Goal: Information Seeking & Learning: Learn about a topic

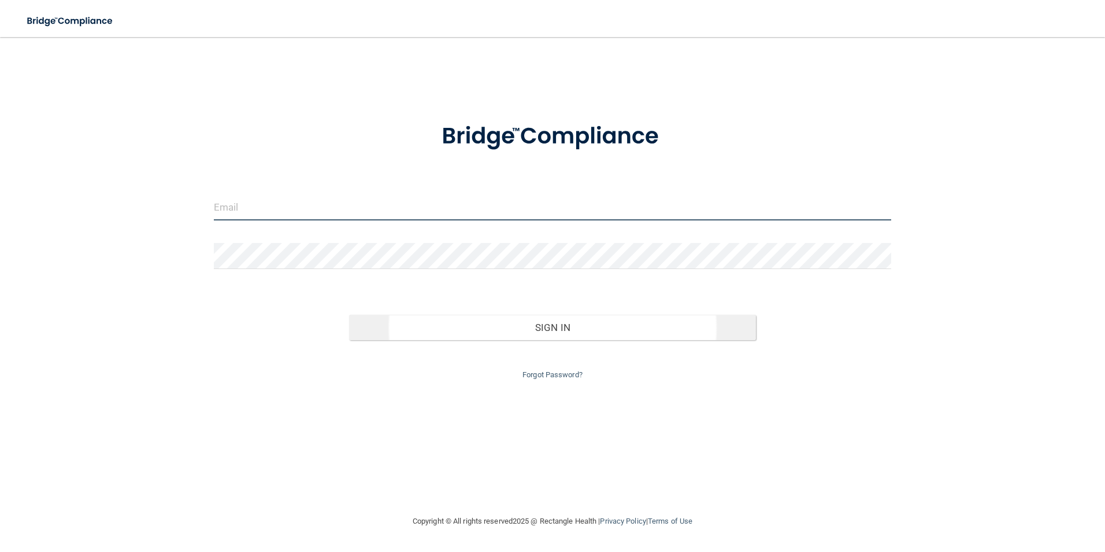
type input "[EMAIL_ADDRESS][DOMAIN_NAME]"
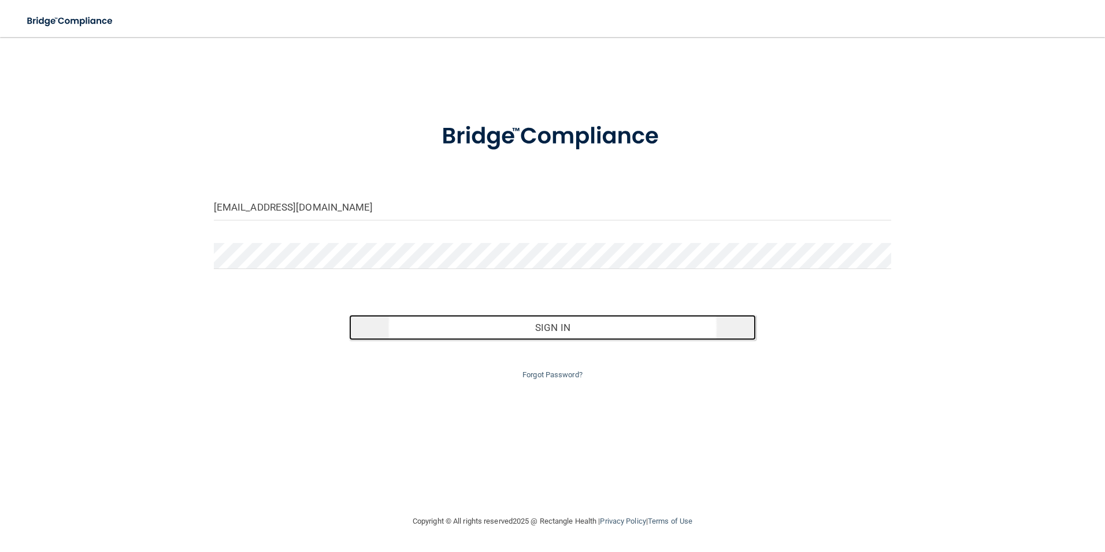
click at [508, 330] on button "Sign In" at bounding box center [552, 327] width 407 height 25
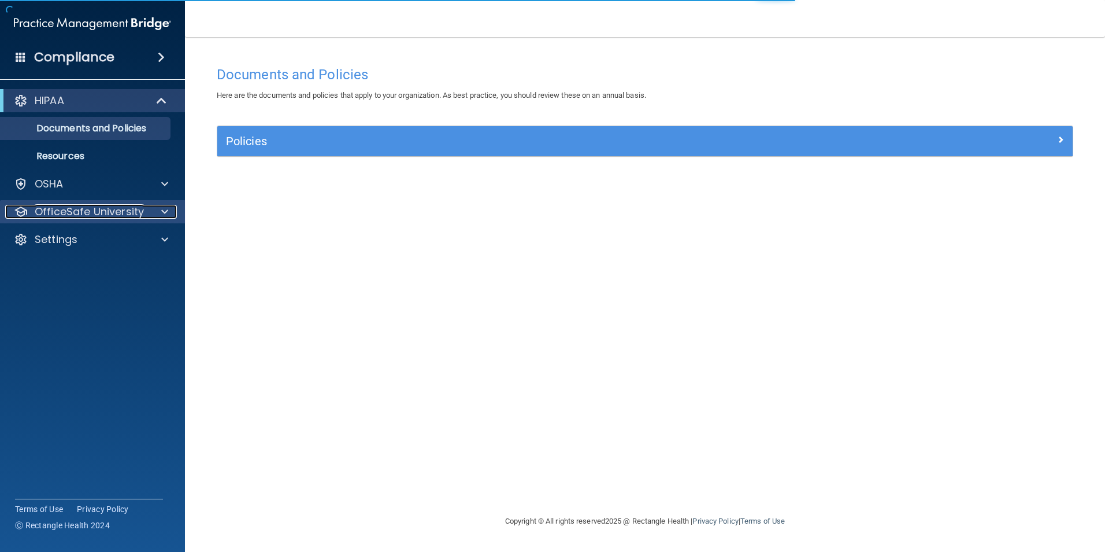
click at [112, 210] on p "OfficeSafe University" at bounding box center [89, 212] width 109 height 14
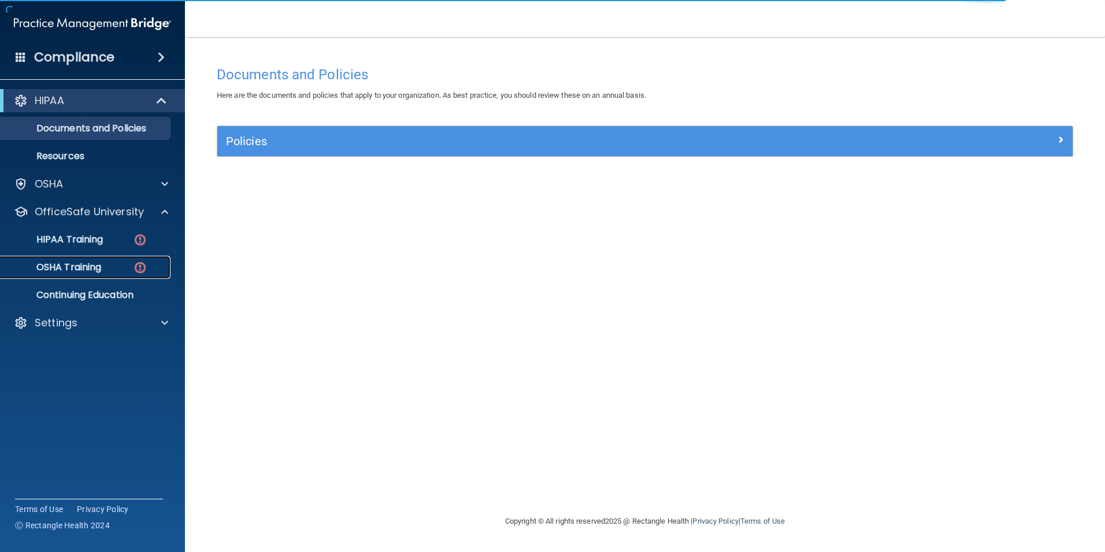
click at [112, 259] on link "OSHA Training" at bounding box center [79, 267] width 182 height 23
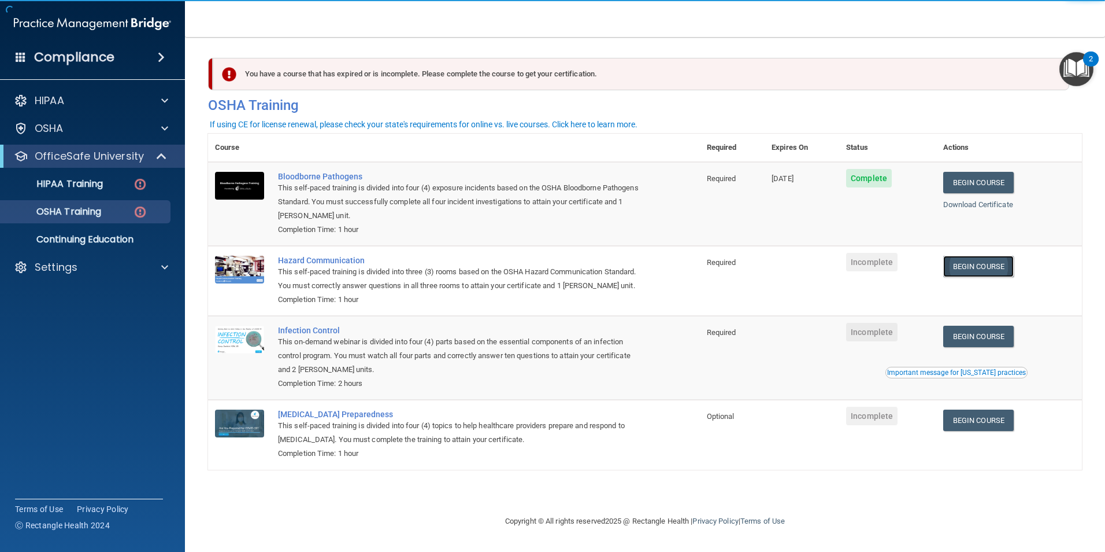
click at [960, 266] on link "Begin Course" at bounding box center [979, 266] width 71 height 21
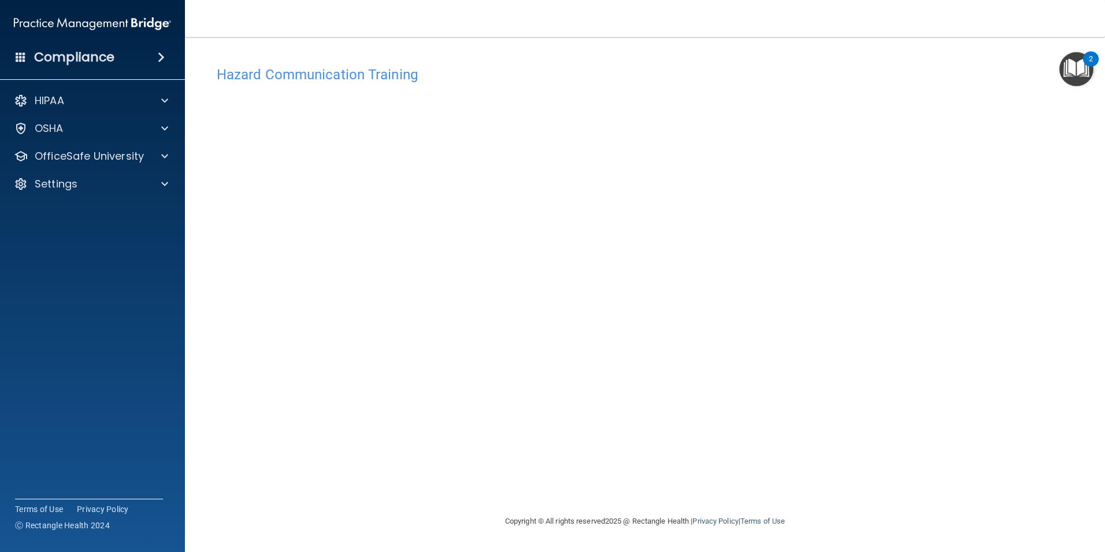
click at [601, 505] on div "Copyright © All rights reserved 2025 @ Rectangle Health | Privacy Policy | Term…" at bounding box center [645, 520] width 422 height 37
click at [848, 155] on div "Hazard Communication Training This course doesn’t expire until . Are you sure y…" at bounding box center [645, 287] width 874 height 454
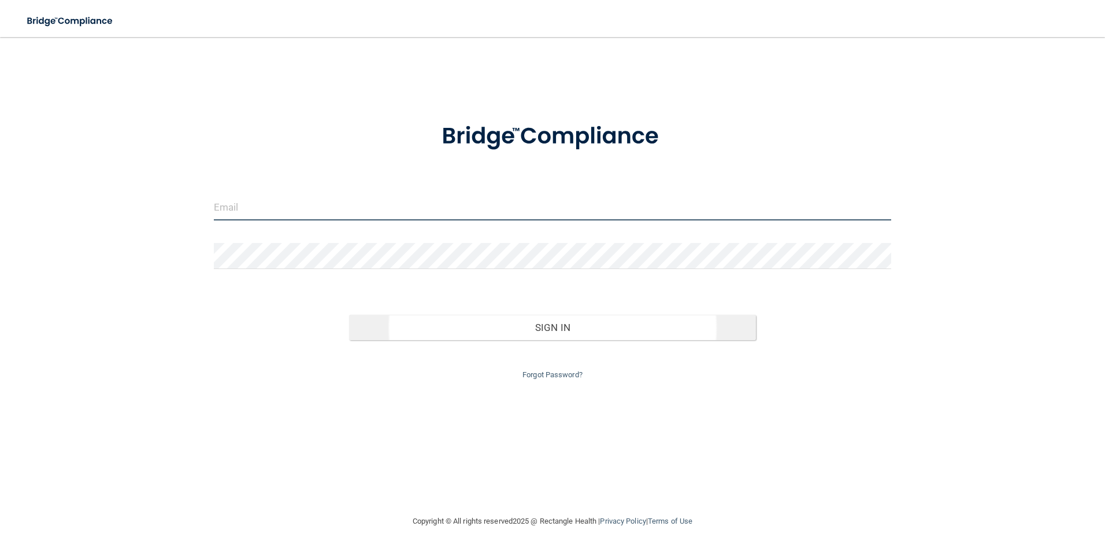
type input "[EMAIL_ADDRESS][DOMAIN_NAME]"
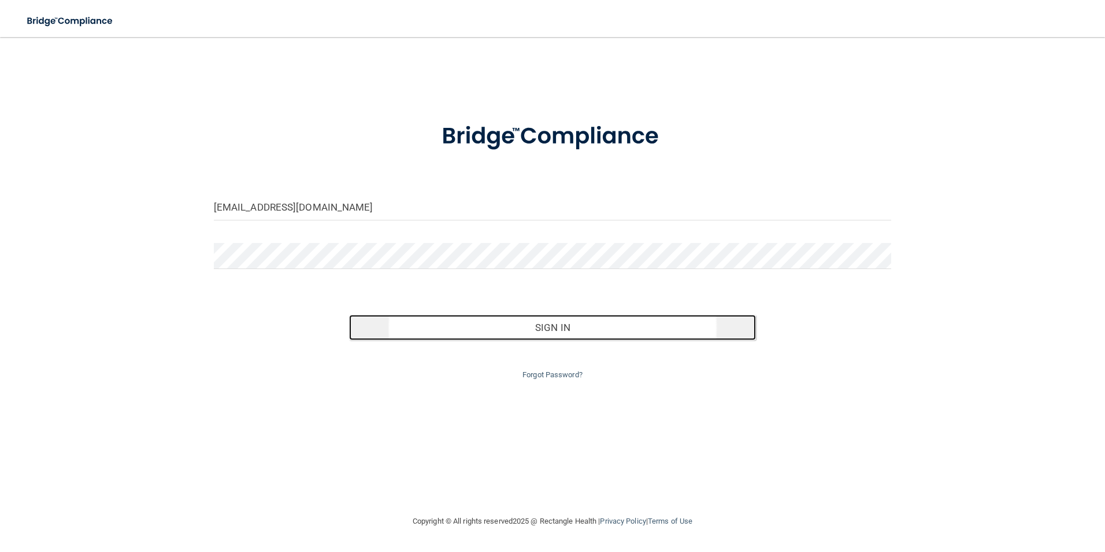
click at [458, 330] on button "Sign In" at bounding box center [552, 327] width 407 height 25
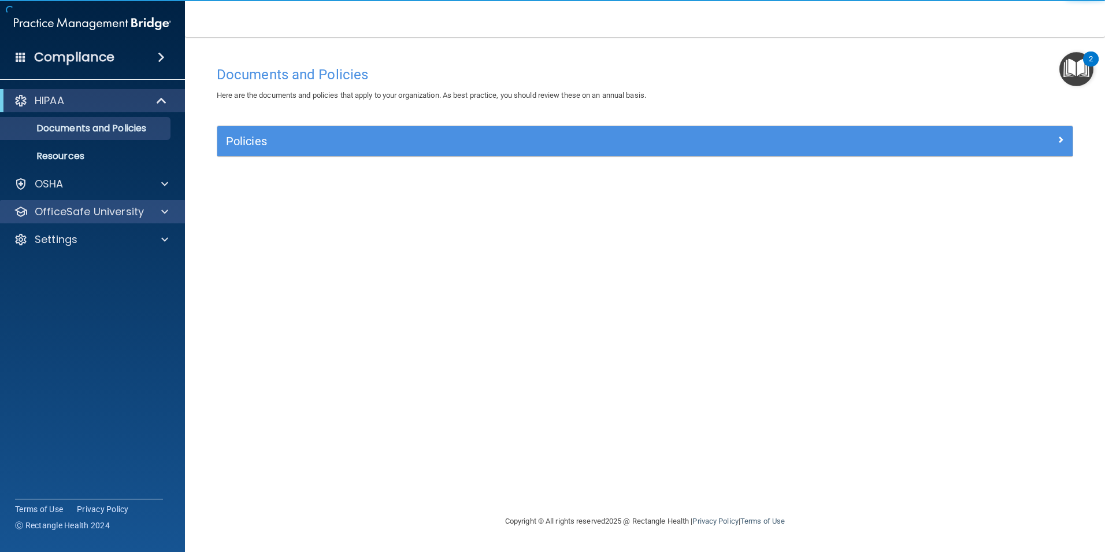
click at [80, 203] on div "OfficeSafe University" at bounding box center [93, 211] width 186 height 23
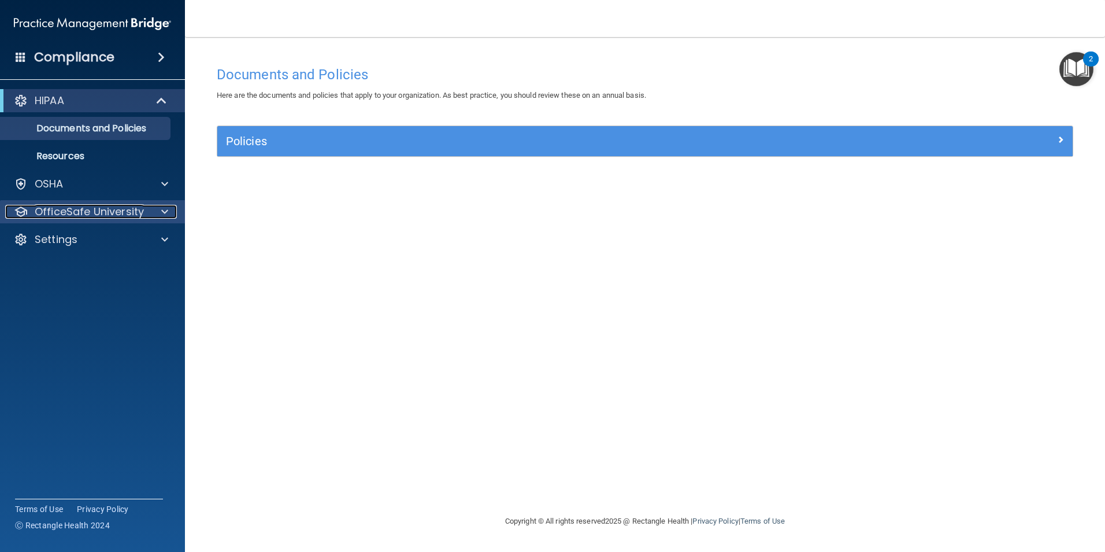
click at [105, 208] on p "OfficeSafe University" at bounding box center [89, 212] width 109 height 14
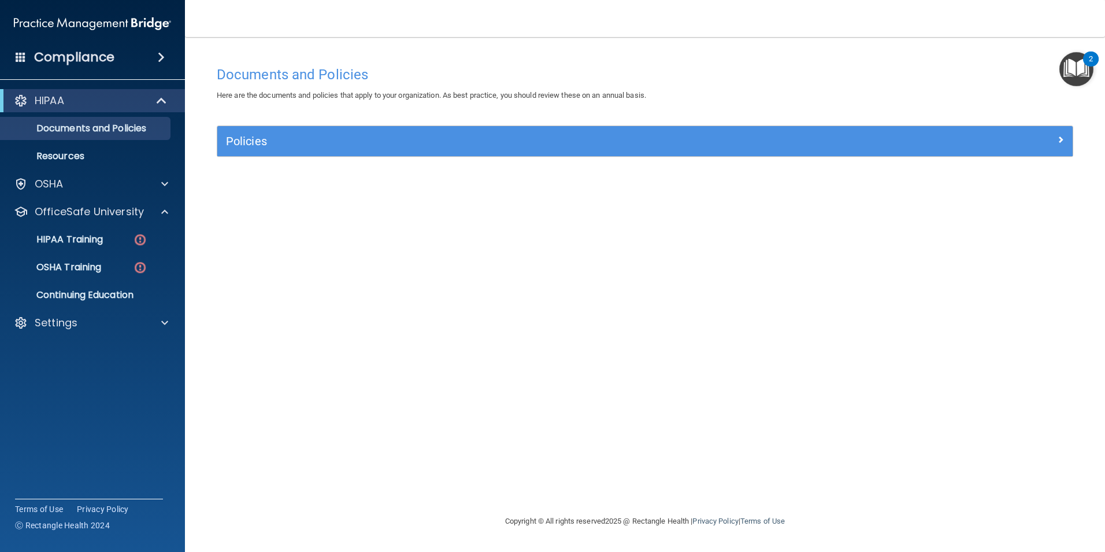
click at [110, 253] on ul "HIPAA Training OSHA Training Continuing Education" at bounding box center [92, 264] width 209 height 83
click at [89, 259] on link "OSHA Training" at bounding box center [79, 267] width 182 height 23
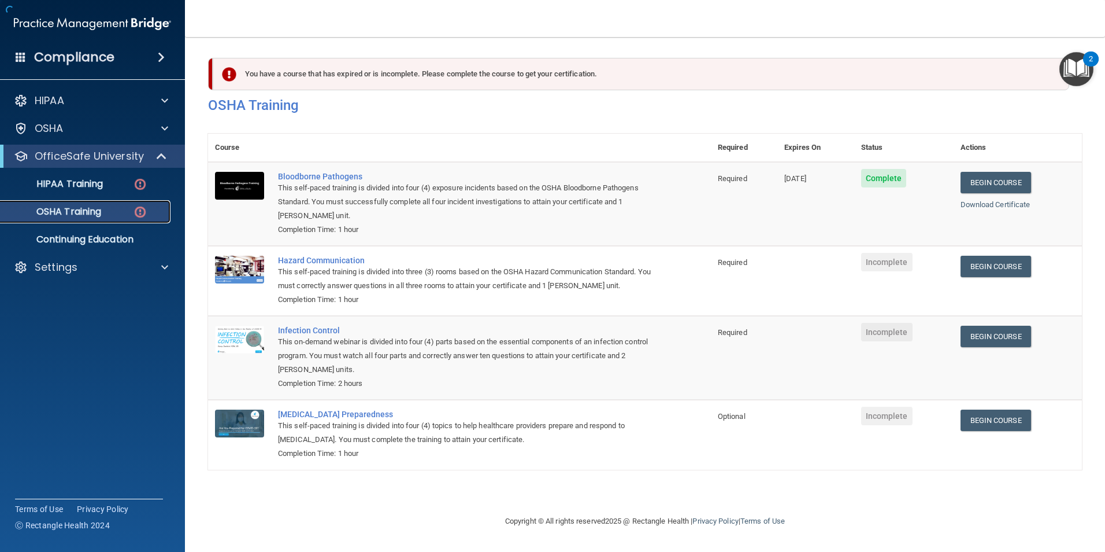
click at [114, 209] on div "OSHA Training" at bounding box center [87, 212] width 158 height 12
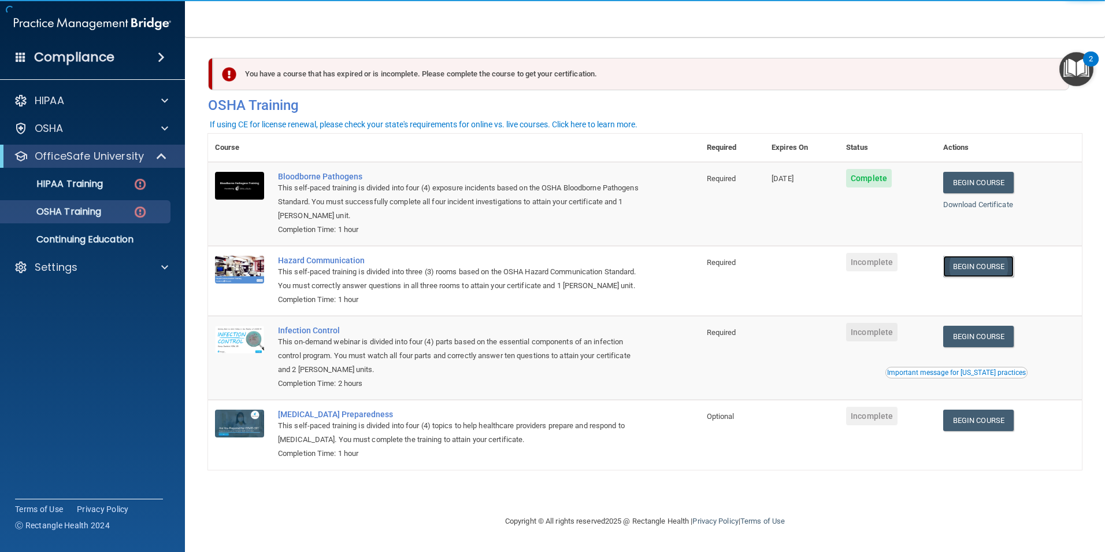
click at [977, 273] on link "Begin Course" at bounding box center [979, 266] width 71 height 21
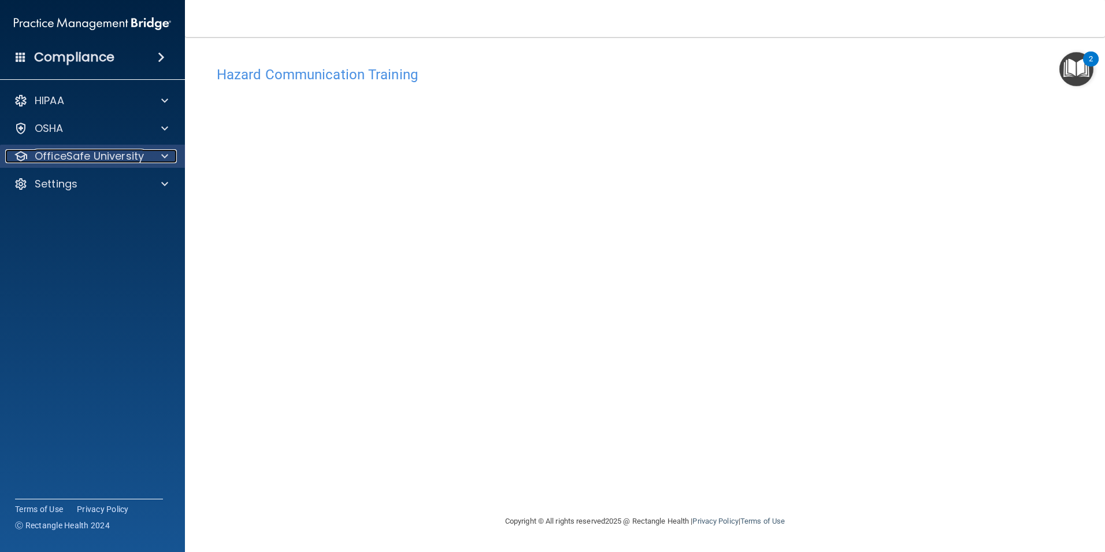
click at [63, 149] on p "OfficeSafe University" at bounding box center [89, 156] width 109 height 14
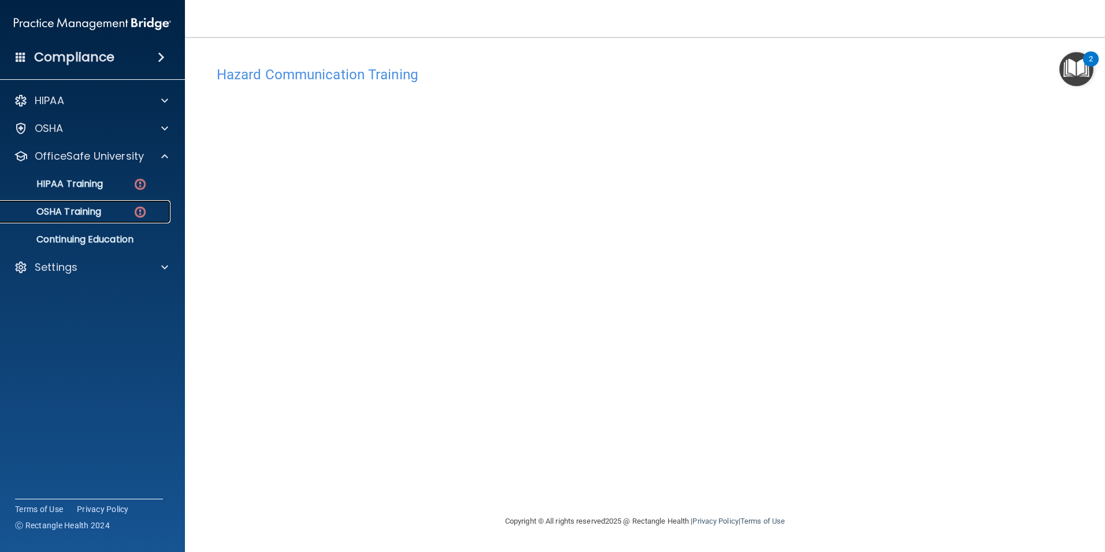
click at [106, 212] on div "OSHA Training" at bounding box center [87, 212] width 158 height 12
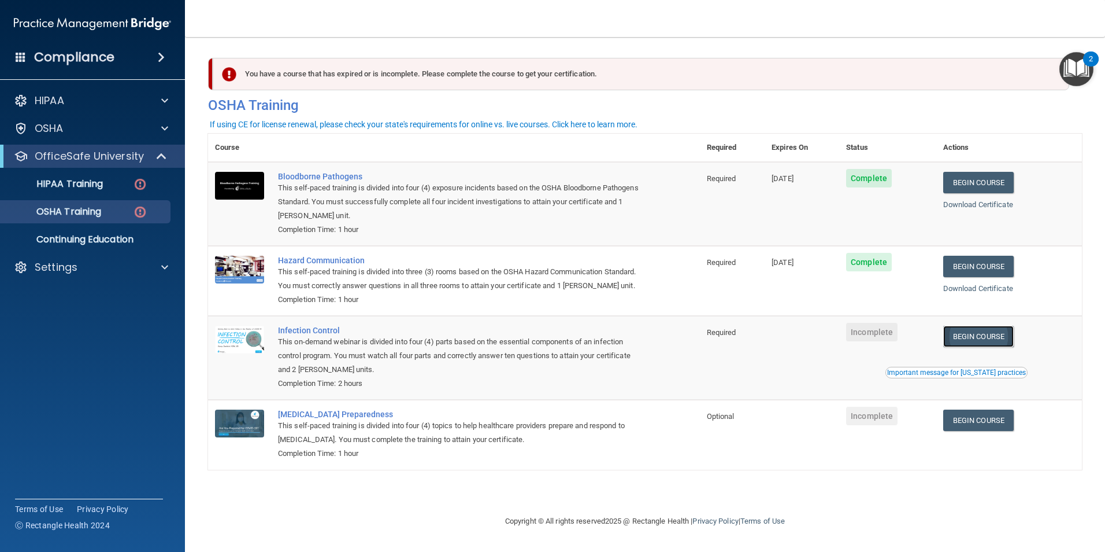
click at [971, 347] on link "Begin Course" at bounding box center [979, 335] width 71 height 21
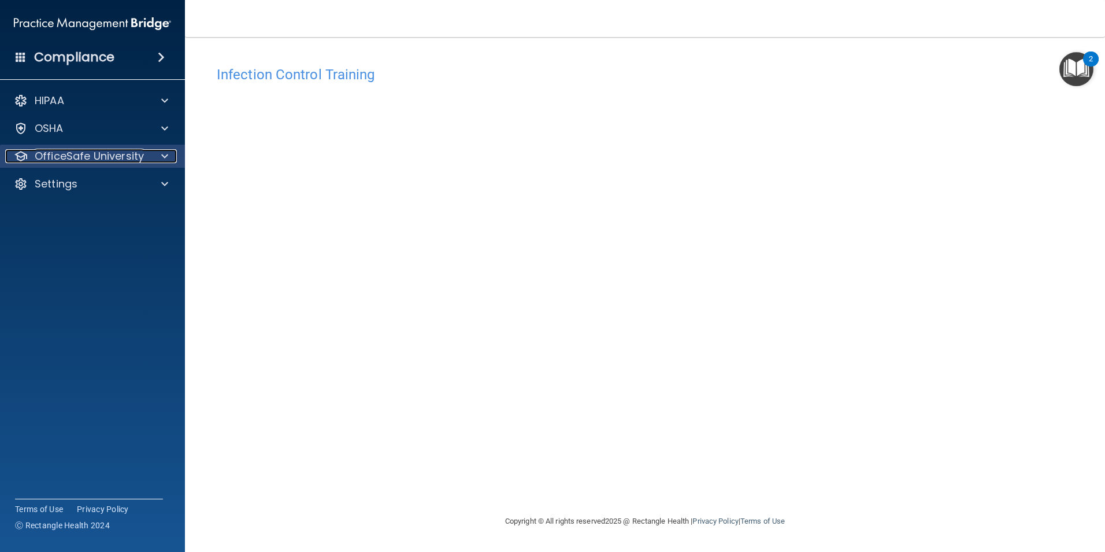
click at [100, 160] on p "OfficeSafe University" at bounding box center [89, 156] width 109 height 14
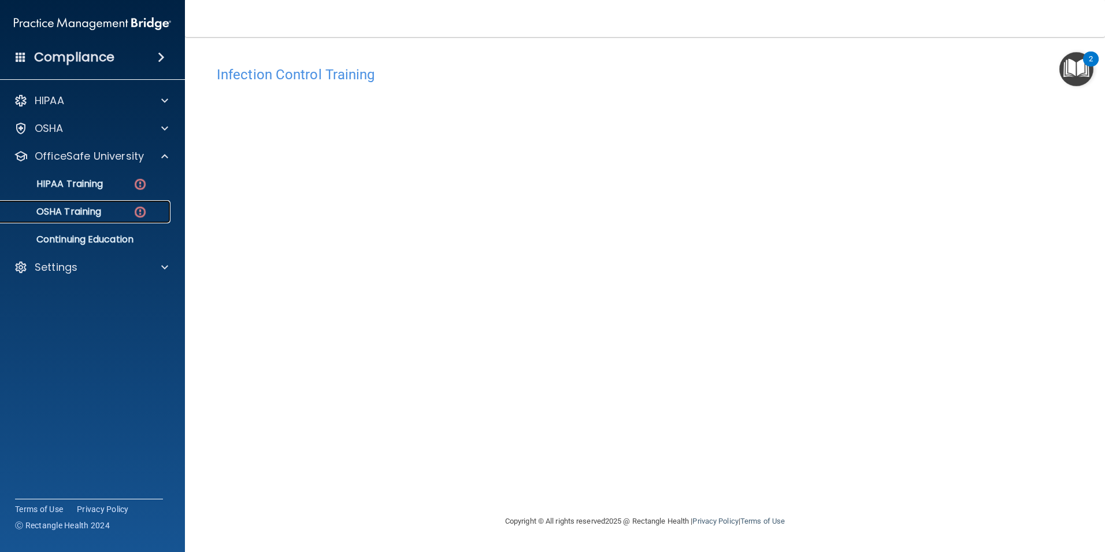
click at [110, 222] on link "OSHA Training" at bounding box center [79, 211] width 182 height 23
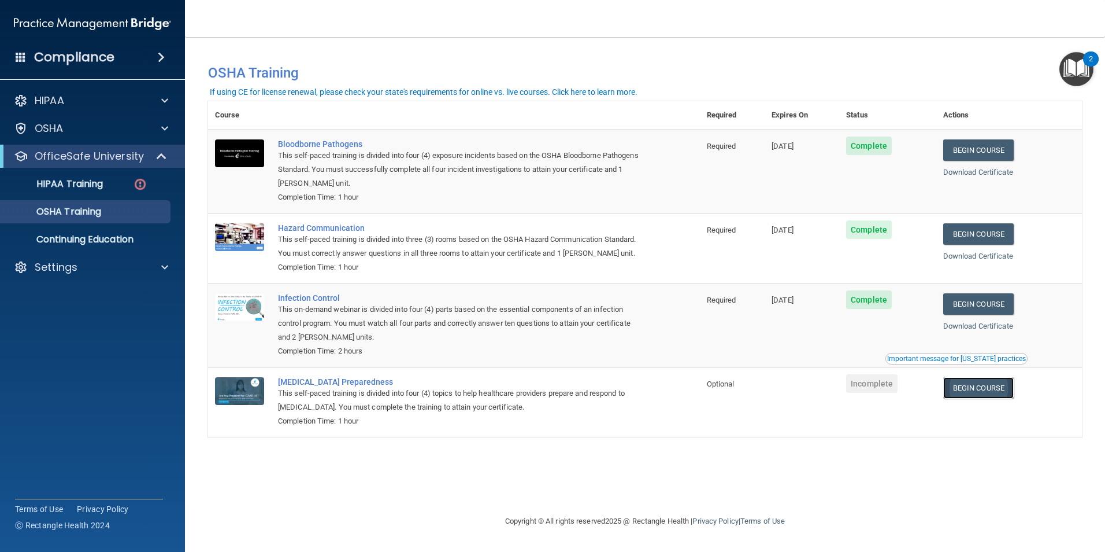
click at [967, 398] on link "Begin Course" at bounding box center [979, 387] width 71 height 21
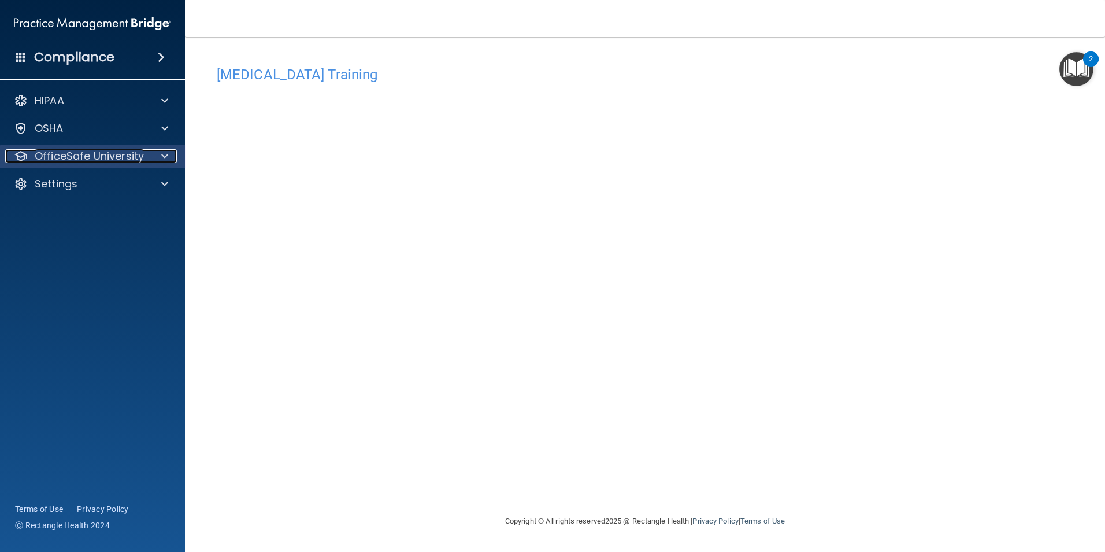
click at [151, 153] on div at bounding box center [163, 156] width 29 height 14
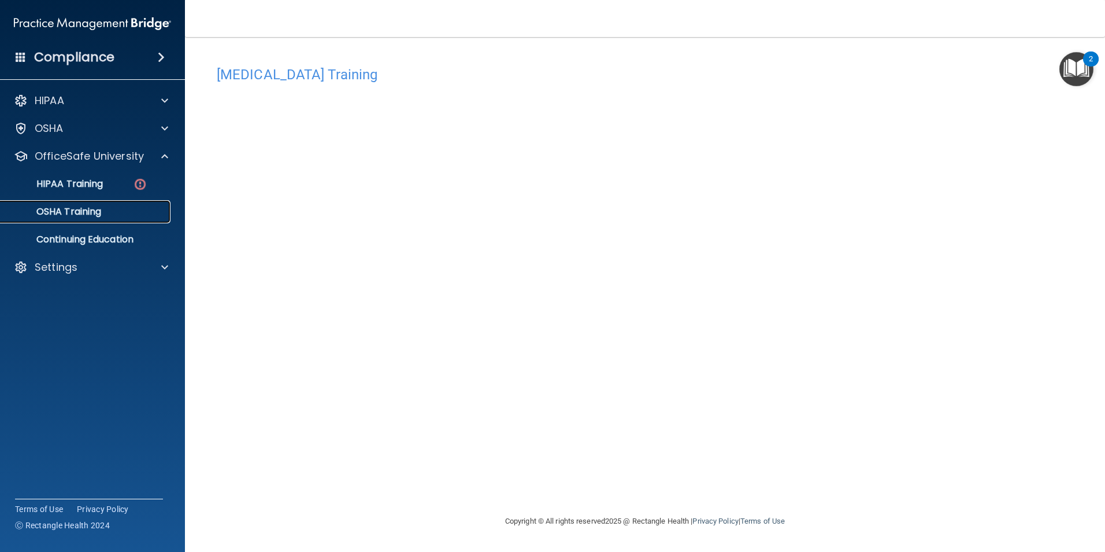
click at [90, 218] on link "OSHA Training" at bounding box center [79, 211] width 182 height 23
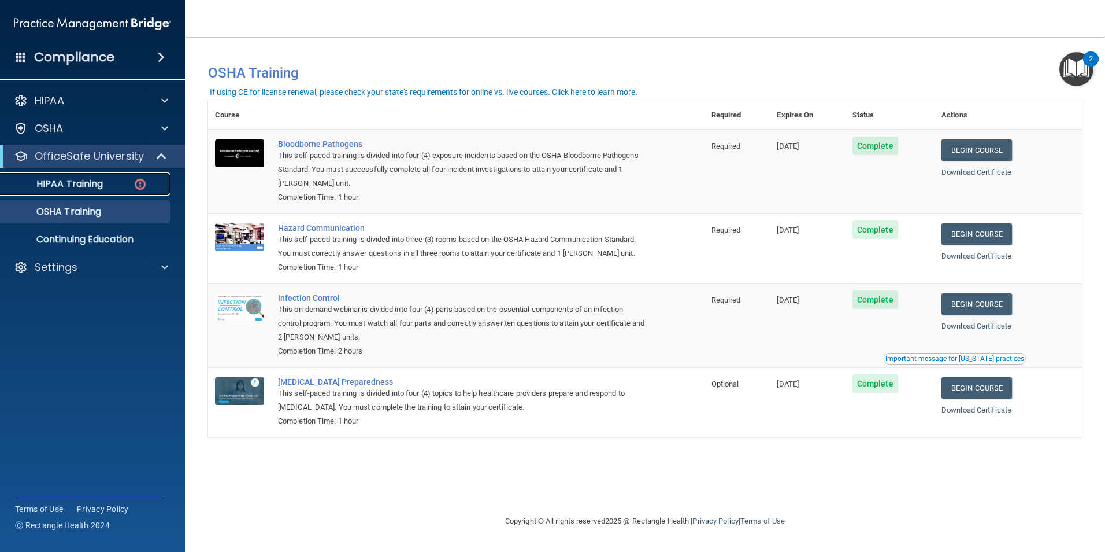
click at [142, 179] on img at bounding box center [140, 184] width 14 height 14
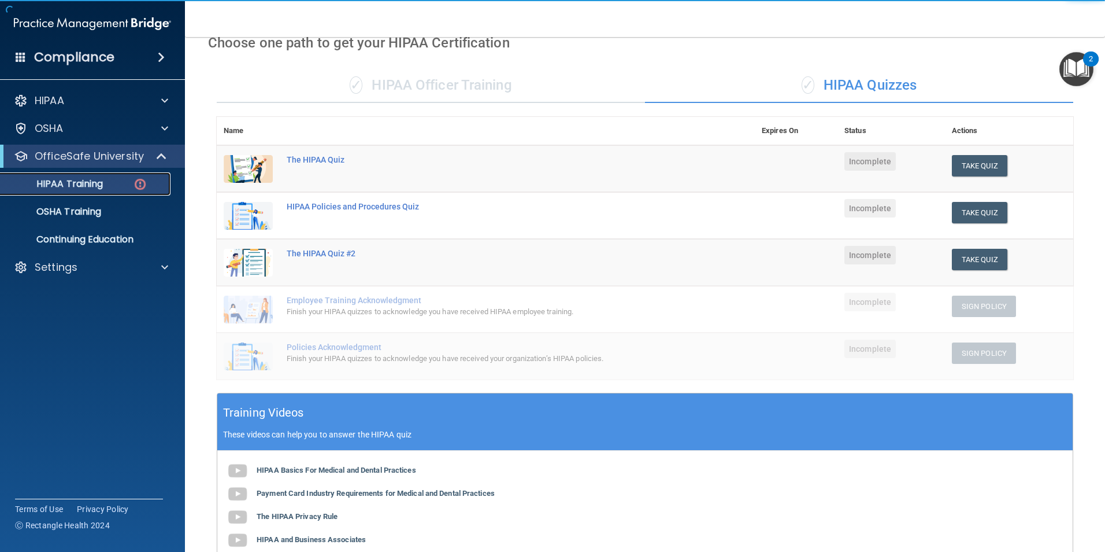
scroll to position [58, 0]
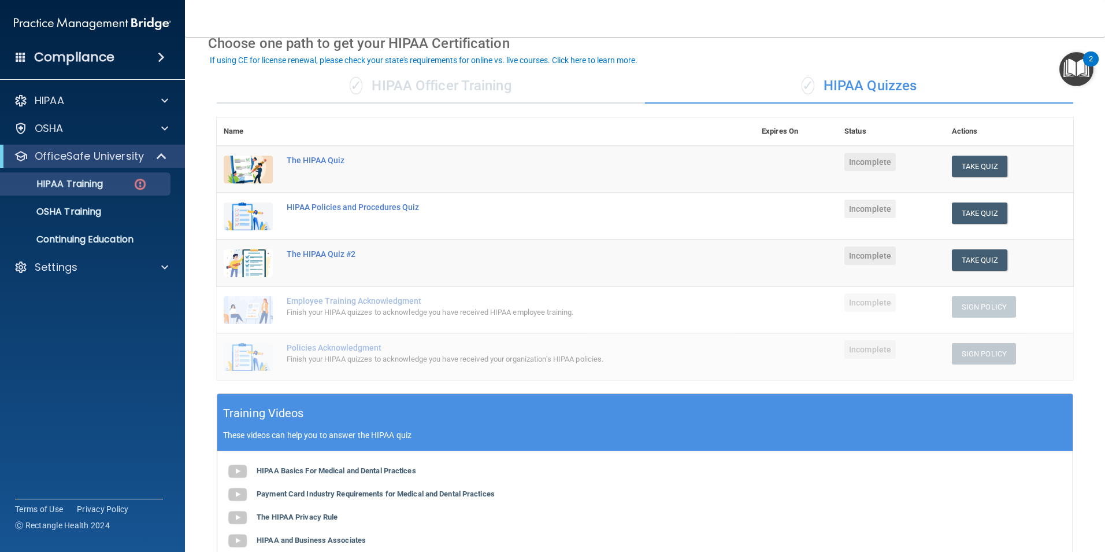
click at [969, 178] on td "Take Quiz Download Certificate" at bounding box center [1009, 169] width 128 height 47
click at [963, 168] on button "Take Quiz" at bounding box center [980, 166] width 56 height 21
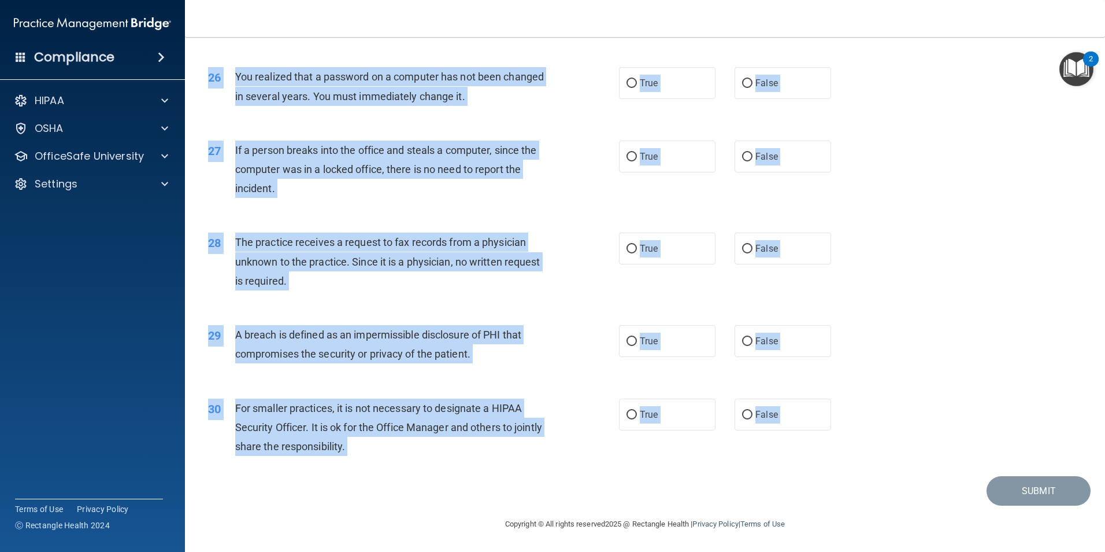
scroll to position [2204, 0]
drag, startPoint x: 207, startPoint y: 48, endPoint x: 758, endPoint y: 475, distance: 697.2
click at [758, 475] on main "- The HIPAA Quiz This quiz doesn’t expire until . Are you sure you want to take…" at bounding box center [645, 294] width 920 height 515
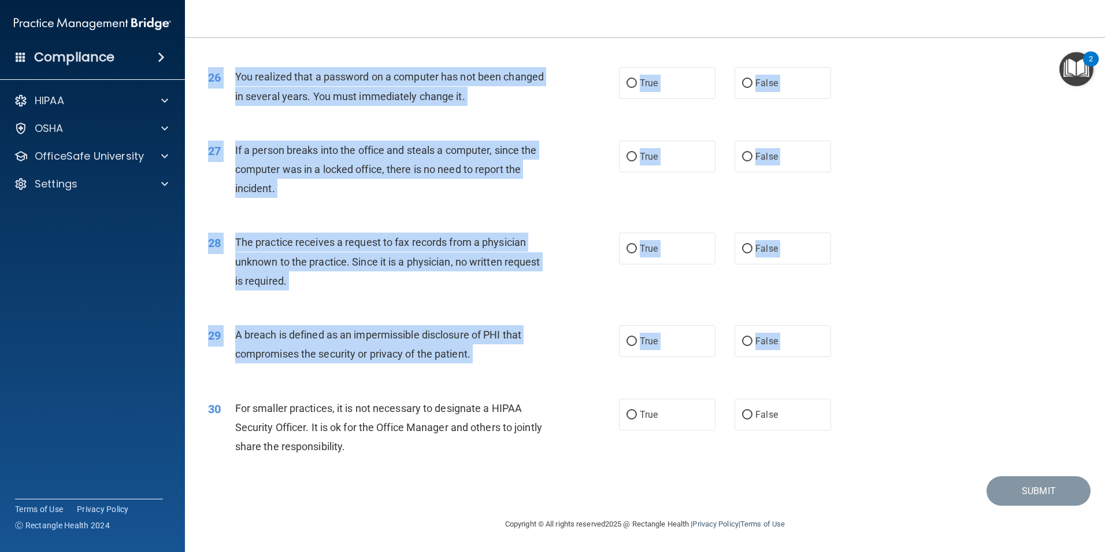
copy form "The HIPAA Quiz This quiz doesn’t expire until . Are you sure you want to take t…"
click at [878, 400] on div "30 For smaller practices, it is not necessary to designate a HIPAA Security Off…" at bounding box center [645, 430] width 892 height 93
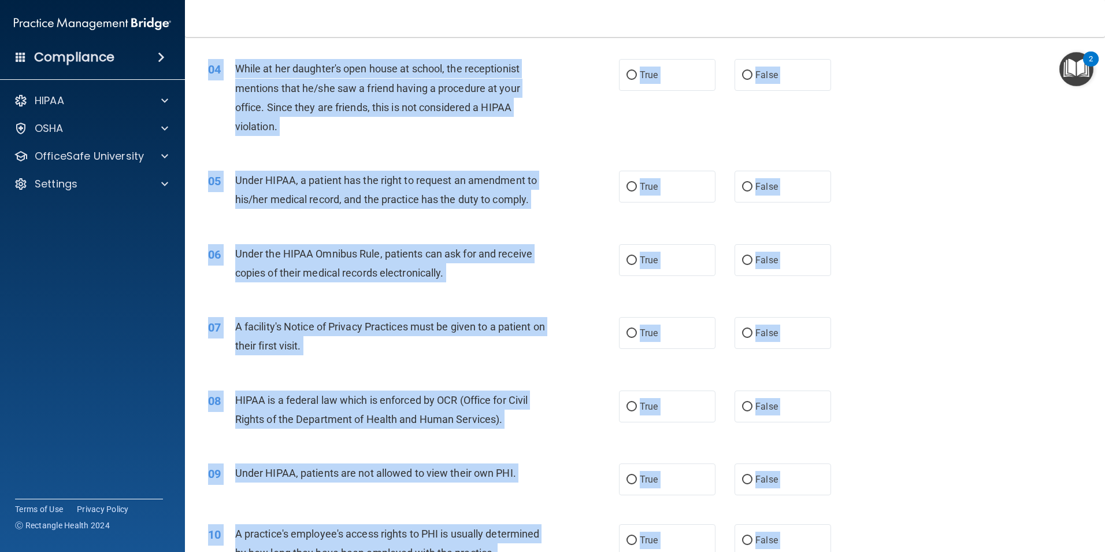
drag, startPoint x: 830, startPoint y: 449, endPoint x: 472, endPoint y: -9, distance: 581.2
click at [472, 0] on html "Compliance HIPAA Documents and Policies Report an Incident Business Associates …" at bounding box center [552, 276] width 1105 height 552
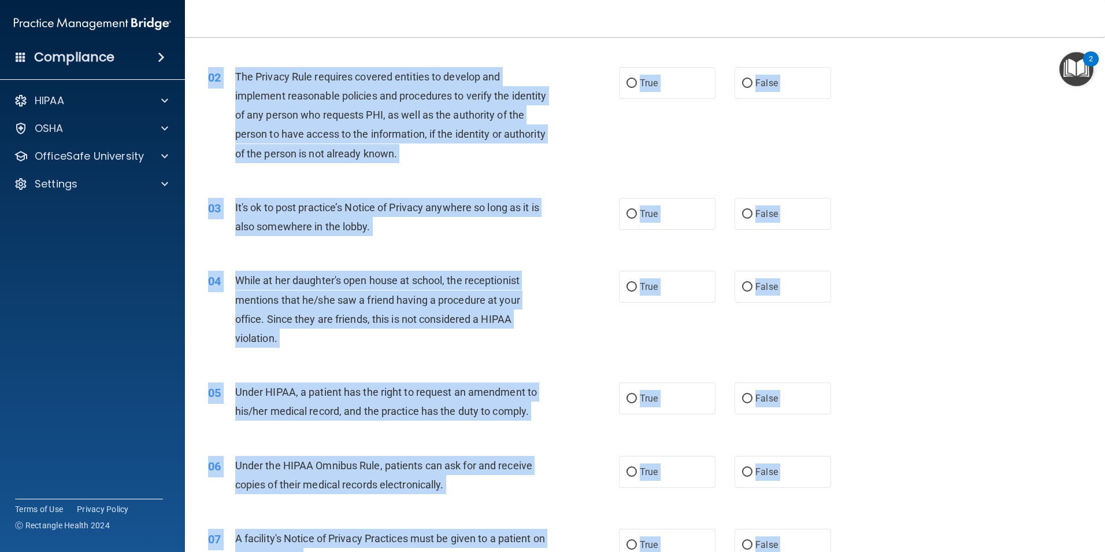
scroll to position [0, 0]
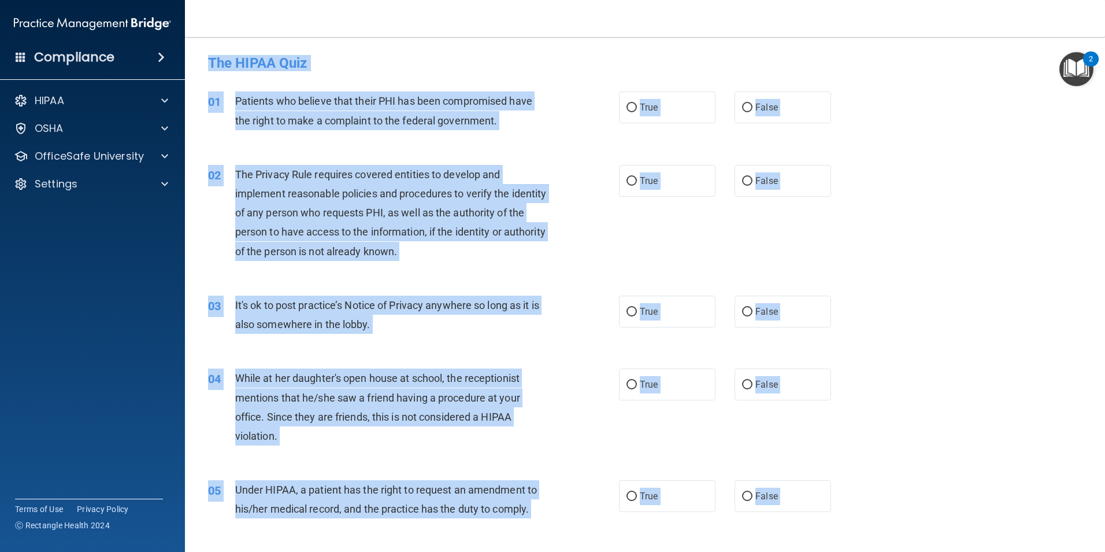
click at [253, 58] on h4 "The HIPAA Quiz" at bounding box center [645, 63] width 874 height 15
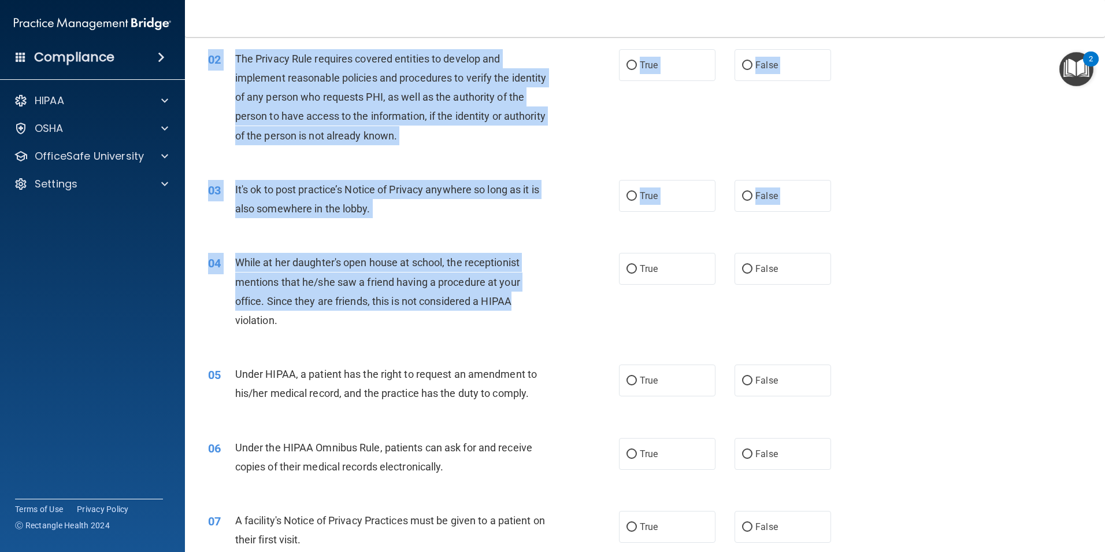
scroll to position [173, 0]
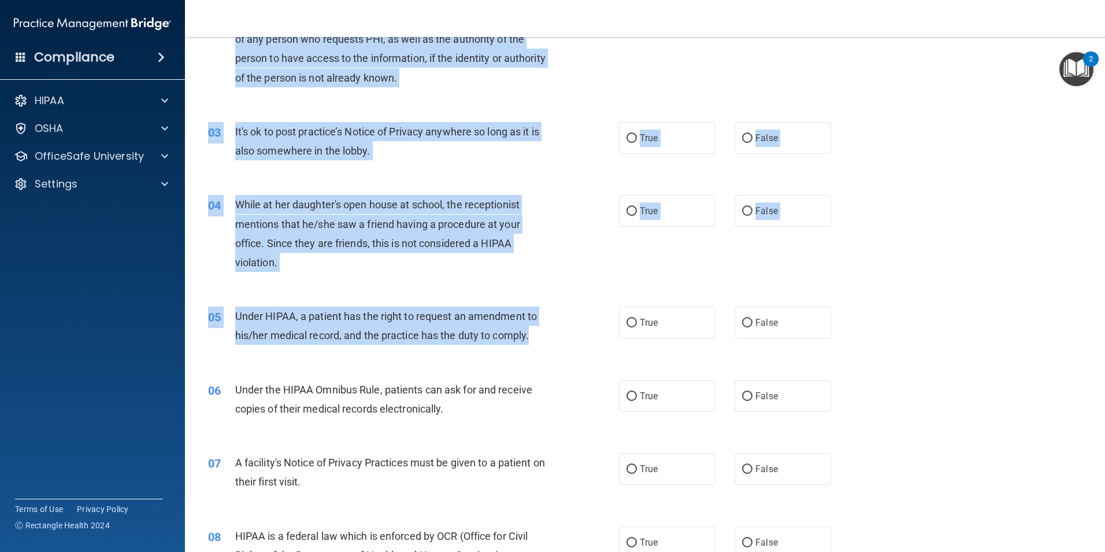
drag, startPoint x: 236, startPoint y: 71, endPoint x: 549, endPoint y: 338, distance: 412.1
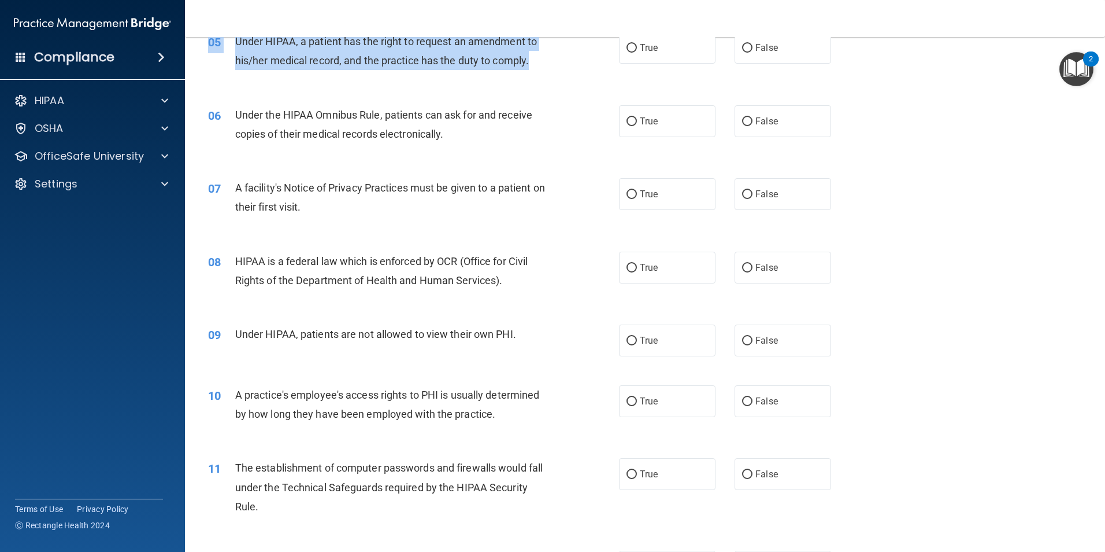
scroll to position [463, 0]
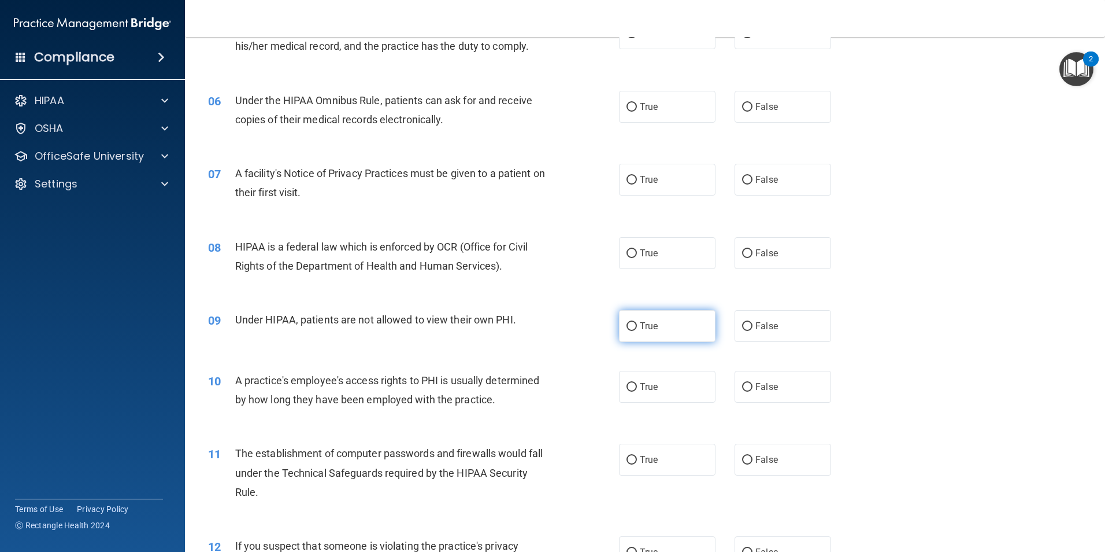
click at [645, 336] on label "True" at bounding box center [667, 326] width 97 height 32
click at [637, 331] on input "True" at bounding box center [632, 326] width 10 height 9
radio input "true"
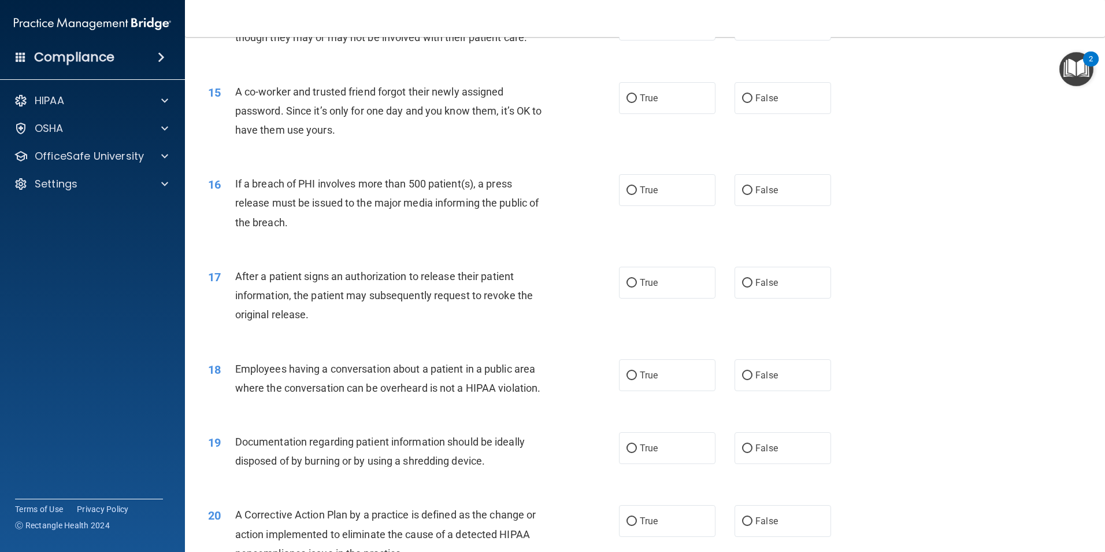
scroll to position [1214, 0]
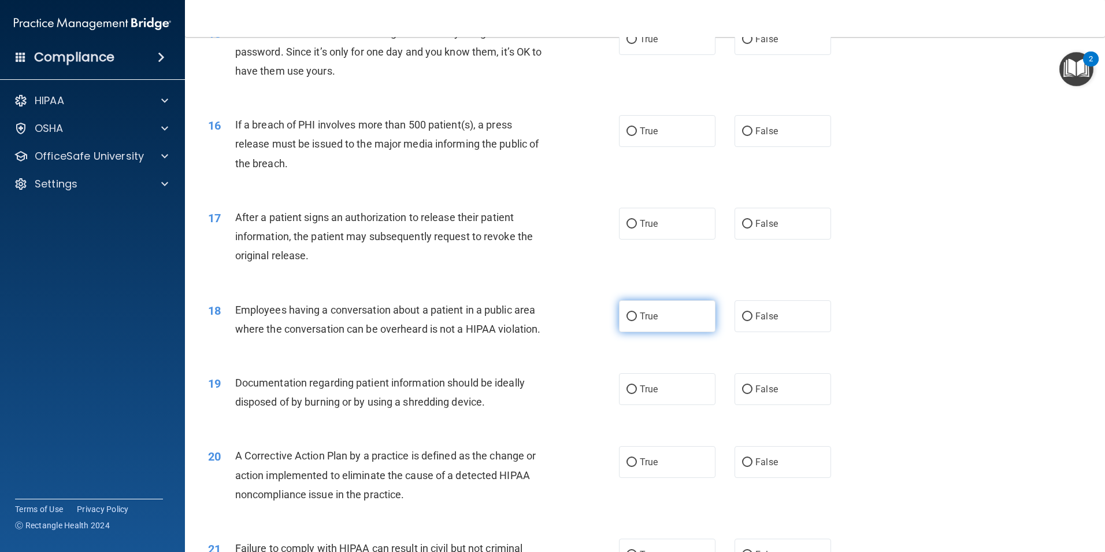
click at [686, 328] on label "True" at bounding box center [667, 316] width 97 height 32
click at [637, 321] on input "True" at bounding box center [632, 316] width 10 height 9
radio input "true"
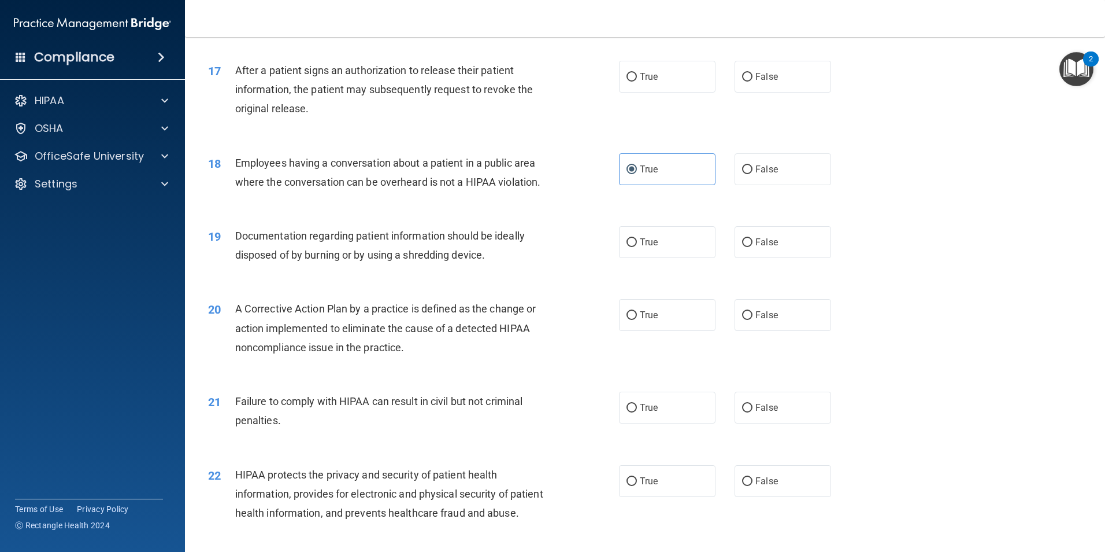
scroll to position [1388, 0]
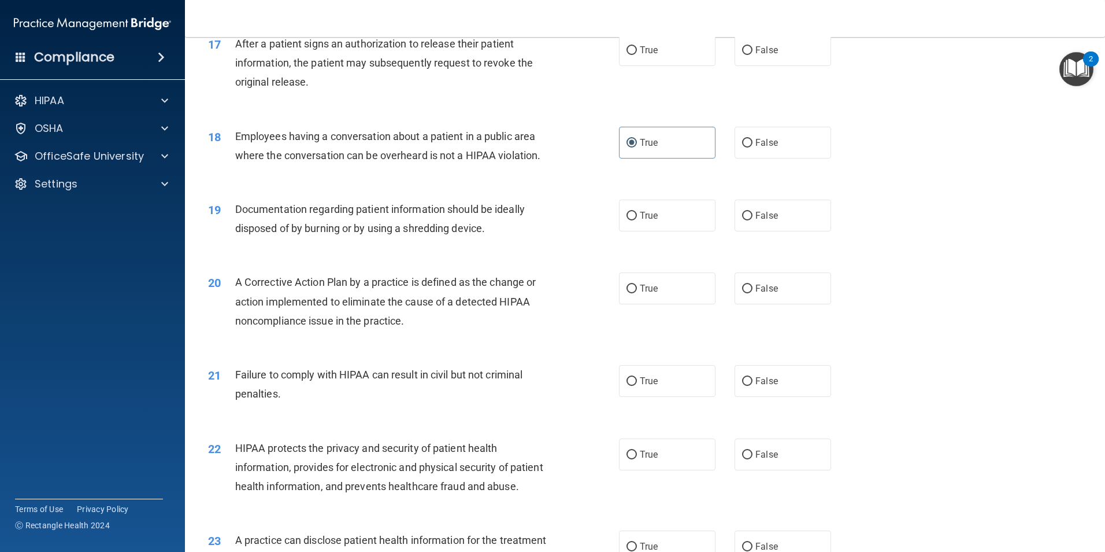
click at [603, 389] on div "21 Failure to comply with HIPAA can result in civil but not criminal penalties." at bounding box center [414, 387] width 446 height 44
click at [640, 386] on span "True" at bounding box center [649, 380] width 18 height 11
click at [637, 386] on input "True" at bounding box center [632, 381] width 10 height 9
radio input "true"
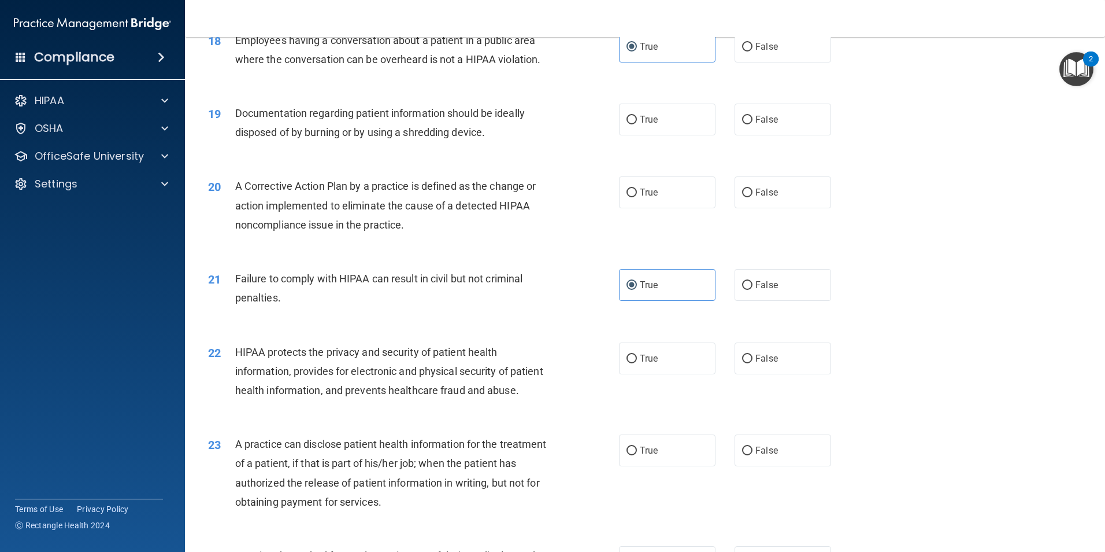
scroll to position [1503, 0]
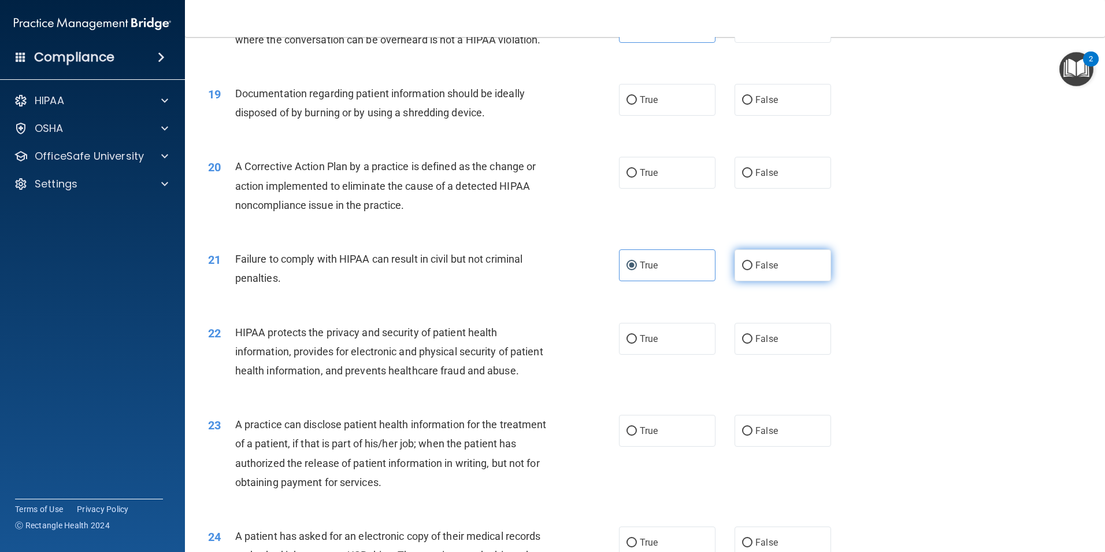
click at [754, 278] on label "False" at bounding box center [783, 265] width 97 height 32
click at [753, 270] on input "False" at bounding box center [747, 265] width 10 height 9
radio input "true"
radio input "false"
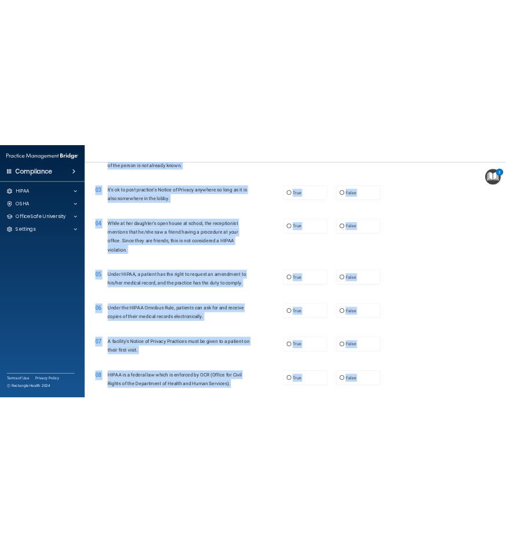
scroll to position [0, 0]
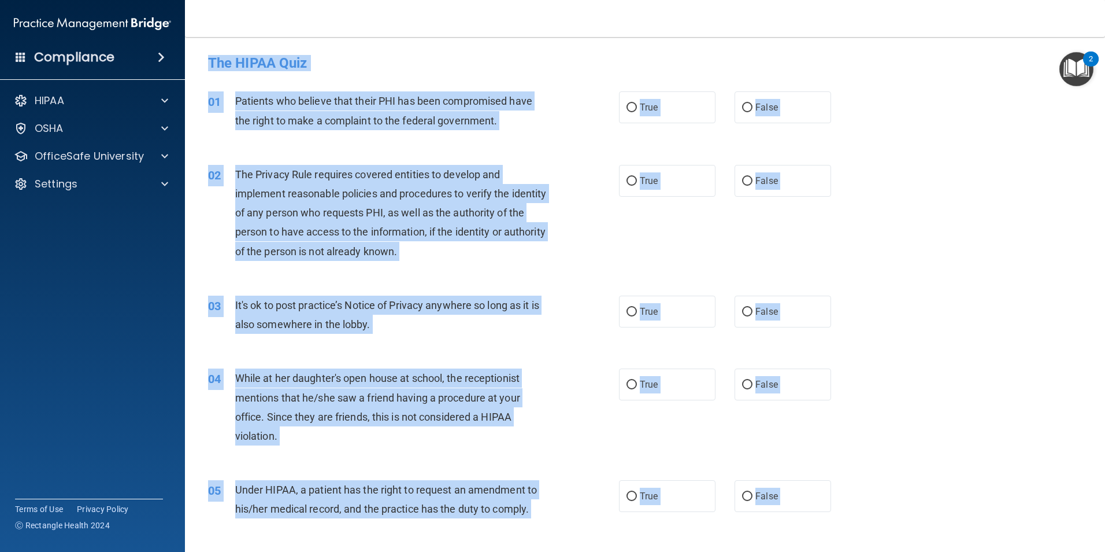
copy div "Ali Aljazzar ali.aljazzar01@gmail.com Manage My Enterprise Desert Sage Behavior…"
drag, startPoint x: 394, startPoint y: 449, endPoint x: 351, endPoint y: 22, distance: 429.4
click at [351, 22] on div "Toggle navigation Ali Aljazzar ali.aljazzar01@gmail.com Manage My Enterprise De…" at bounding box center [645, 276] width 920 height 552
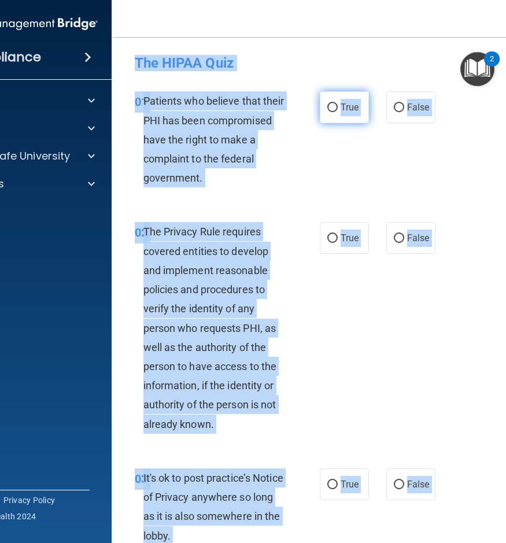
click at [347, 119] on label "True" at bounding box center [344, 107] width 49 height 32
click at [338, 112] on input "True" at bounding box center [332, 107] width 10 height 9
radio input "true"
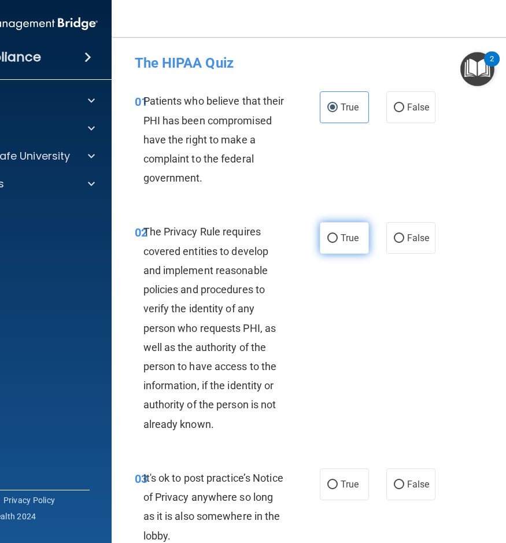
click at [334, 242] on label "True" at bounding box center [344, 238] width 49 height 32
click at [334, 242] on input "True" at bounding box center [332, 238] width 10 height 9
radio input "true"
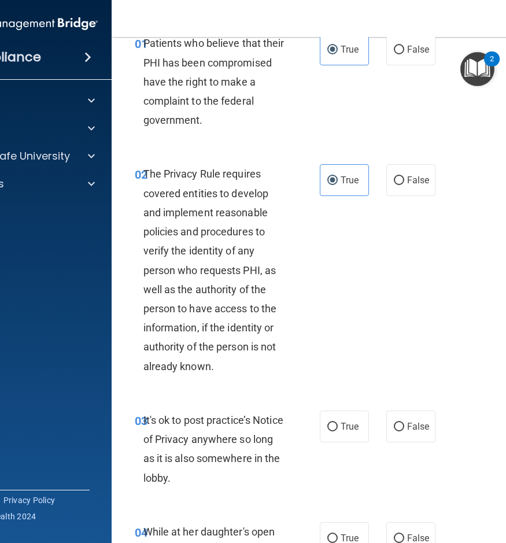
scroll to position [173, 0]
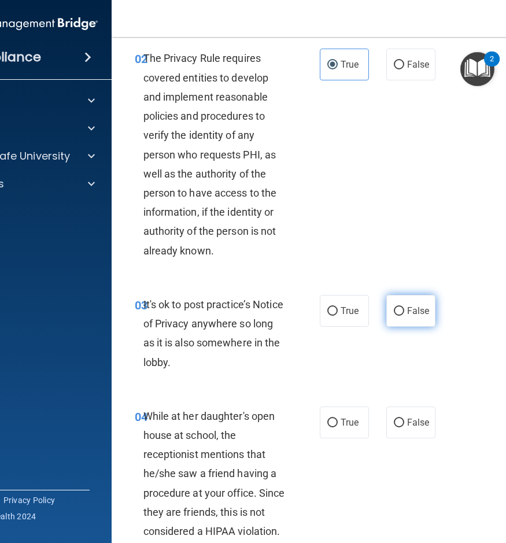
click at [407, 315] on span "False" at bounding box center [418, 310] width 23 height 11
click at [402, 315] on input "False" at bounding box center [399, 311] width 10 height 9
radio input "true"
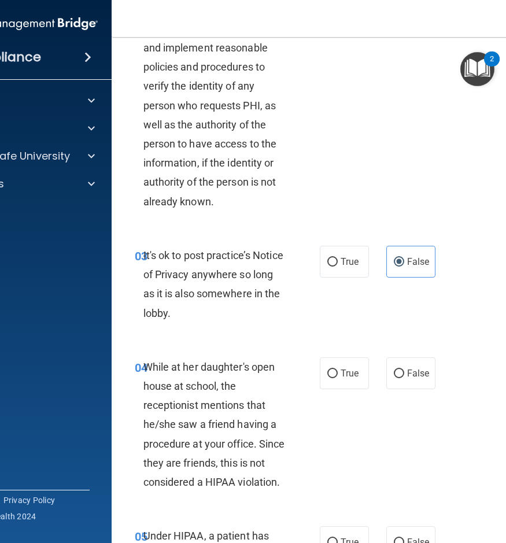
scroll to position [289, 0]
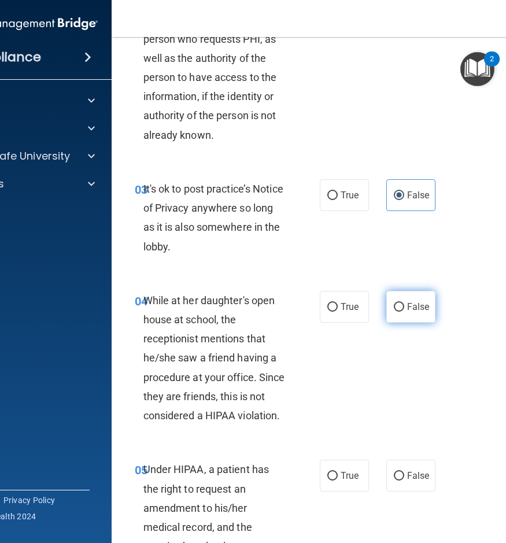
click at [412, 298] on label "False" at bounding box center [410, 307] width 49 height 32
click at [404, 303] on input "False" at bounding box center [399, 307] width 10 height 9
radio input "true"
click at [408, 465] on label "False" at bounding box center [410, 476] width 49 height 32
click at [404, 472] on input "False" at bounding box center [399, 476] width 10 height 9
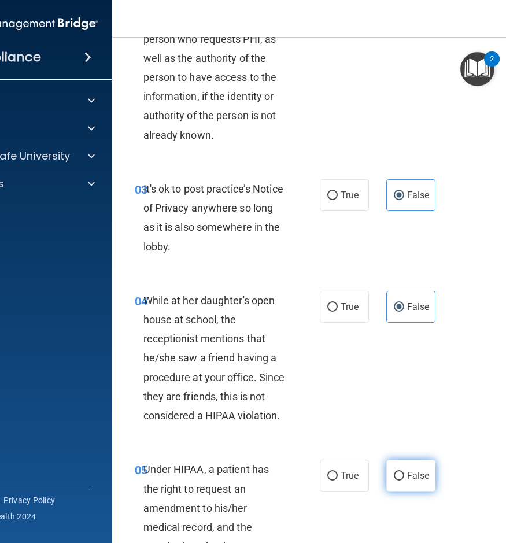
radio input "true"
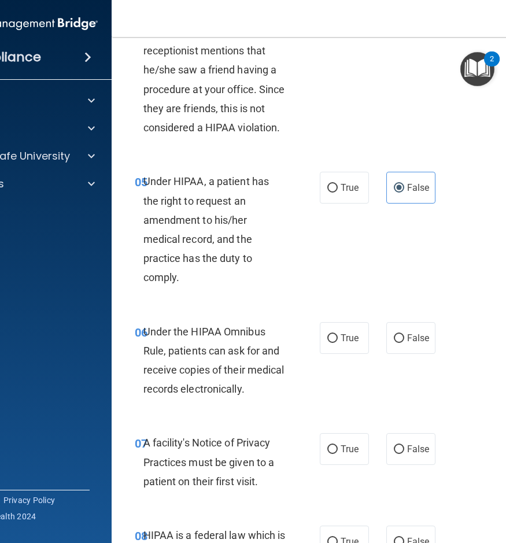
scroll to position [578, 0]
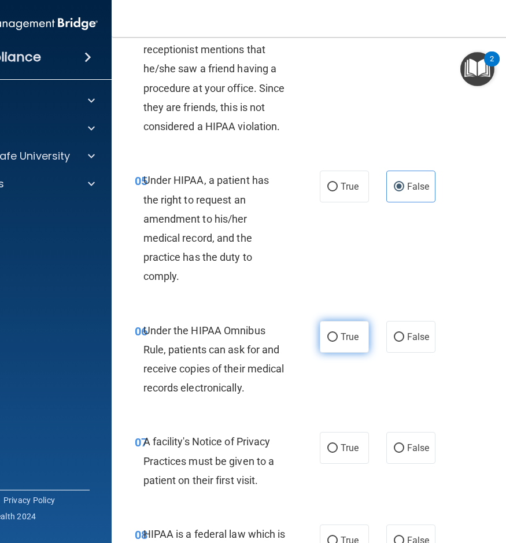
click at [330, 342] on label "True" at bounding box center [344, 337] width 49 height 32
click at [330, 342] on input "True" at bounding box center [332, 337] width 10 height 9
radio input "true"
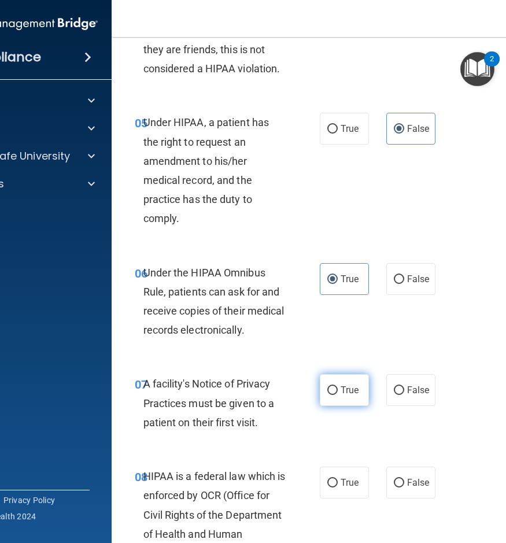
click at [328, 391] on input "True" at bounding box center [332, 390] width 10 height 9
radio input "true"
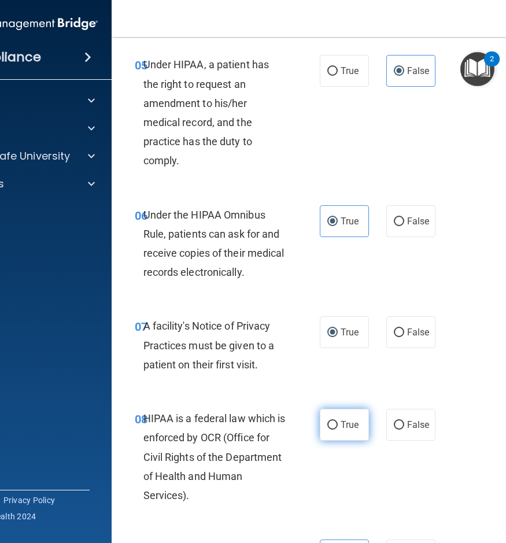
click at [345, 434] on label "True" at bounding box center [344, 425] width 49 height 32
click at [338, 430] on input "True" at bounding box center [332, 425] width 10 height 9
radio input "true"
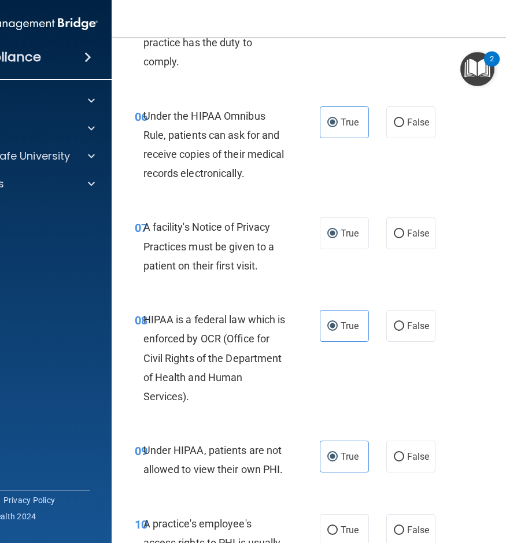
scroll to position [867, 0]
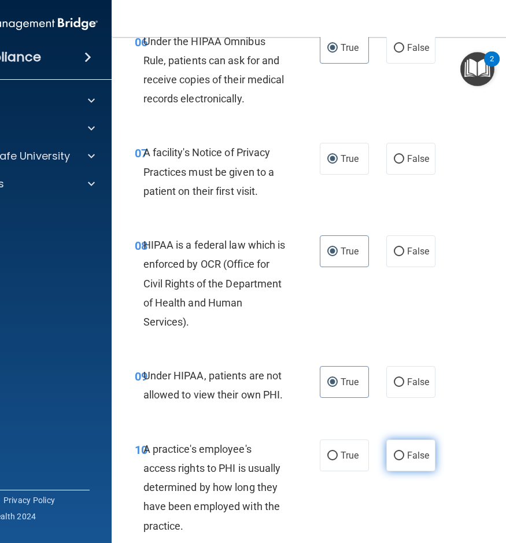
click at [398, 460] on input "False" at bounding box center [399, 456] width 10 height 9
radio input "true"
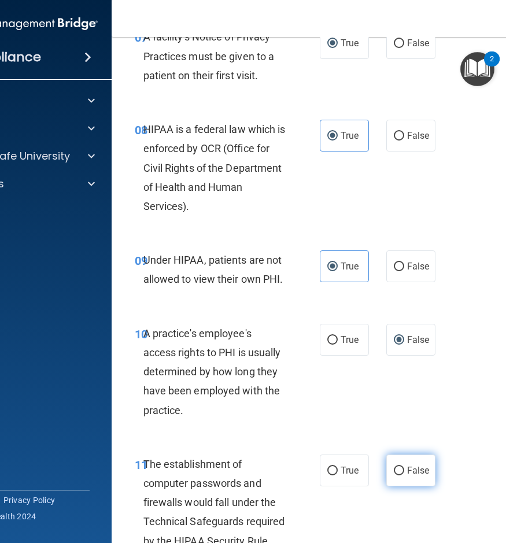
click at [405, 463] on label "False" at bounding box center [410, 470] width 49 height 32
click at [404, 467] on input "False" at bounding box center [399, 471] width 10 height 9
radio input "true"
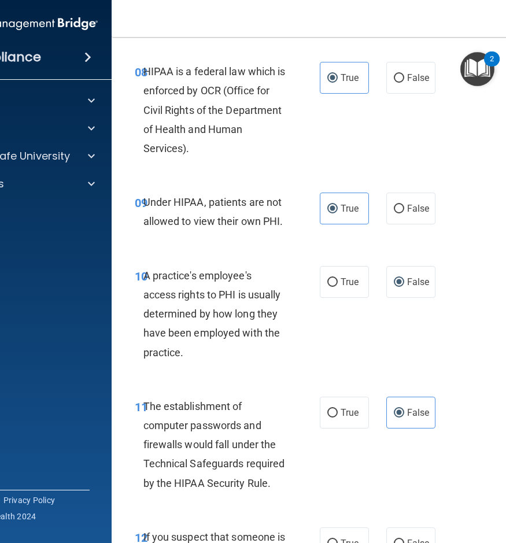
scroll to position [1098, 0]
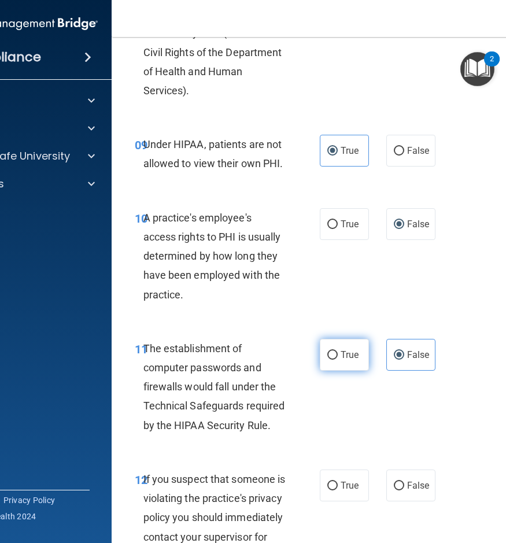
click at [334, 358] on label "True" at bounding box center [344, 355] width 49 height 32
click at [334, 358] on input "True" at bounding box center [332, 355] width 10 height 9
radio input "true"
radio input "false"
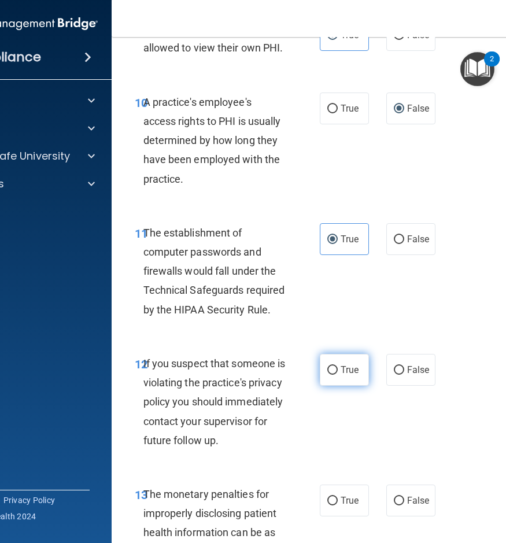
click at [338, 362] on label "True" at bounding box center [344, 370] width 49 height 32
click at [338, 366] on input "True" at bounding box center [332, 370] width 10 height 9
radio input "true"
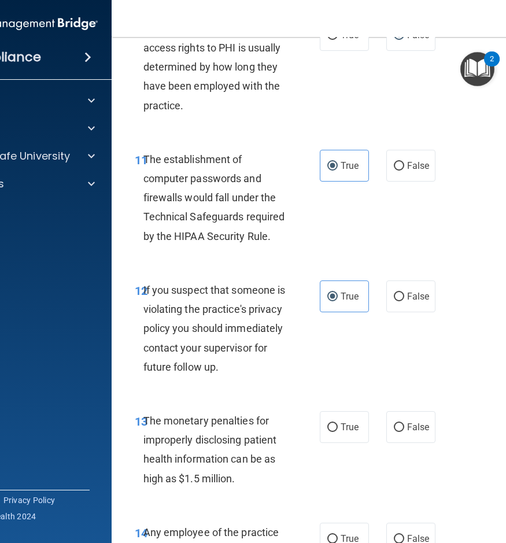
scroll to position [1445, 0]
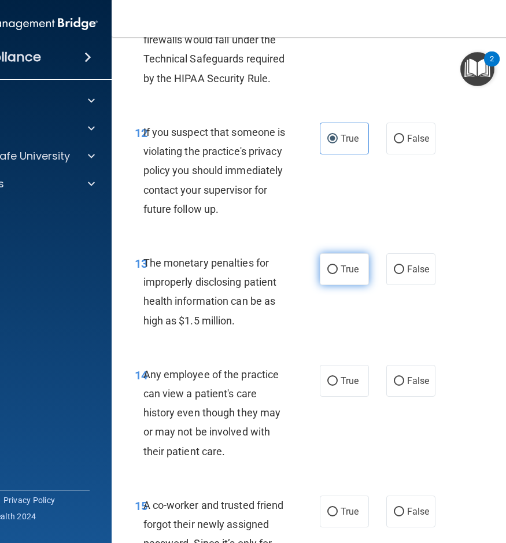
click at [332, 274] on input "True" at bounding box center [332, 269] width 10 height 9
radio input "true"
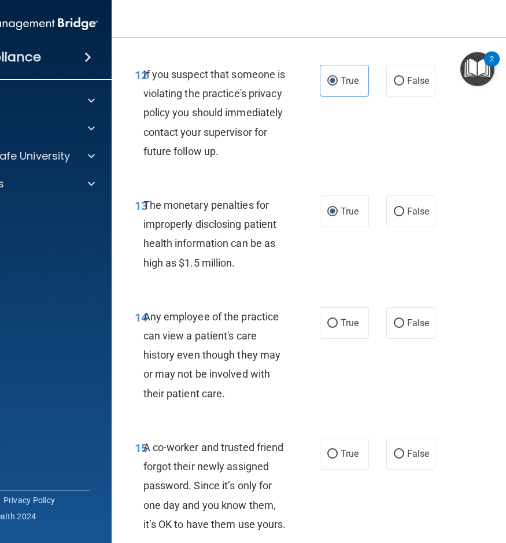
drag, startPoint x: 404, startPoint y: 350, endPoint x: 400, endPoint y: 373, distance: 23.5
click at [404, 339] on label "False" at bounding box center [410, 323] width 49 height 32
click at [404, 328] on input "False" at bounding box center [399, 323] width 10 height 9
radio input "true"
click at [407, 459] on span "False" at bounding box center [418, 453] width 23 height 11
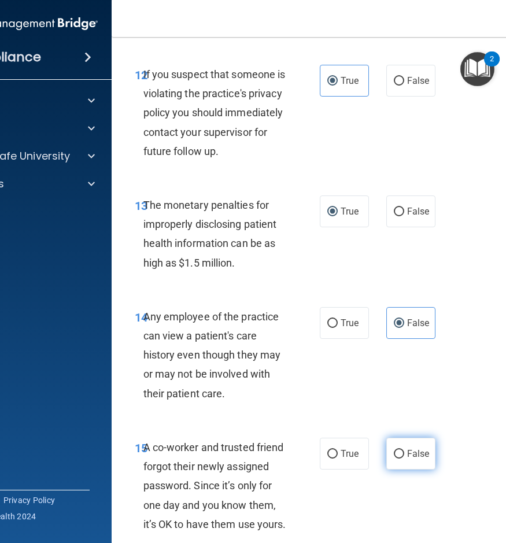
click at [402, 458] on input "False" at bounding box center [399, 454] width 10 height 9
radio input "true"
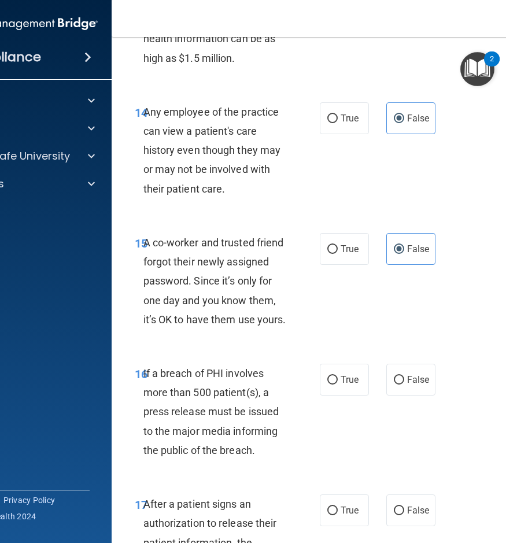
scroll to position [1734, 0]
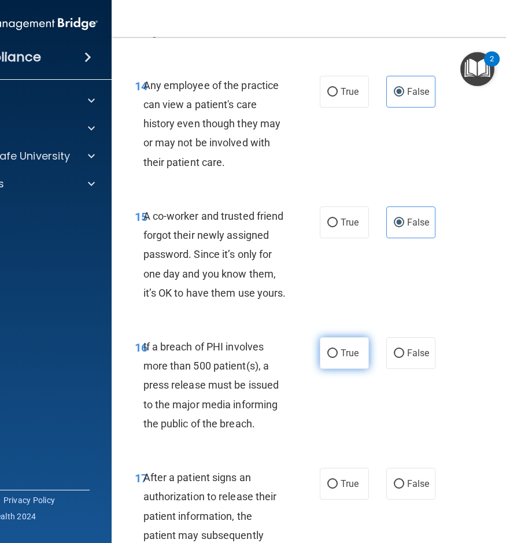
click at [332, 358] on input "True" at bounding box center [332, 353] width 10 height 9
radio input "true"
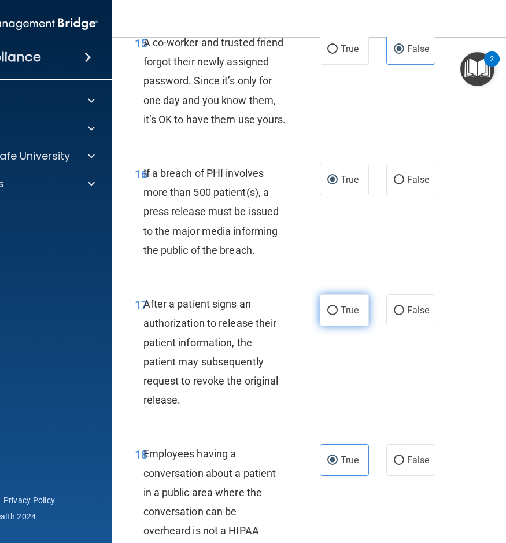
click at [331, 326] on label "True" at bounding box center [344, 310] width 49 height 32
click at [331, 315] on input "True" at bounding box center [332, 310] width 10 height 9
radio input "true"
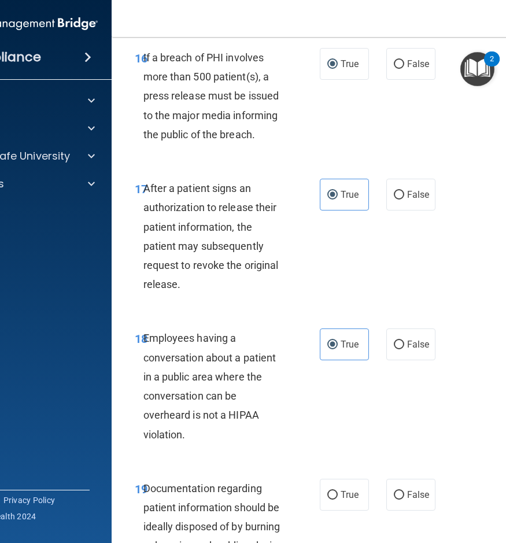
scroll to position [2081, 0]
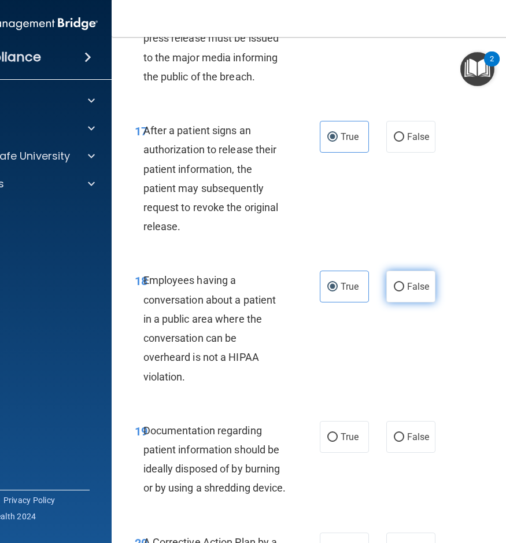
click at [398, 291] on input "False" at bounding box center [399, 287] width 10 height 9
radio input "true"
radio input "false"
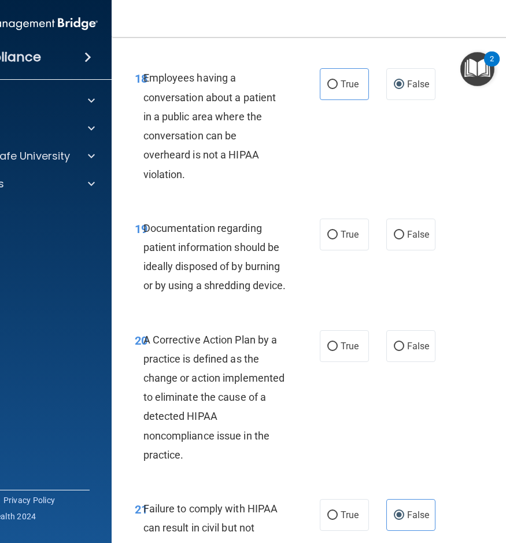
scroll to position [2313, 0]
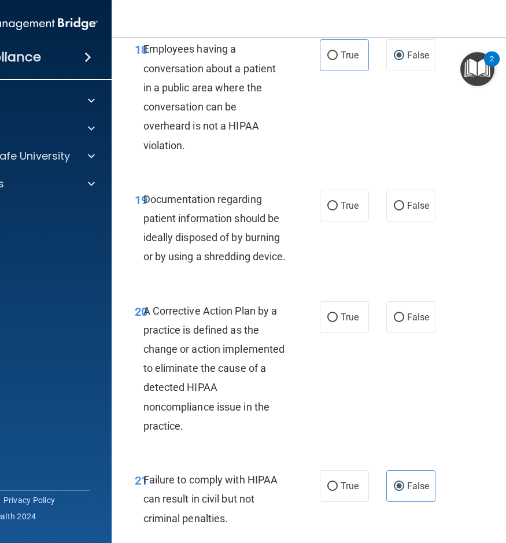
drag, startPoint x: 333, startPoint y: 252, endPoint x: 39, endPoint y: 366, distance: 315.6
click at [331, 221] on label "True" at bounding box center [344, 206] width 49 height 32
click at [331, 210] on input "True" at bounding box center [332, 206] width 10 height 9
radio input "true"
click at [342, 333] on label "True" at bounding box center [344, 317] width 49 height 32
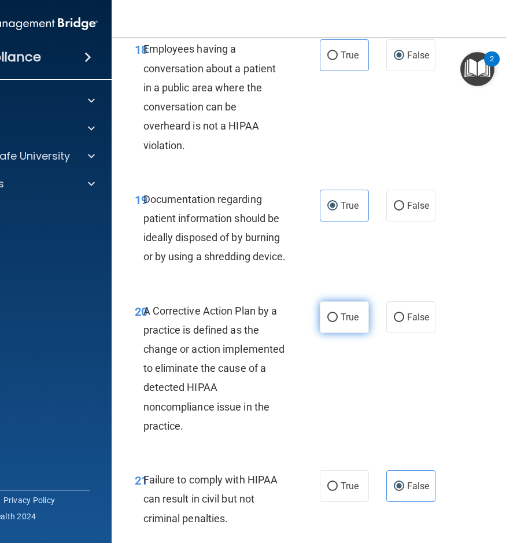
click at [338, 322] on input "True" at bounding box center [332, 317] width 10 height 9
radio input "true"
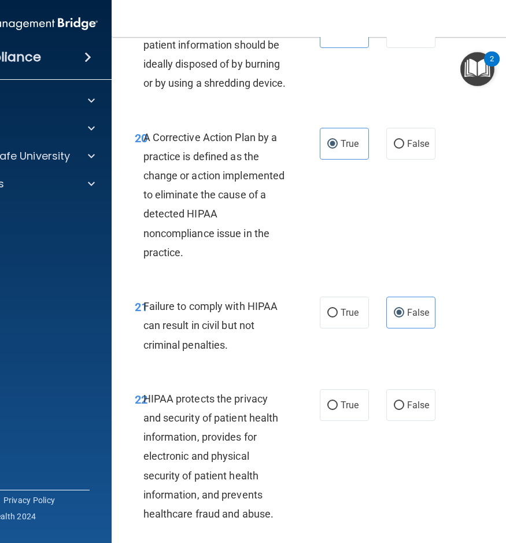
scroll to position [2544, 0]
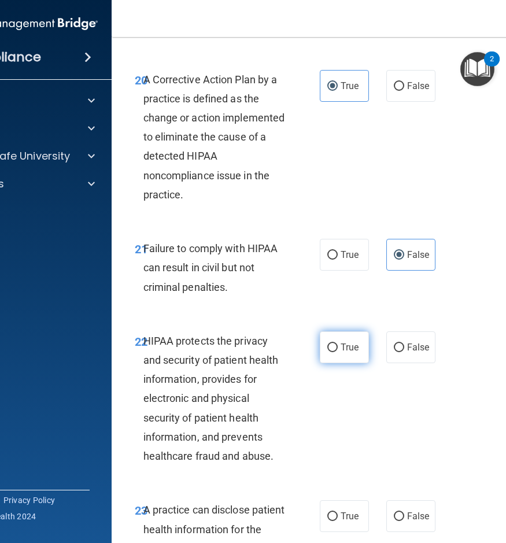
click at [333, 363] on label "True" at bounding box center [344, 347] width 49 height 32
click at [333, 352] on input "True" at bounding box center [332, 347] width 10 height 9
radio input "true"
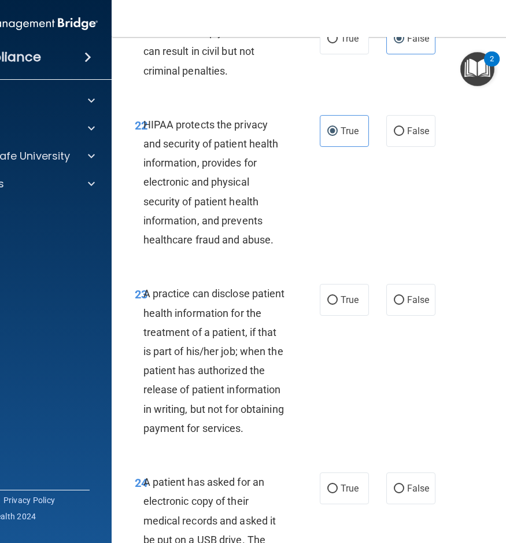
scroll to position [2833, 0]
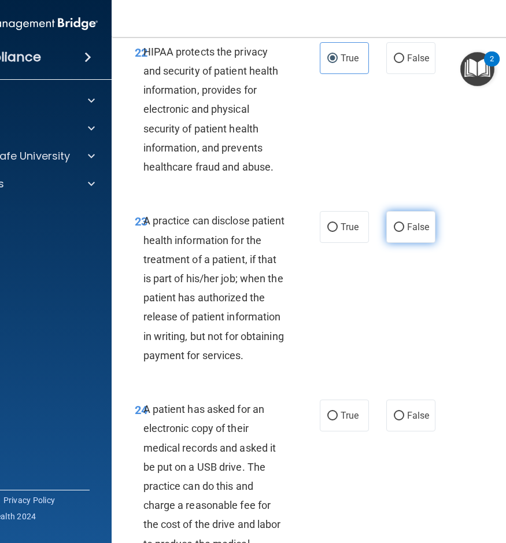
click at [395, 243] on label "False" at bounding box center [410, 227] width 49 height 32
click at [395, 232] on input "False" at bounding box center [399, 227] width 10 height 9
radio input "true"
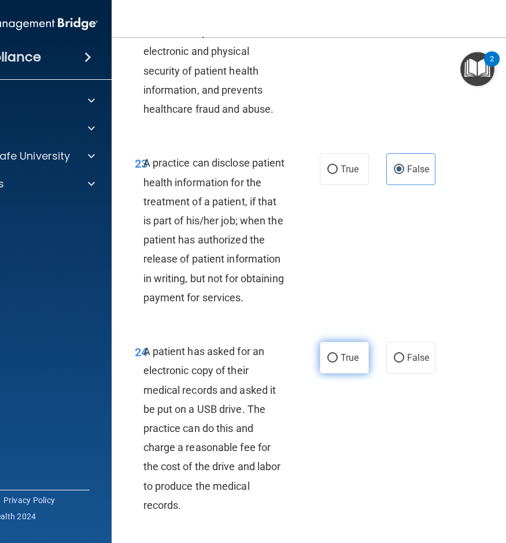
click at [334, 373] on label "True" at bounding box center [344, 358] width 49 height 32
click at [334, 363] on input "True" at bounding box center [332, 358] width 10 height 9
radio input "true"
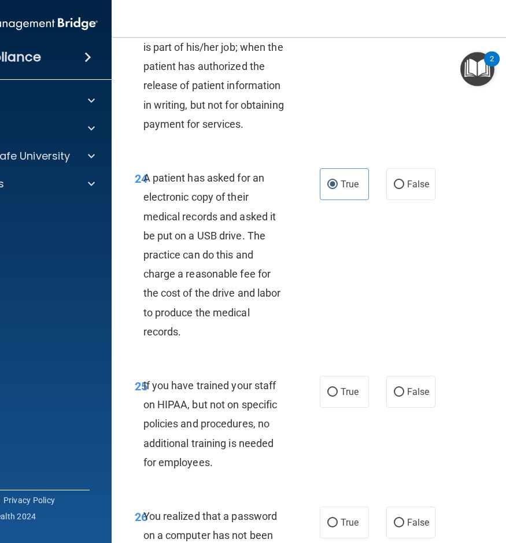
scroll to position [3180, 0]
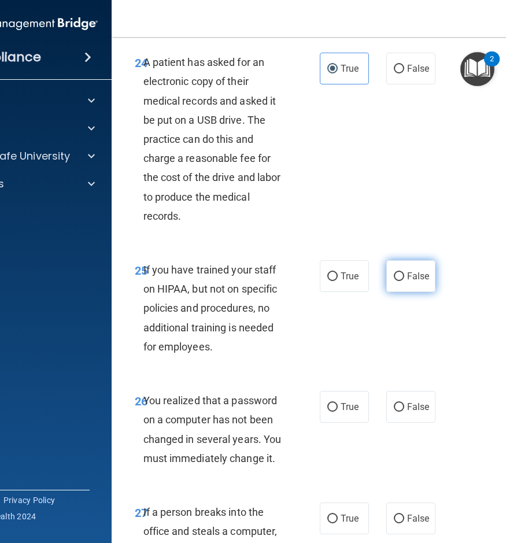
click at [415, 292] on label "False" at bounding box center [410, 276] width 49 height 32
click at [404, 281] on input "False" at bounding box center [399, 276] width 10 height 9
radio input "true"
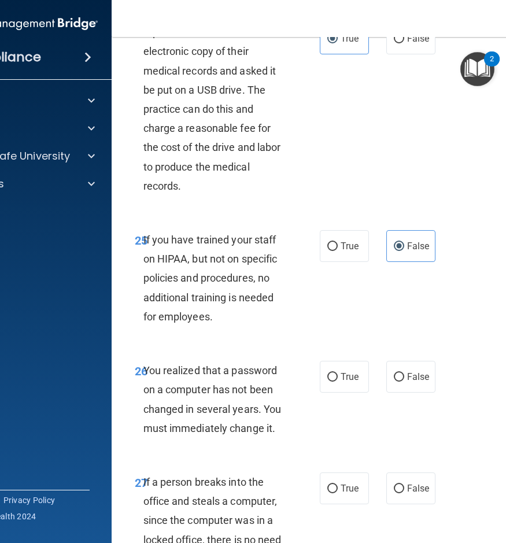
scroll to position [3238, 0]
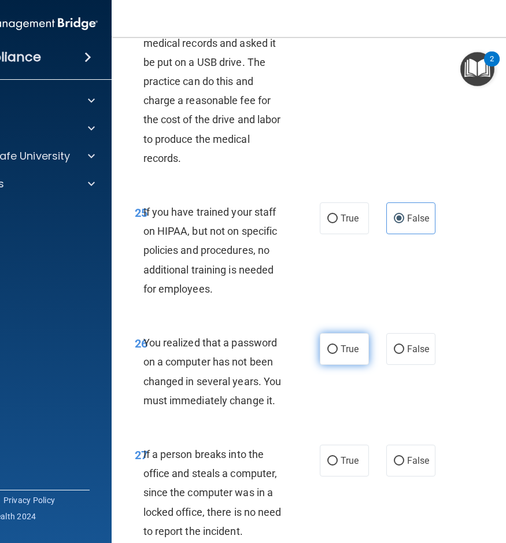
click at [336, 365] on label "True" at bounding box center [344, 349] width 49 height 32
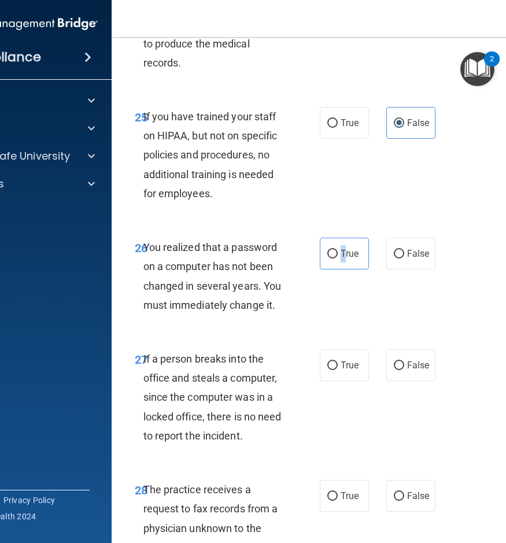
scroll to position [3353, 0]
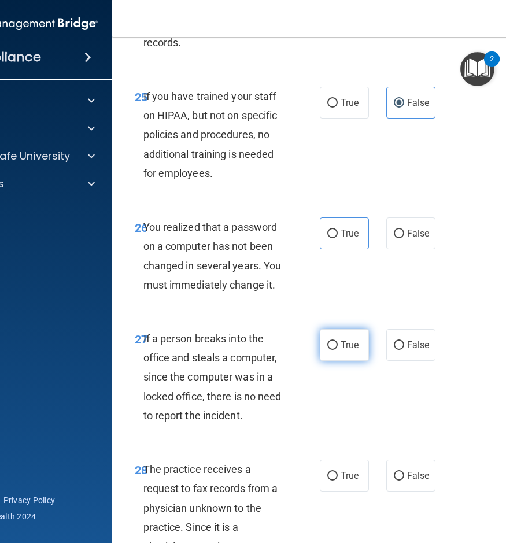
click at [341, 350] on span "True" at bounding box center [350, 344] width 18 height 11
click at [338, 350] on input "True" at bounding box center [332, 345] width 10 height 9
radio input "true"
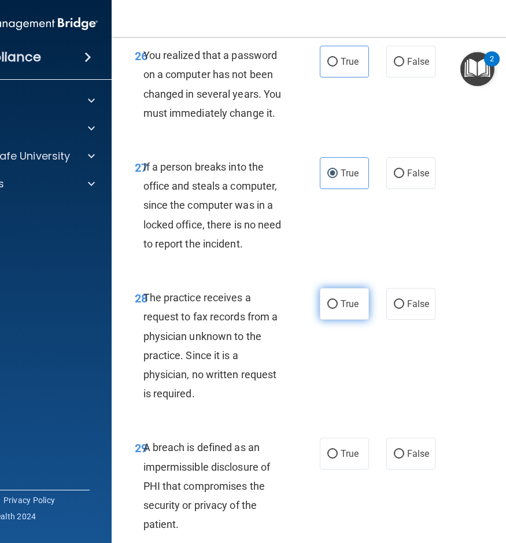
scroll to position [3527, 0]
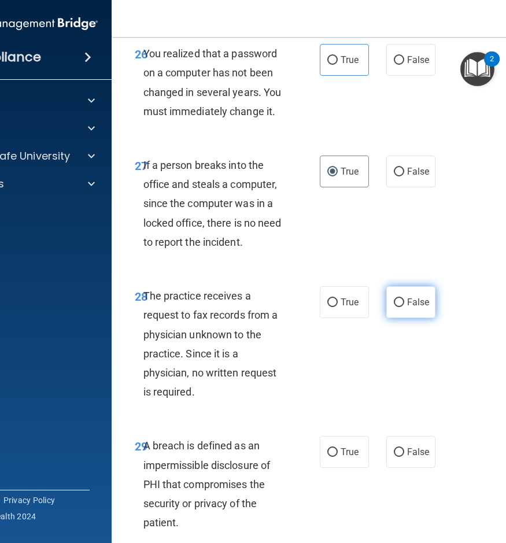
click at [398, 318] on label "False" at bounding box center [410, 302] width 49 height 32
click at [398, 307] on input "False" at bounding box center [399, 302] width 10 height 9
radio input "true"
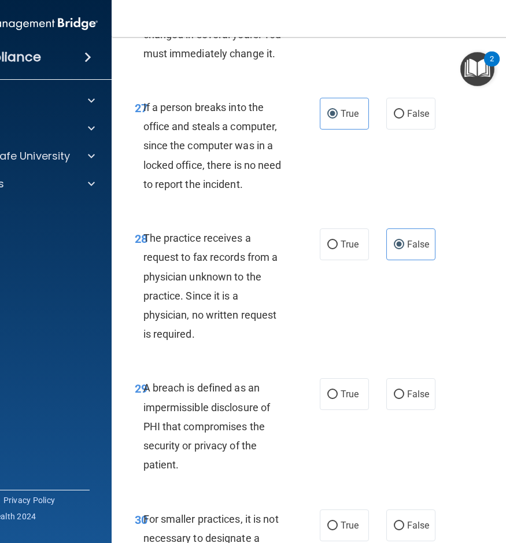
scroll to position [3758, 0]
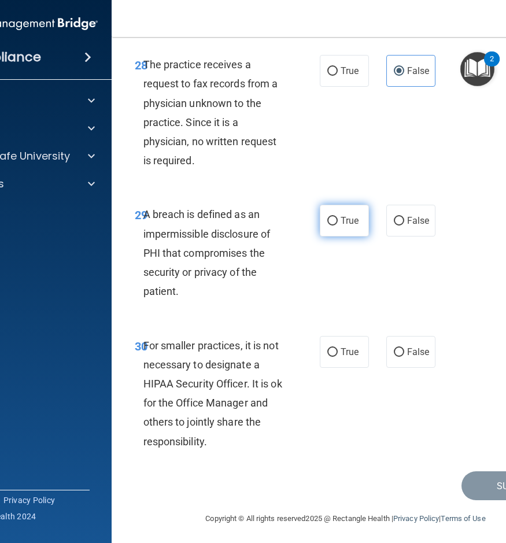
click at [343, 236] on label "True" at bounding box center [344, 221] width 49 height 32
click at [338, 225] on input "True" at bounding box center [332, 221] width 10 height 9
radio input "true"
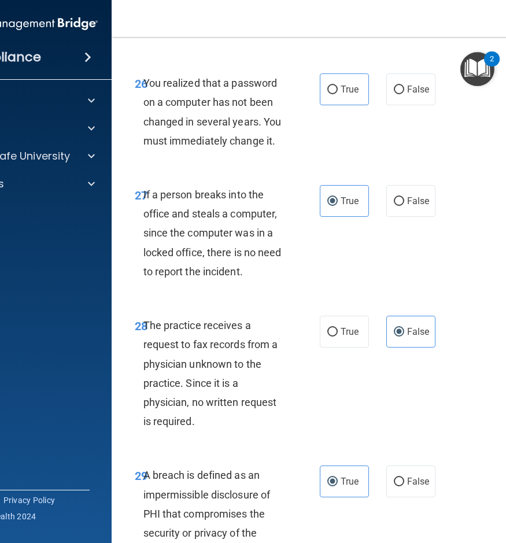
scroll to position [3469, 0]
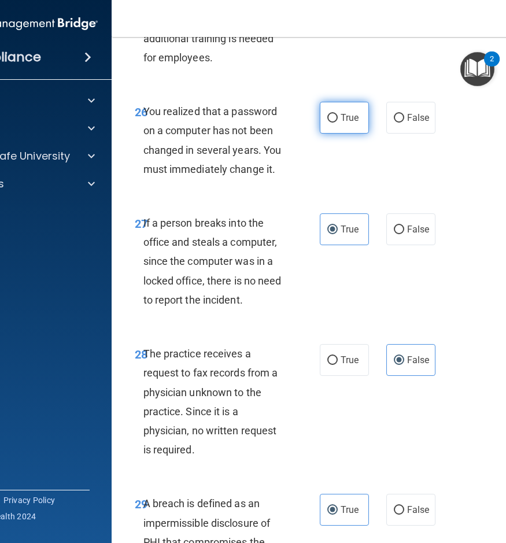
click at [341, 134] on label "True" at bounding box center [344, 118] width 49 height 32
click at [338, 123] on input "True" at bounding box center [332, 118] width 10 height 9
radio input "true"
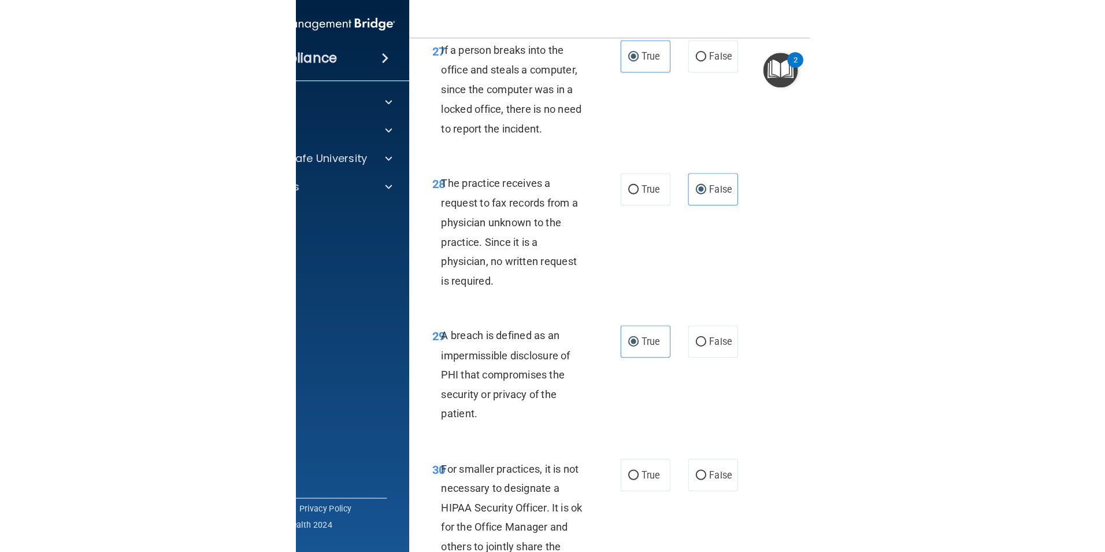
scroll to position [3838, 0]
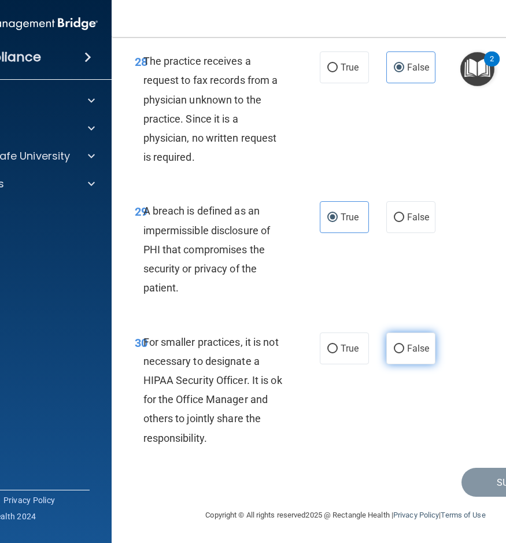
drag, startPoint x: 376, startPoint y: 349, endPoint x: 384, endPoint y: 347, distance: 8.7
click at [380, 349] on div "True False" at bounding box center [379, 348] width 119 height 32
drag, startPoint x: 391, startPoint y: 347, endPoint x: 366, endPoint y: 274, distance: 77.7
click at [394, 345] on input "False" at bounding box center [399, 349] width 10 height 9
radio input "true"
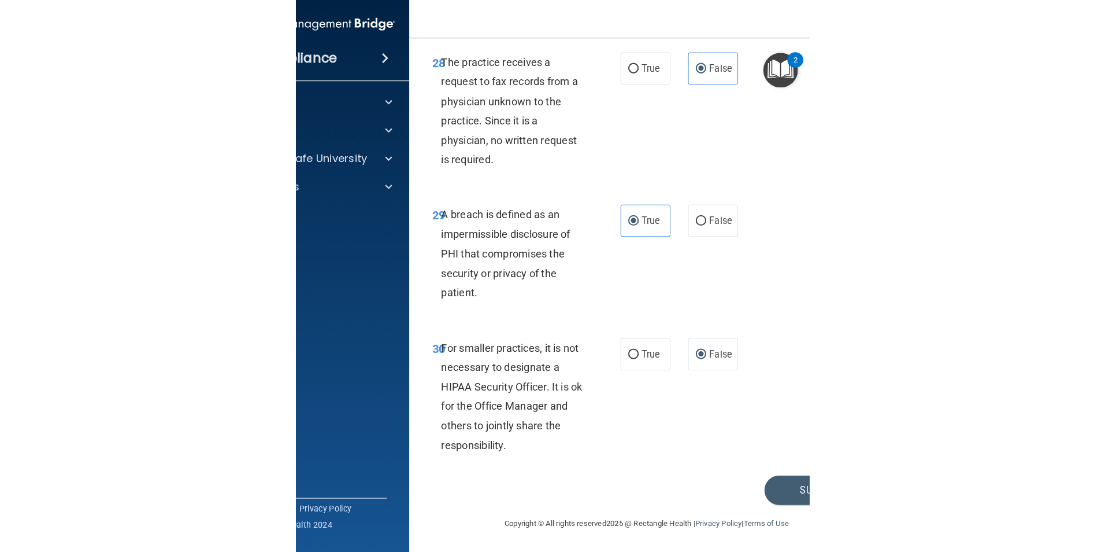
scroll to position [2204, 0]
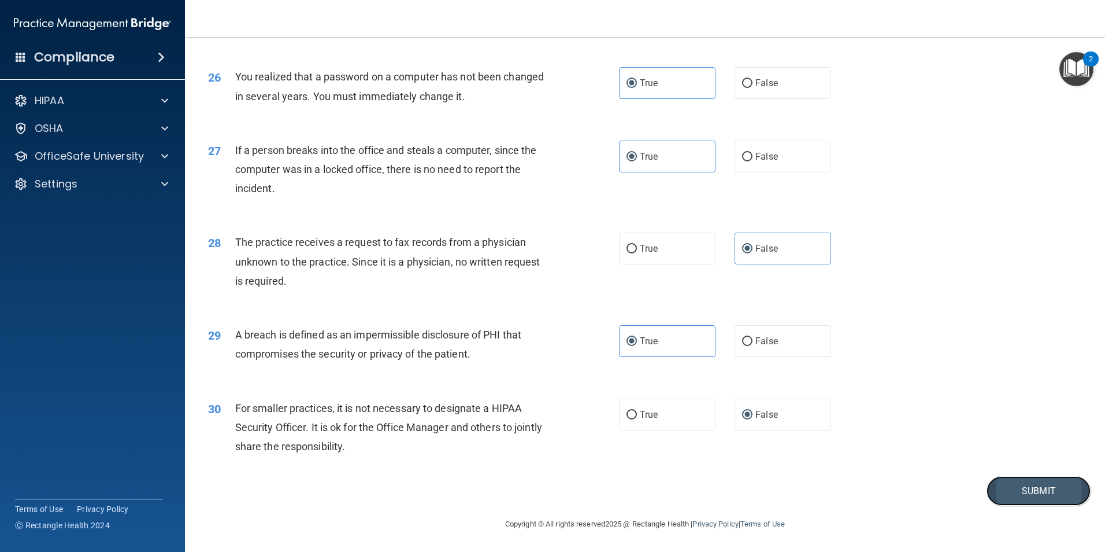
click at [1012, 481] on button "Submit" at bounding box center [1039, 490] width 104 height 29
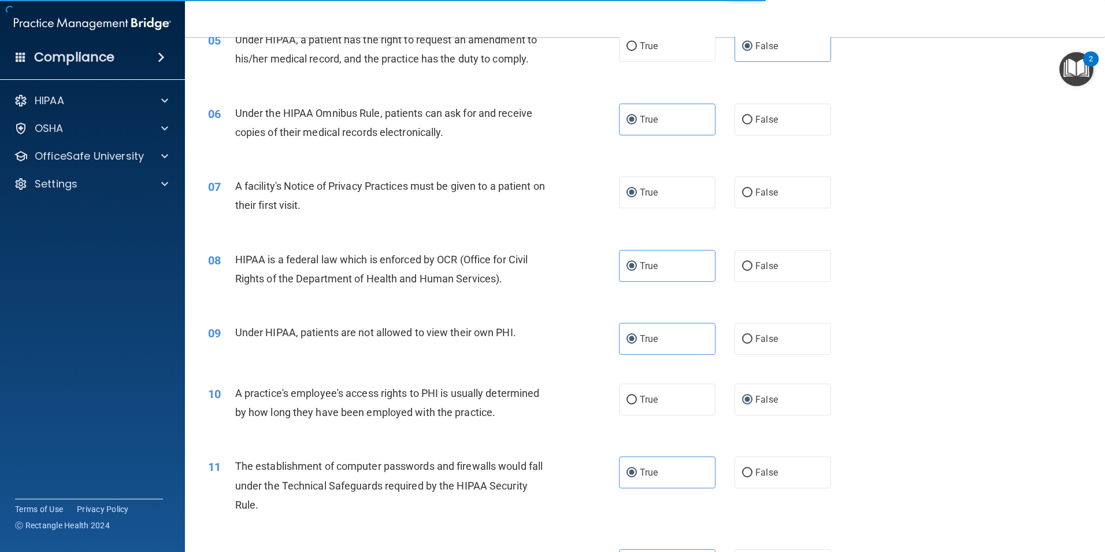
scroll to position [527, 0]
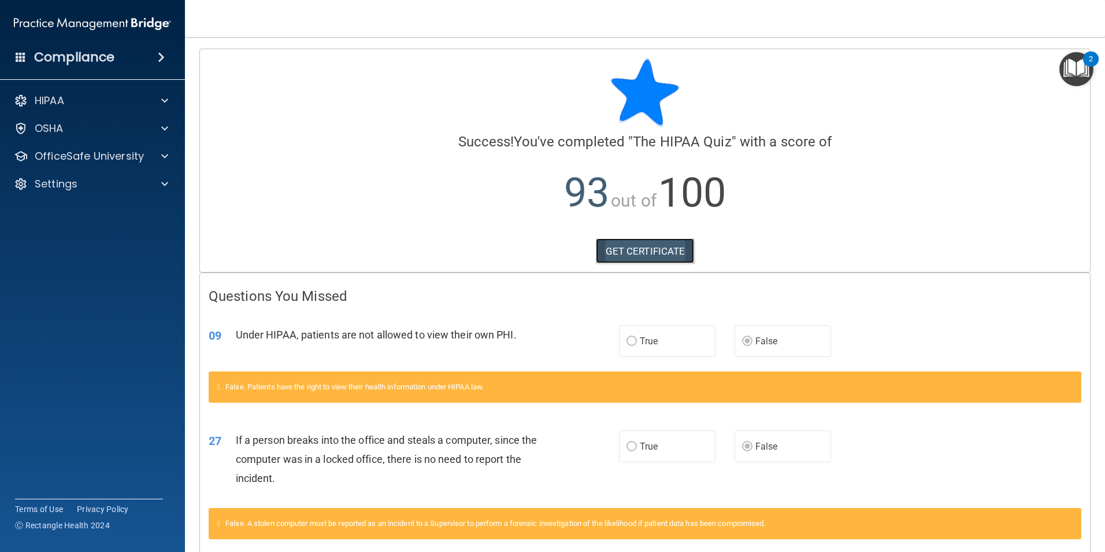
click at [642, 256] on link "GET CERTIFICATE" at bounding box center [645, 250] width 99 height 25
click at [61, 146] on div "OfficeSafe University" at bounding box center [93, 156] width 186 height 23
click at [95, 136] on div "OSHA" at bounding box center [93, 128] width 186 height 23
click at [160, 152] on div at bounding box center [163, 156] width 29 height 14
click at [86, 184] on p "HIPAA Training" at bounding box center [55, 184] width 95 height 12
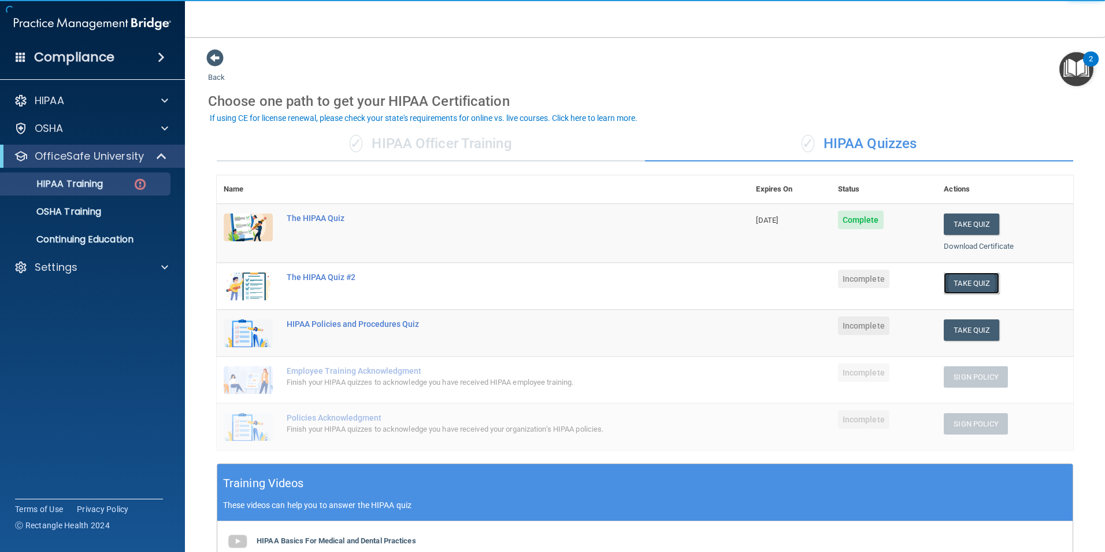
click at [952, 282] on button "Take Quiz" at bounding box center [972, 282] width 56 height 21
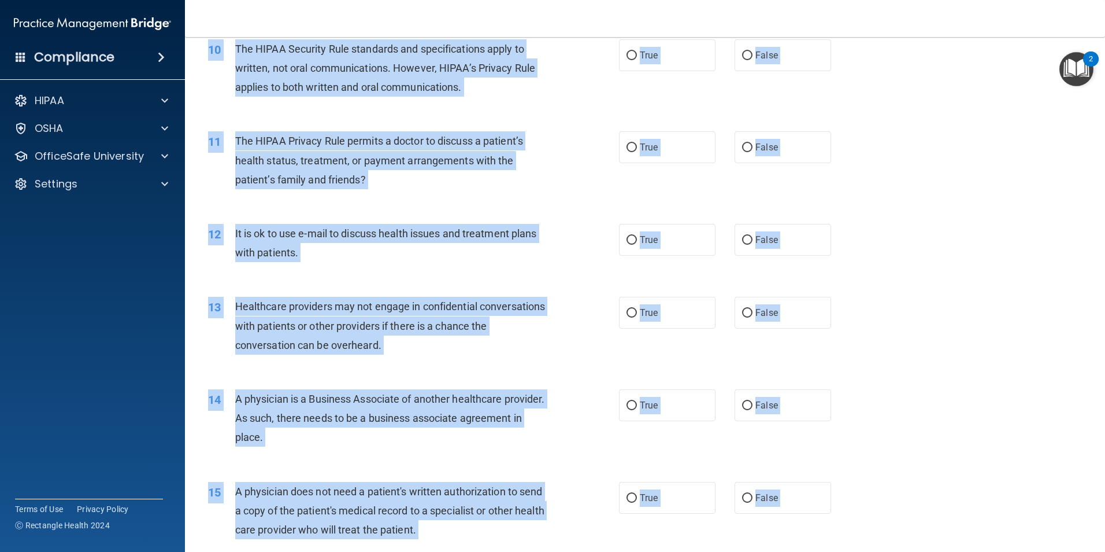
scroll to position [918, 0]
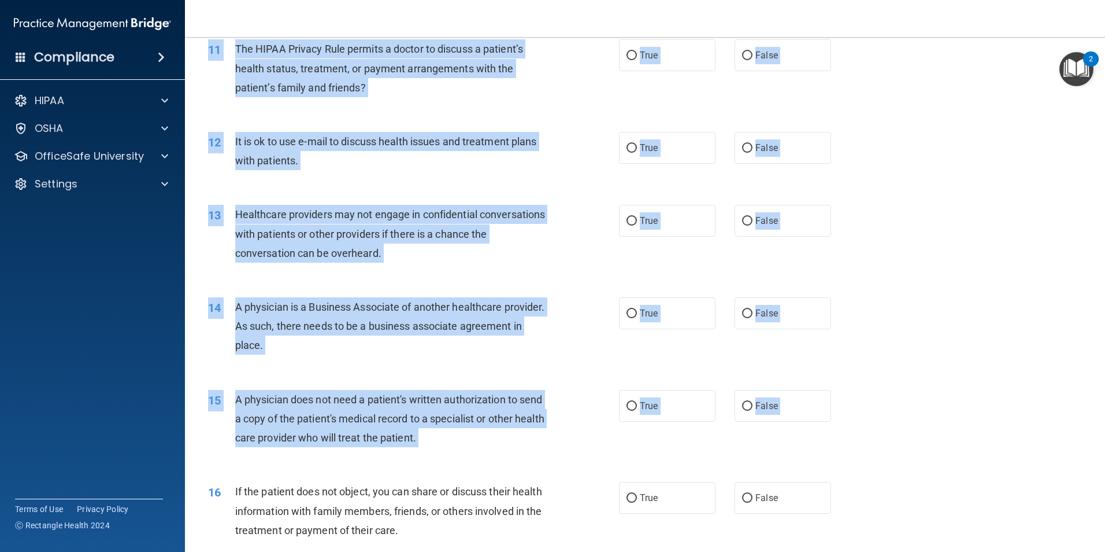
drag, startPoint x: 207, startPoint y: 55, endPoint x: 885, endPoint y: 520, distance: 822.2
click at [885, 520] on form "The HIPAA Quiz #2 This quiz doesn’t expire until . Are you sure you want to tak…" at bounding box center [645, 429] width 874 height 2596
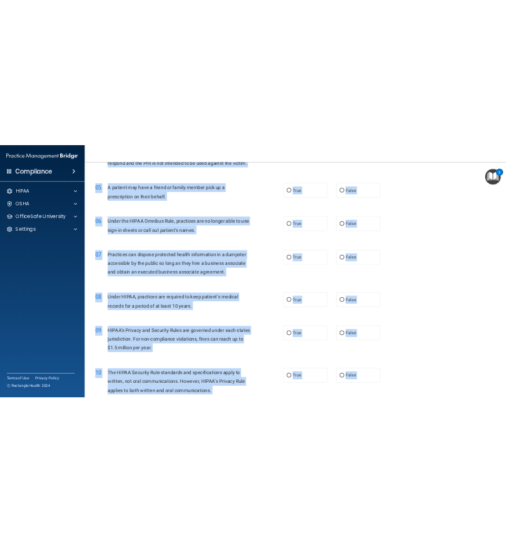
scroll to position [0, 0]
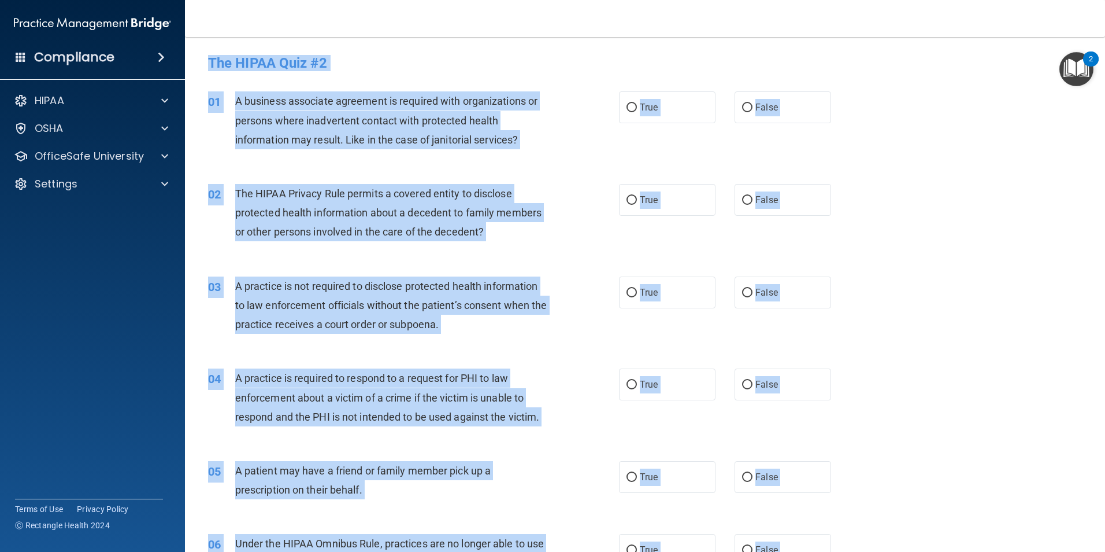
drag, startPoint x: 807, startPoint y: 513, endPoint x: 249, endPoint y: 8, distance: 753.1
click at [249, 8] on div "Toggle navigation Ali Aljazzar ali.aljazzar01@gmail.com Manage My Enterprise De…" at bounding box center [645, 276] width 920 height 552
copy div "Ali Aljazzar ali.aljazzar01@gmail.com Manage My Enterprise Desert Sage Behavior…"
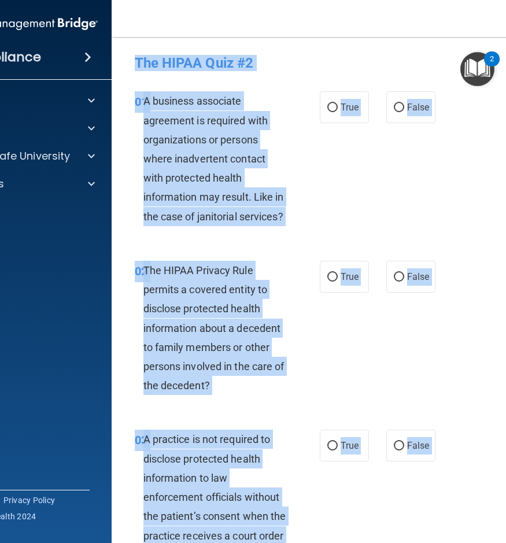
drag, startPoint x: 317, startPoint y: 147, endPoint x: 299, endPoint y: 136, distance: 21.0
click at [317, 147] on div "01 A business associate agreement is required with organizations or persons whe…" at bounding box center [227, 161] width 220 height 140
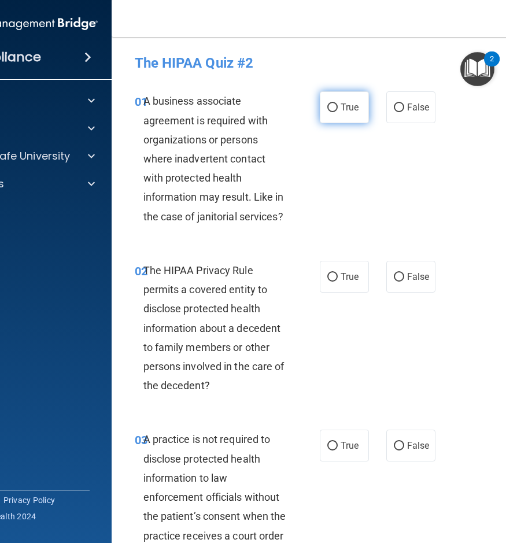
click at [342, 109] on span "True" at bounding box center [350, 107] width 18 height 11
click at [338, 109] on input "True" at bounding box center [332, 107] width 10 height 9
radio input "true"
drag, startPoint x: 334, startPoint y: 282, endPoint x: 361, endPoint y: 157, distance: 127.8
click at [334, 282] on label "True" at bounding box center [344, 277] width 49 height 32
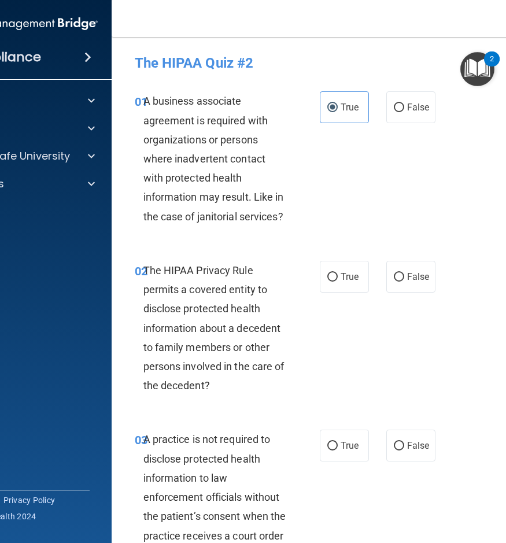
click at [334, 282] on input "True" at bounding box center [332, 277] width 10 height 9
radio input "true"
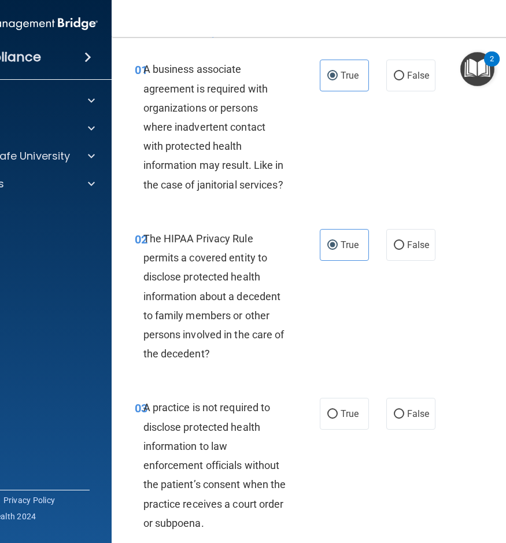
scroll to position [116, 0]
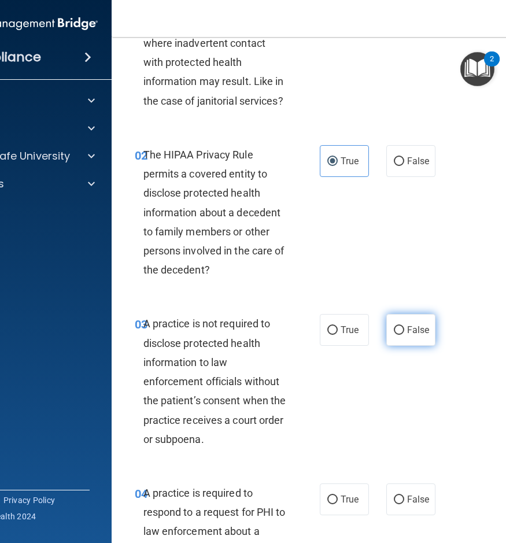
click at [394, 328] on input "False" at bounding box center [399, 330] width 10 height 9
radio input "true"
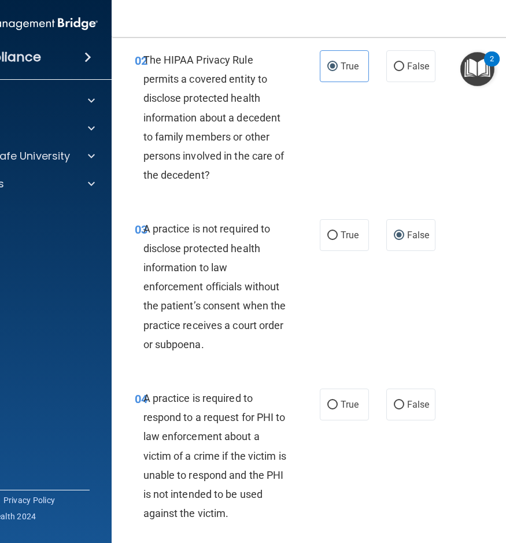
scroll to position [231, 0]
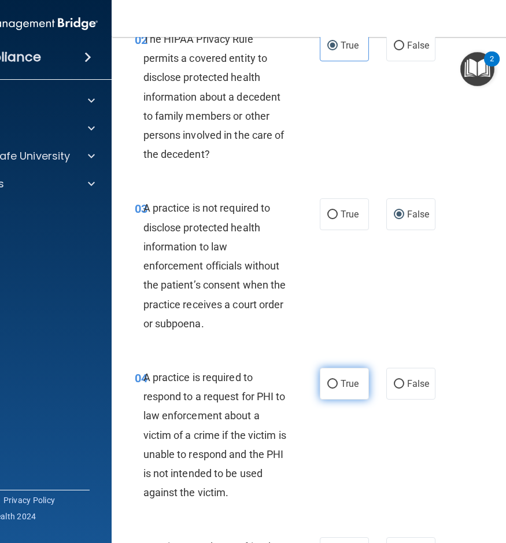
click at [327, 382] on input "True" at bounding box center [332, 384] width 10 height 9
radio input "true"
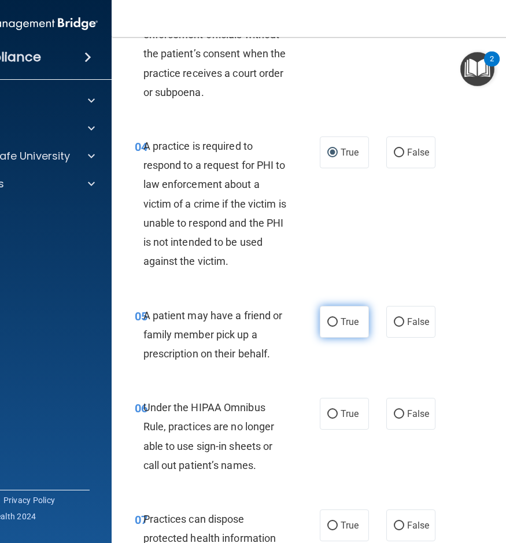
click at [320, 331] on label "True" at bounding box center [344, 322] width 49 height 32
click at [327, 327] on input "True" at bounding box center [332, 322] width 10 height 9
radio input "true"
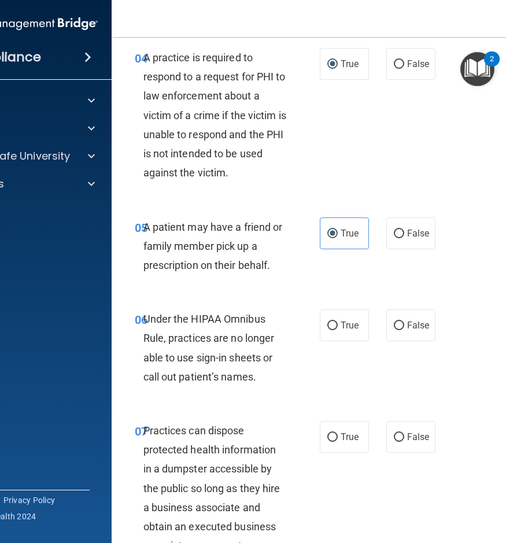
scroll to position [636, 0]
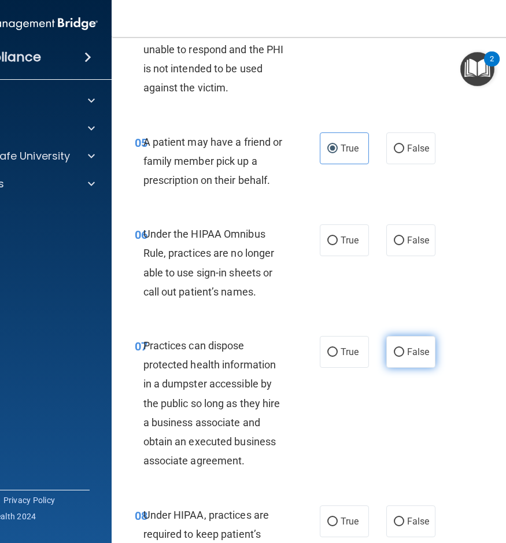
click at [393, 361] on label "False" at bounding box center [410, 352] width 49 height 32
click at [394, 357] on input "False" at bounding box center [399, 352] width 10 height 9
radio input "true"
click at [401, 239] on label "False" at bounding box center [410, 240] width 49 height 32
click at [401, 239] on input "False" at bounding box center [399, 240] width 10 height 9
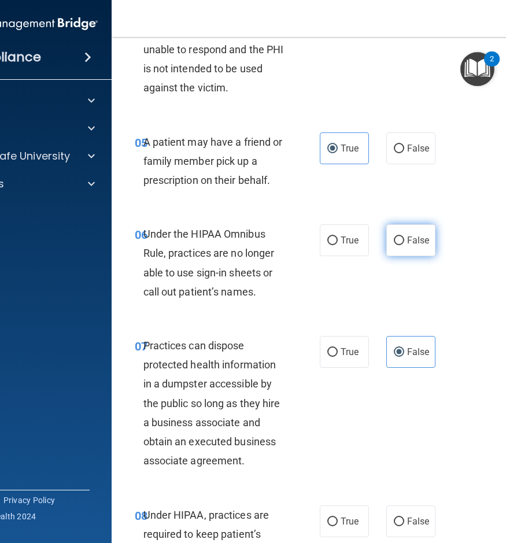
radio input "true"
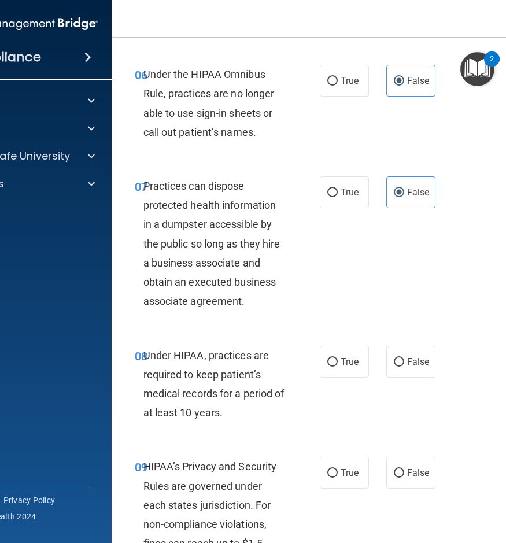
scroll to position [809, 0]
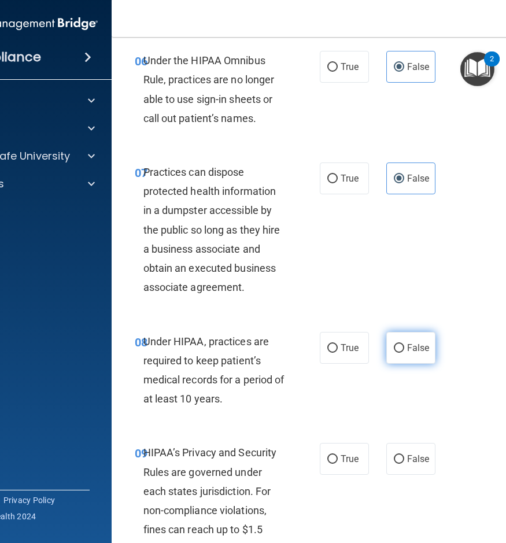
click at [389, 350] on label "False" at bounding box center [410, 348] width 49 height 32
click at [394, 350] on input "False" at bounding box center [399, 348] width 10 height 9
radio input "true"
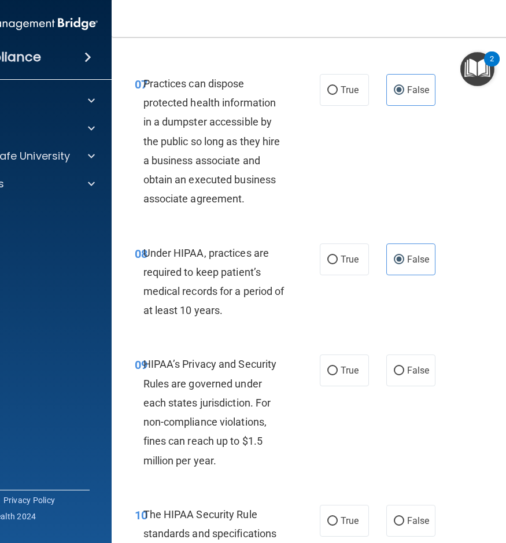
scroll to position [925, 0]
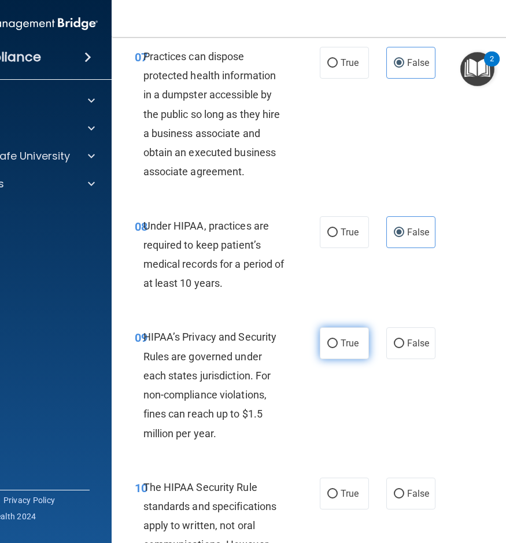
click at [360, 342] on label "True" at bounding box center [344, 343] width 49 height 32
click at [338, 342] on input "True" at bounding box center [332, 343] width 10 height 9
radio input "true"
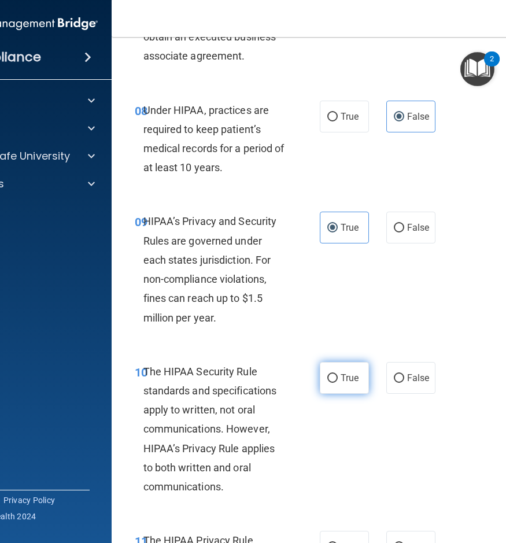
click at [342, 379] on span "True" at bounding box center [350, 377] width 18 height 11
click at [338, 379] on input "True" at bounding box center [332, 378] width 10 height 9
radio input "true"
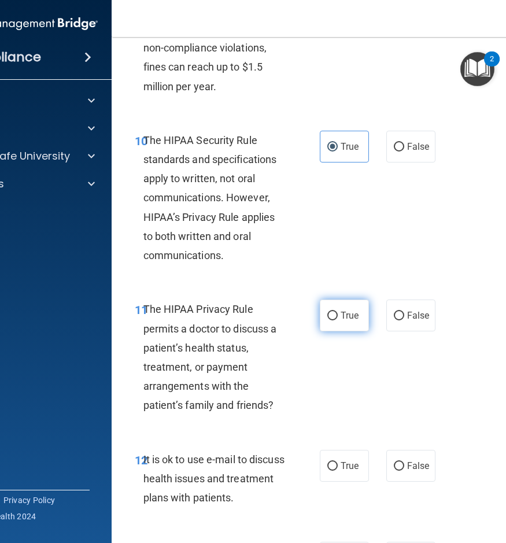
click at [328, 321] on label "True" at bounding box center [344, 315] width 49 height 32
click at [328, 320] on input "True" at bounding box center [332, 316] width 10 height 9
radio input "true"
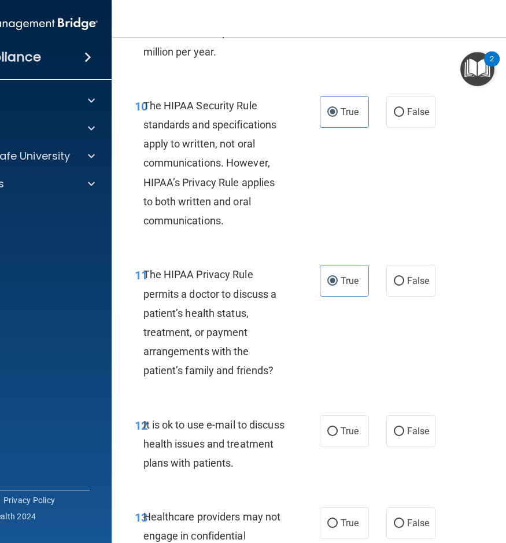
scroll to position [1445, 0]
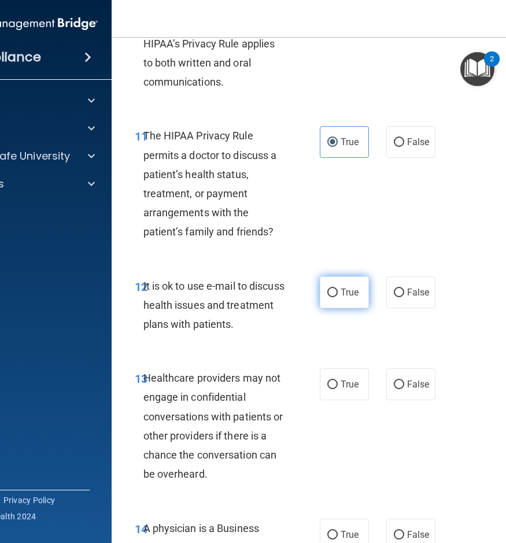
click at [341, 297] on span "True" at bounding box center [350, 292] width 18 height 11
click at [338, 297] on input "True" at bounding box center [332, 292] width 10 height 9
radio input "true"
click at [386, 379] on label "False" at bounding box center [410, 384] width 49 height 32
click at [394, 380] on input "False" at bounding box center [399, 384] width 10 height 9
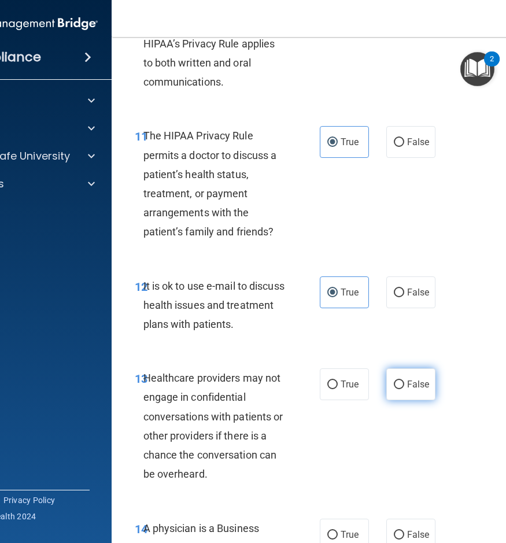
radio input "true"
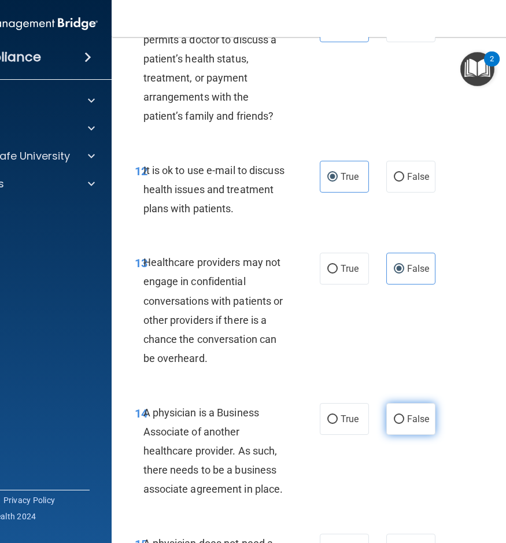
click at [394, 419] on input "False" at bounding box center [399, 419] width 10 height 9
radio input "true"
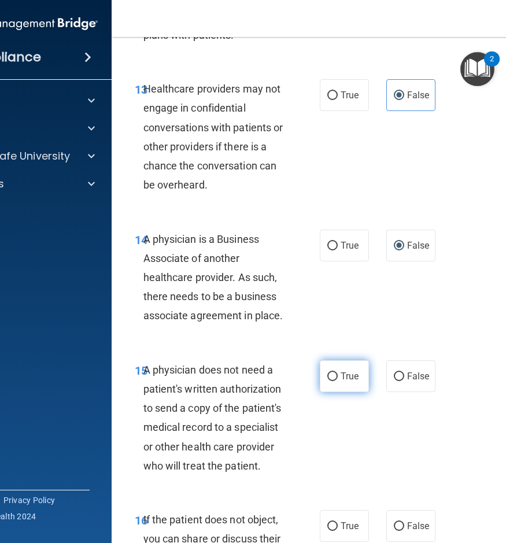
click at [330, 378] on input "True" at bounding box center [332, 376] width 10 height 9
radio input "true"
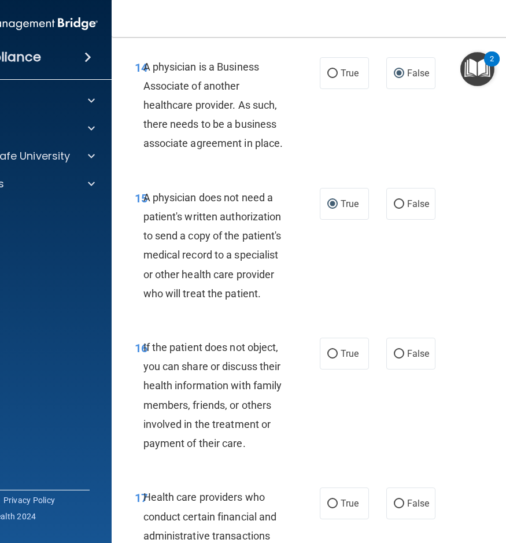
scroll to position [1908, 0]
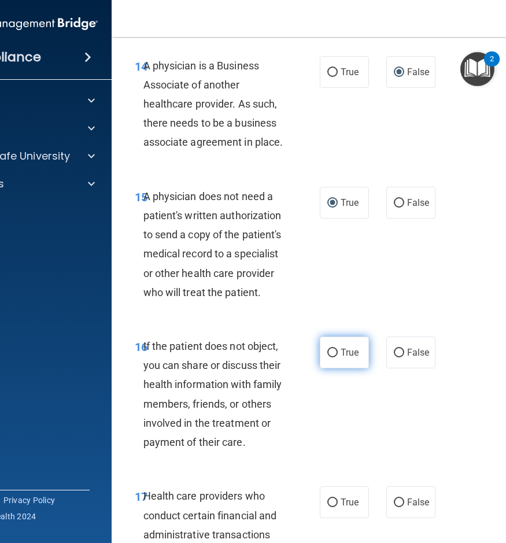
click at [344, 355] on span "True" at bounding box center [350, 352] width 18 height 11
click at [338, 355] on input "True" at bounding box center [332, 353] width 10 height 9
radio input "true"
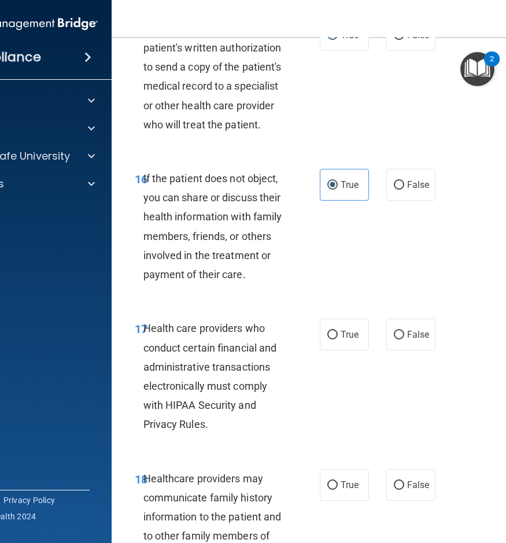
scroll to position [2081, 0]
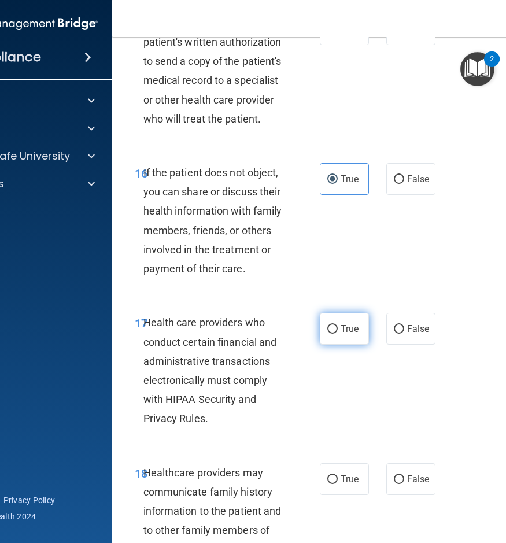
click at [331, 331] on input "True" at bounding box center [332, 329] width 10 height 9
radio input "true"
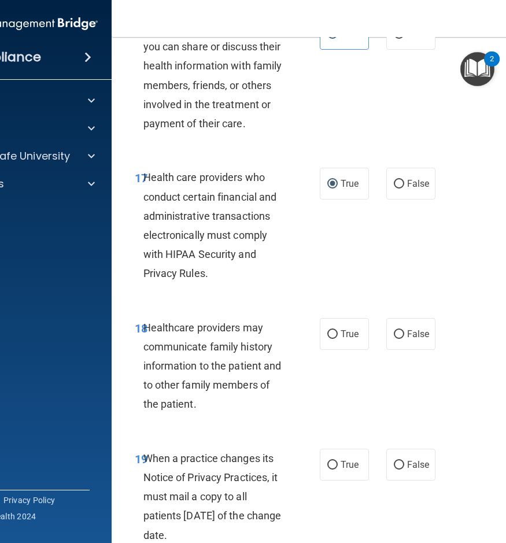
scroll to position [2255, 0]
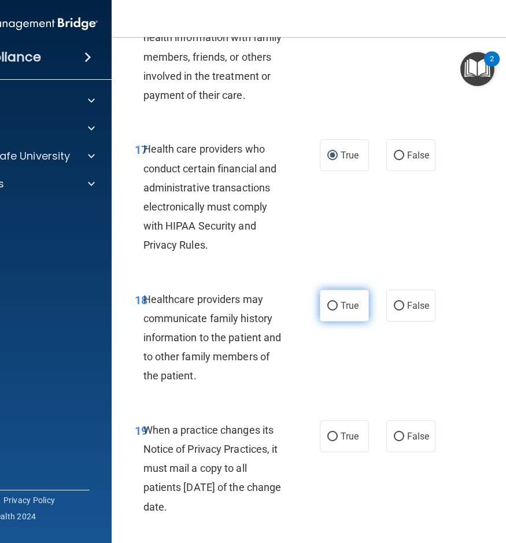
click at [349, 312] on label "True" at bounding box center [344, 306] width 49 height 32
click at [338, 310] on input "True" at bounding box center [332, 306] width 10 height 9
radio input "true"
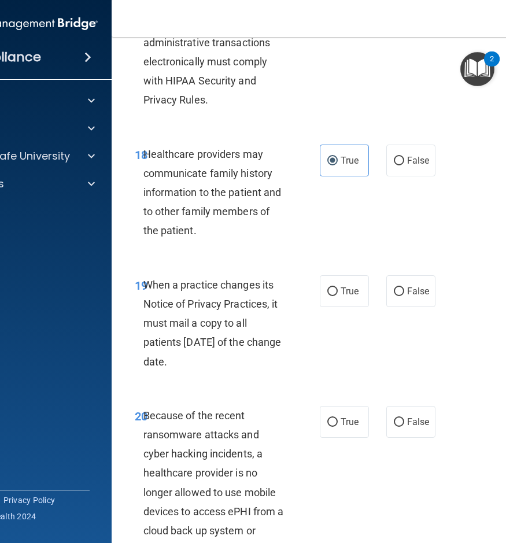
scroll to position [2428, 0]
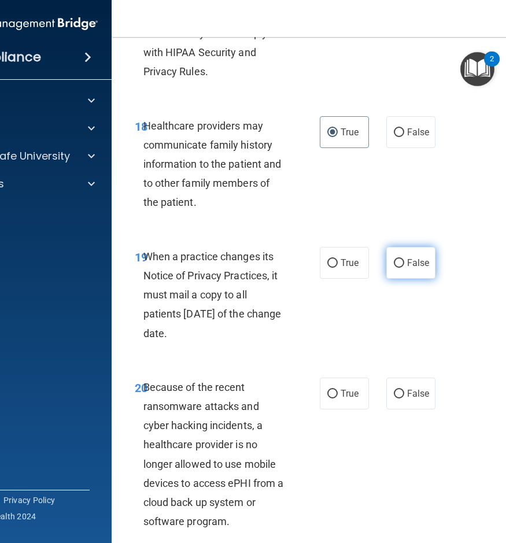
click at [410, 272] on label "False" at bounding box center [410, 263] width 49 height 32
click at [404, 268] on input "False" at bounding box center [399, 263] width 10 height 9
radio input "true"
click at [402, 394] on label "False" at bounding box center [410, 394] width 49 height 32
click at [402, 394] on input "False" at bounding box center [399, 394] width 10 height 9
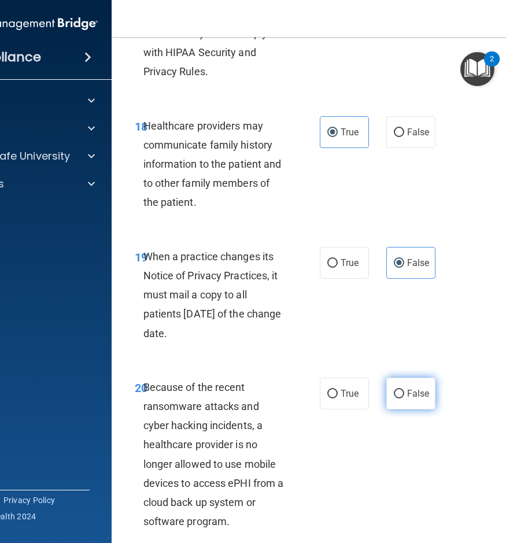
radio input "true"
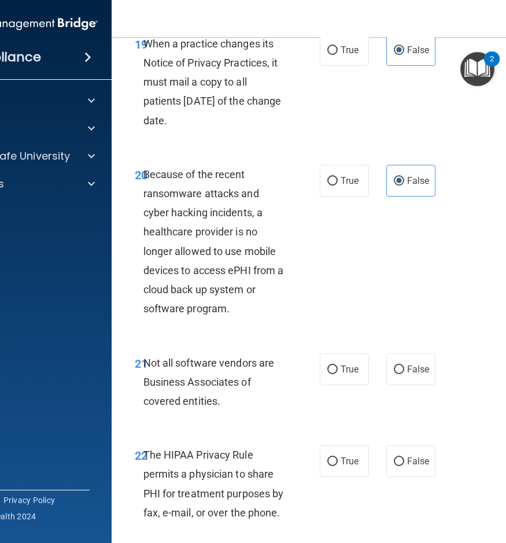
scroll to position [2659, 0]
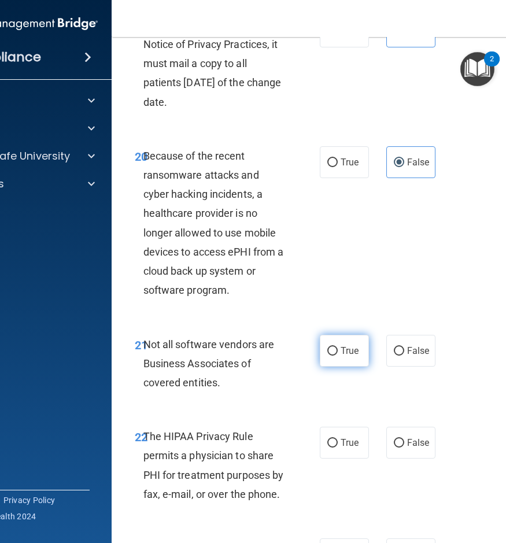
click at [344, 349] on span "True" at bounding box center [350, 350] width 18 height 11
click at [338, 349] on input "True" at bounding box center [332, 351] width 10 height 9
radio input "true"
click at [340, 452] on label "True" at bounding box center [344, 443] width 49 height 32
click at [338, 447] on input "True" at bounding box center [332, 443] width 10 height 9
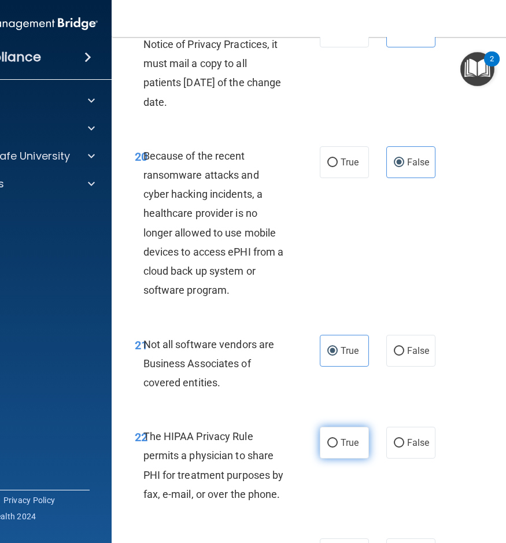
radio input "true"
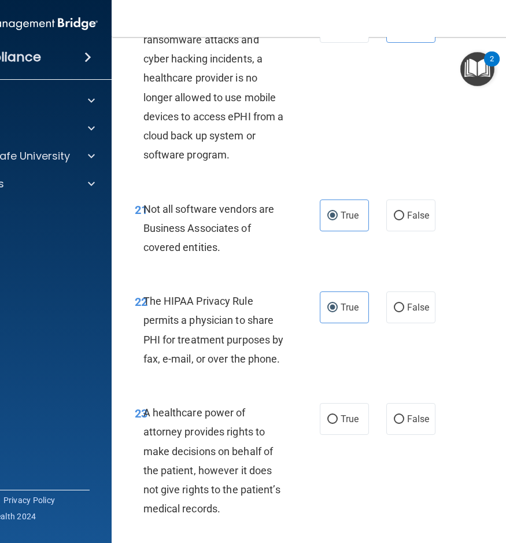
scroll to position [2891, 0]
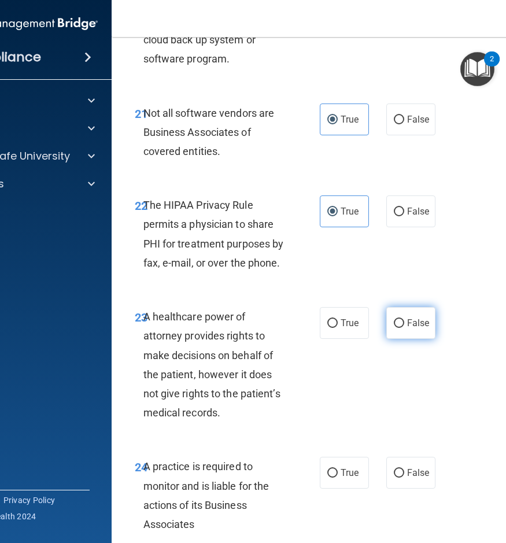
click at [408, 330] on label "False" at bounding box center [410, 323] width 49 height 32
click at [404, 328] on input "False" at bounding box center [399, 323] width 10 height 9
radio input "true"
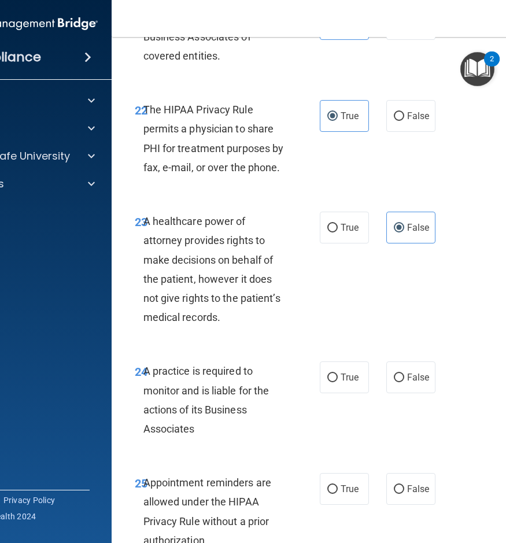
scroll to position [3006, 0]
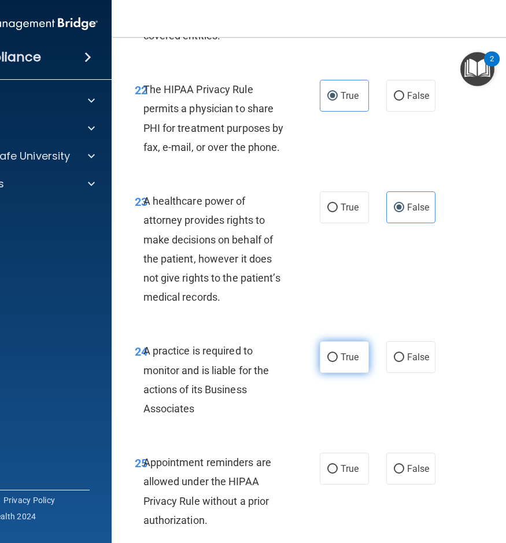
click at [338, 366] on label "True" at bounding box center [344, 357] width 49 height 32
click at [338, 362] on input "True" at bounding box center [332, 357] width 10 height 9
radio input "true"
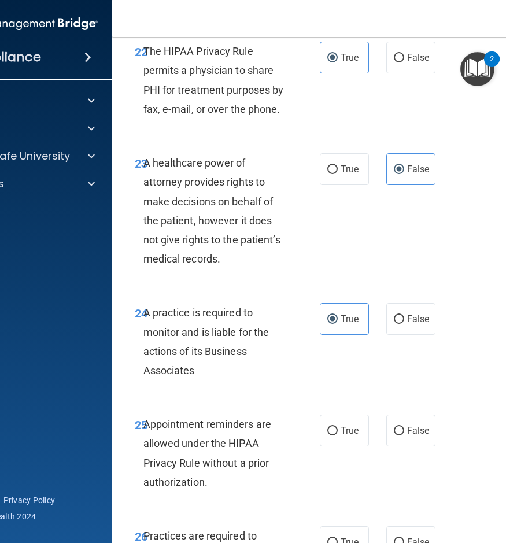
scroll to position [3122, 0]
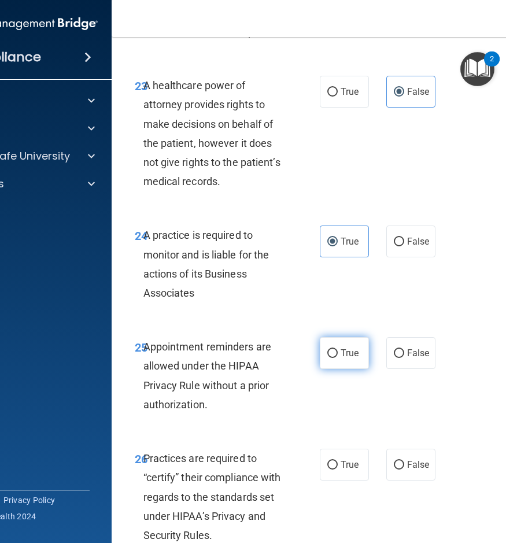
click at [346, 352] on span "True" at bounding box center [350, 352] width 18 height 11
click at [338, 352] on input "True" at bounding box center [332, 353] width 10 height 9
radio input "true"
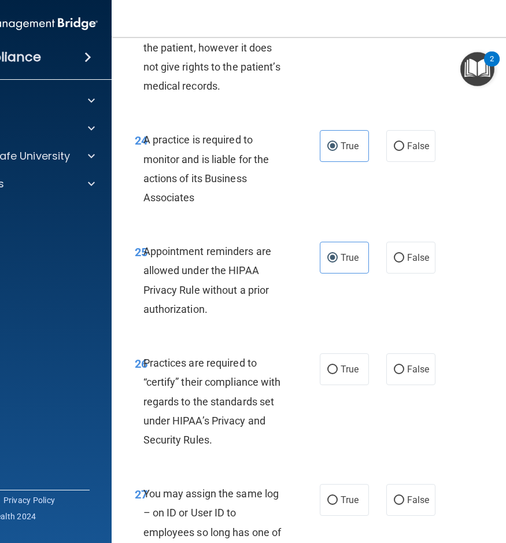
scroll to position [3238, 0]
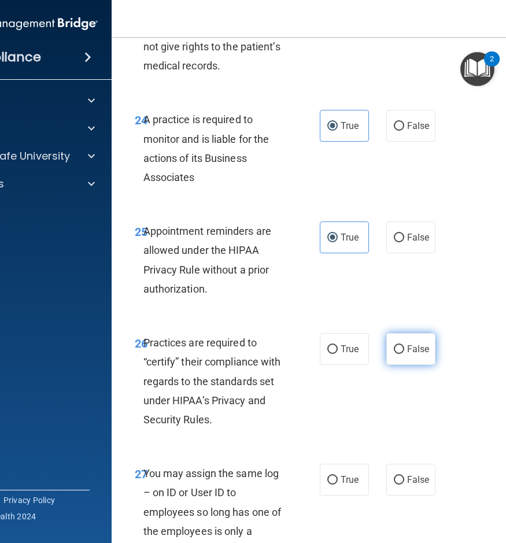
click at [401, 348] on label "False" at bounding box center [410, 349] width 49 height 32
click at [401, 348] on input "False" at bounding box center [399, 349] width 10 height 9
radio input "true"
click at [407, 477] on span "False" at bounding box center [418, 479] width 23 height 11
click at [402, 477] on input "False" at bounding box center [399, 480] width 10 height 9
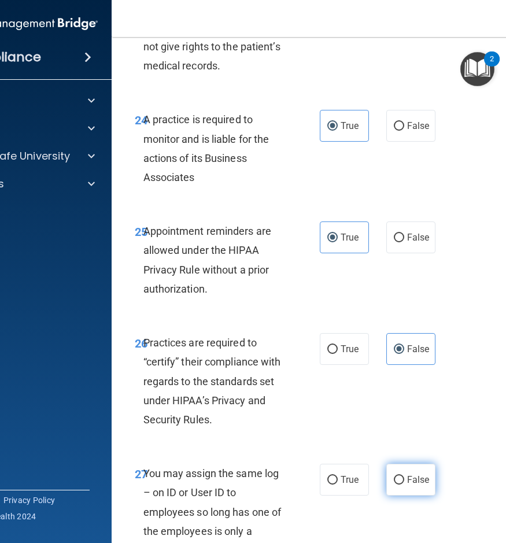
radio input "true"
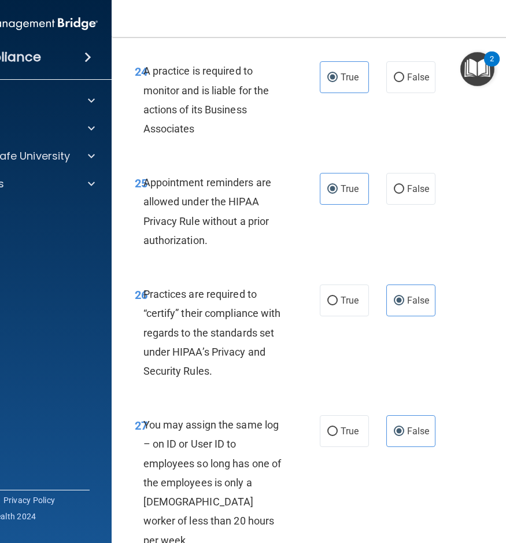
scroll to position [3411, 0]
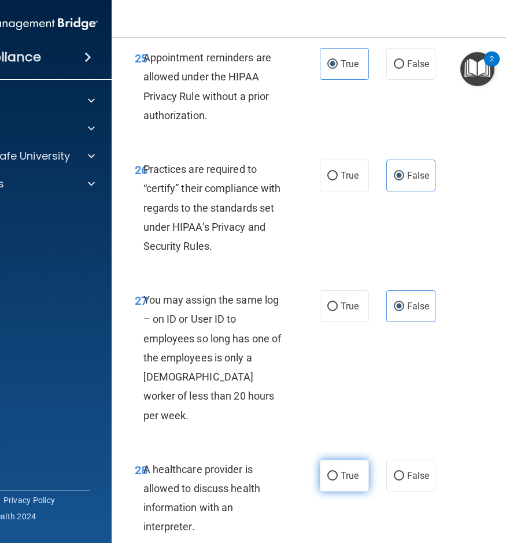
click at [330, 460] on label "True" at bounding box center [344, 476] width 49 height 32
click at [330, 472] on input "True" at bounding box center [332, 476] width 10 height 9
radio input "true"
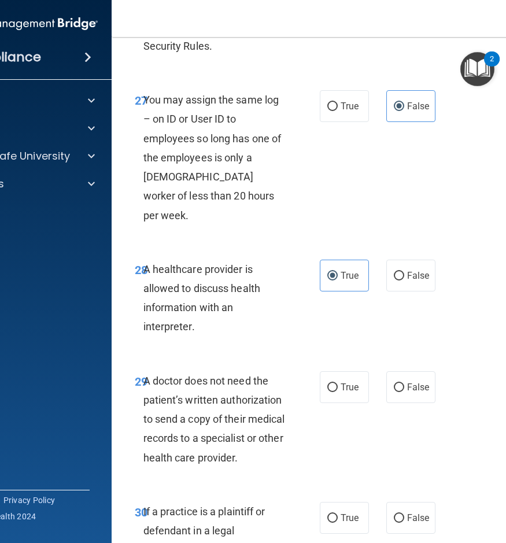
scroll to position [3642, 0]
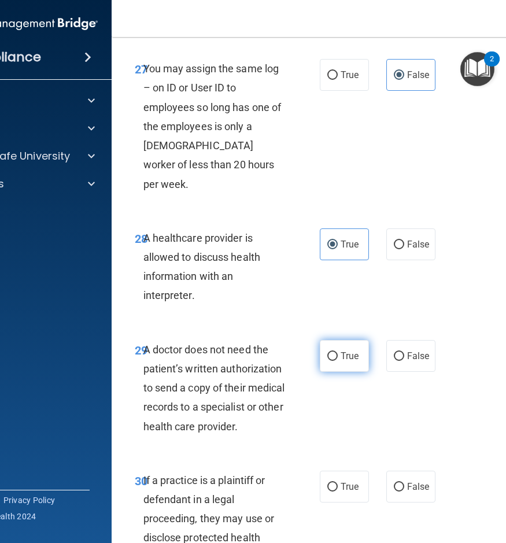
click at [337, 342] on label "True" at bounding box center [344, 356] width 49 height 32
click at [337, 352] on input "True" at bounding box center [332, 356] width 10 height 9
radio input "true"
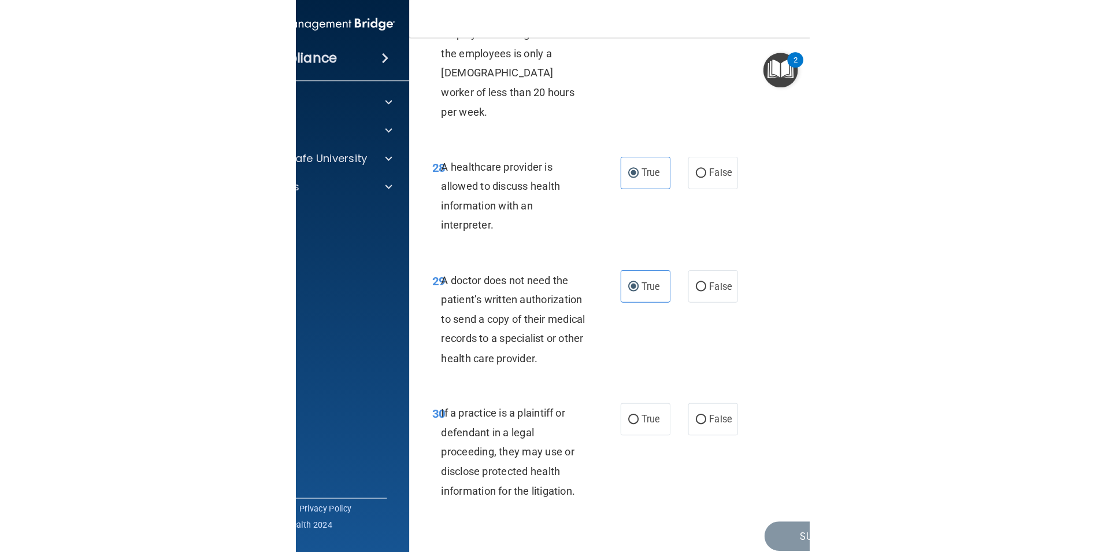
scroll to position [3742, 0]
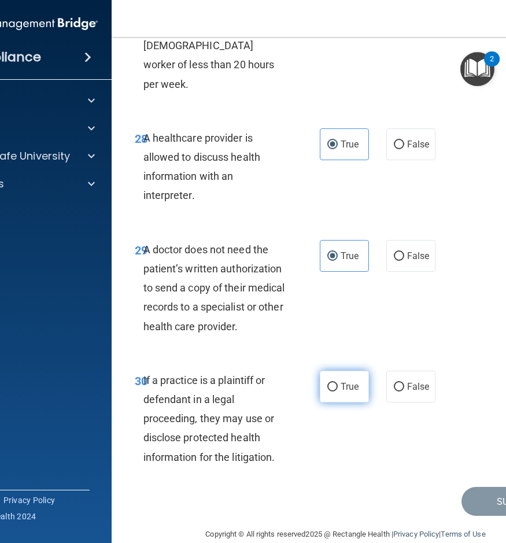
click at [331, 383] on input "True" at bounding box center [332, 387] width 10 height 9
radio input "true"
click at [483, 488] on button "Submit" at bounding box center [513, 501] width 104 height 29
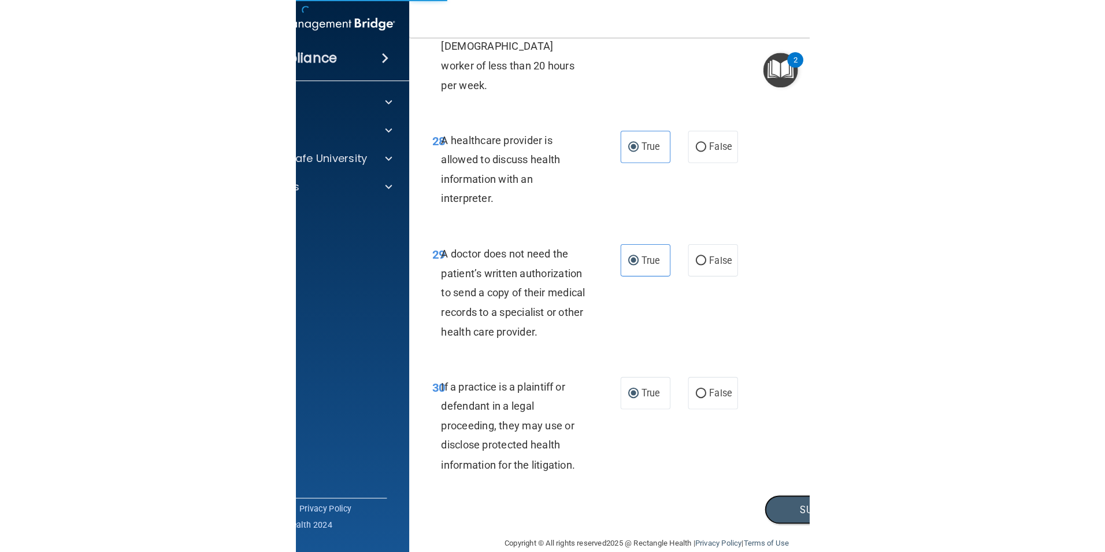
scroll to position [2140, 0]
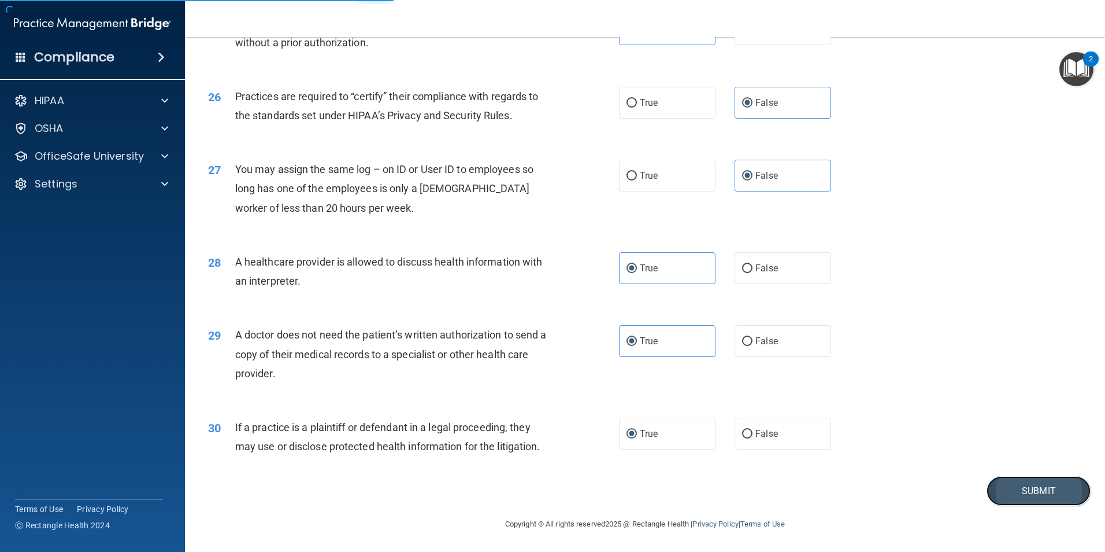
click at [1018, 492] on button "Submit" at bounding box center [1039, 490] width 104 height 29
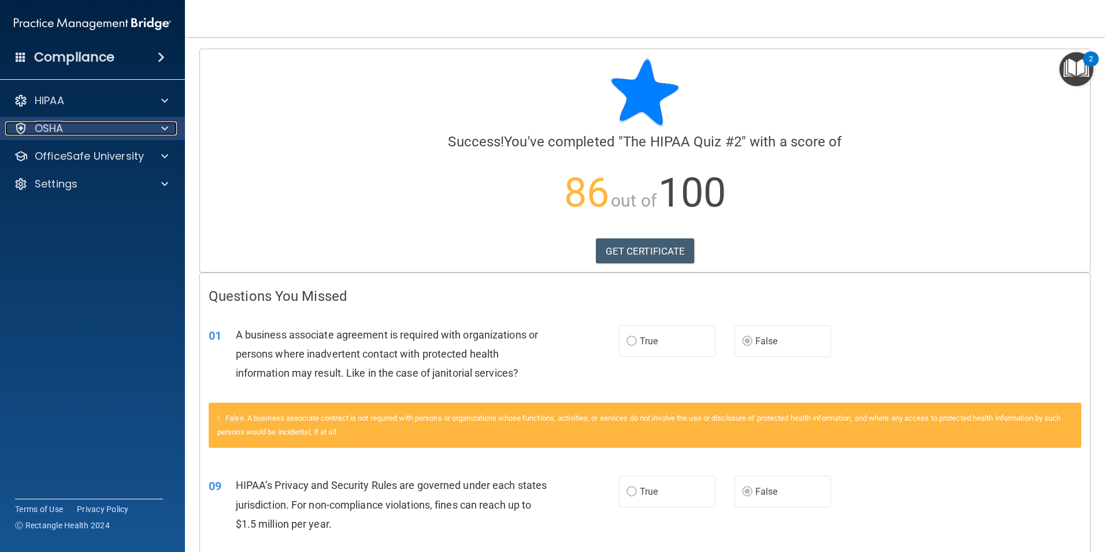
click at [123, 126] on div "OSHA" at bounding box center [76, 128] width 143 height 14
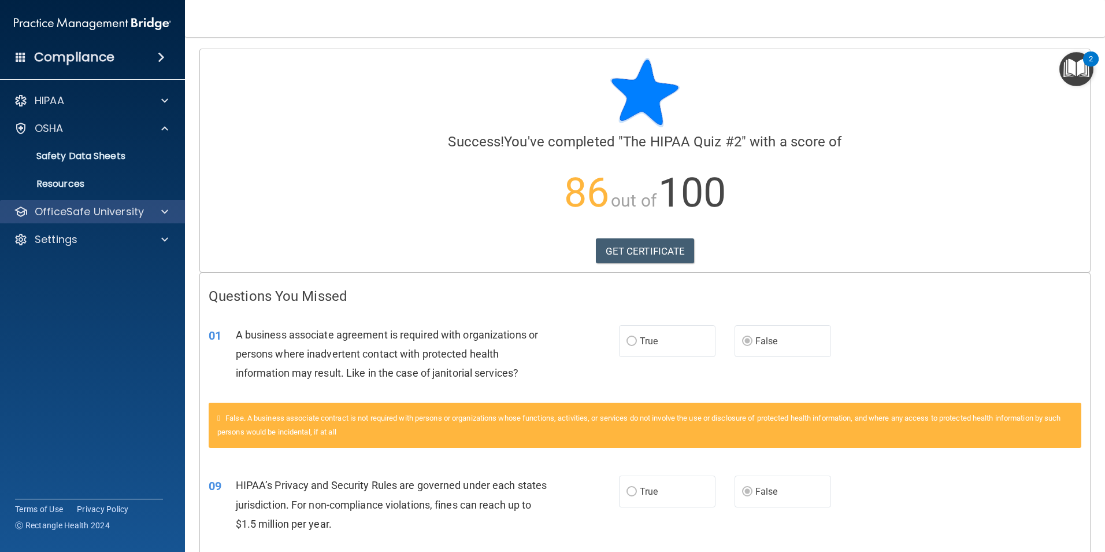
click at [135, 221] on div "OfficeSafe University" at bounding box center [93, 211] width 186 height 23
click at [117, 220] on div "OfficeSafe University" at bounding box center [93, 211] width 186 height 23
click at [164, 212] on span at bounding box center [164, 212] width 7 height 14
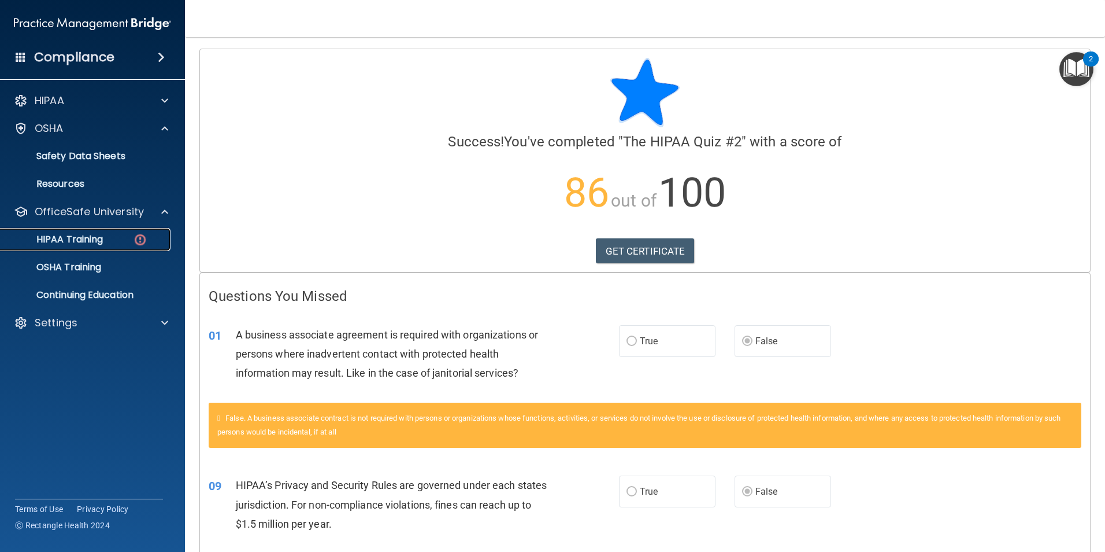
click at [90, 243] on p "HIPAA Training" at bounding box center [55, 240] width 95 height 12
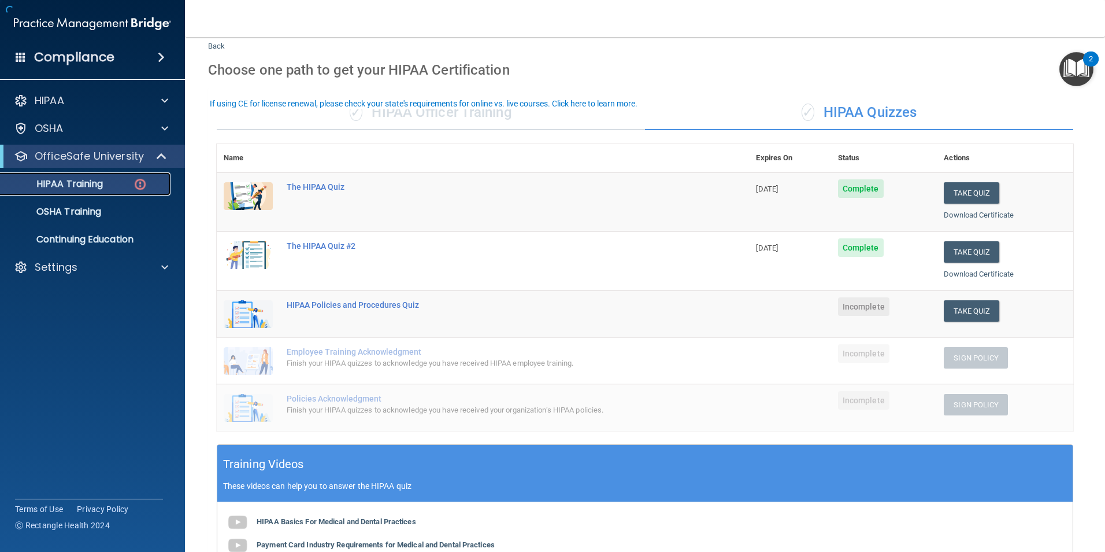
scroll to position [58, 0]
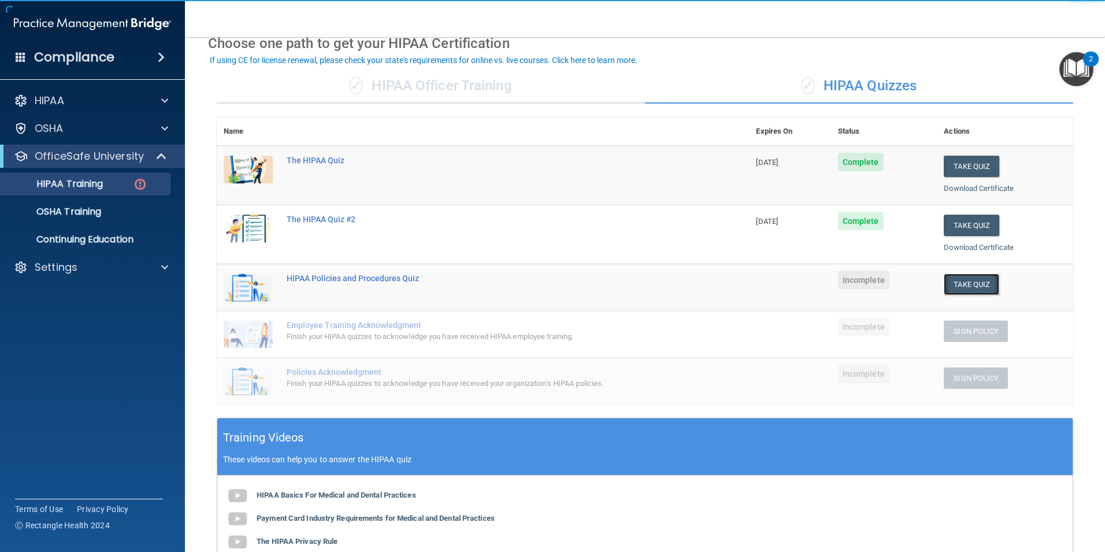
click at [960, 288] on button "Take Quiz" at bounding box center [972, 283] width 56 height 21
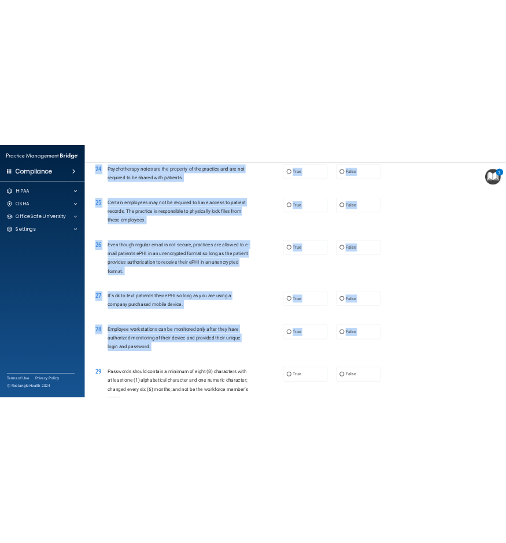
scroll to position [2351, 0]
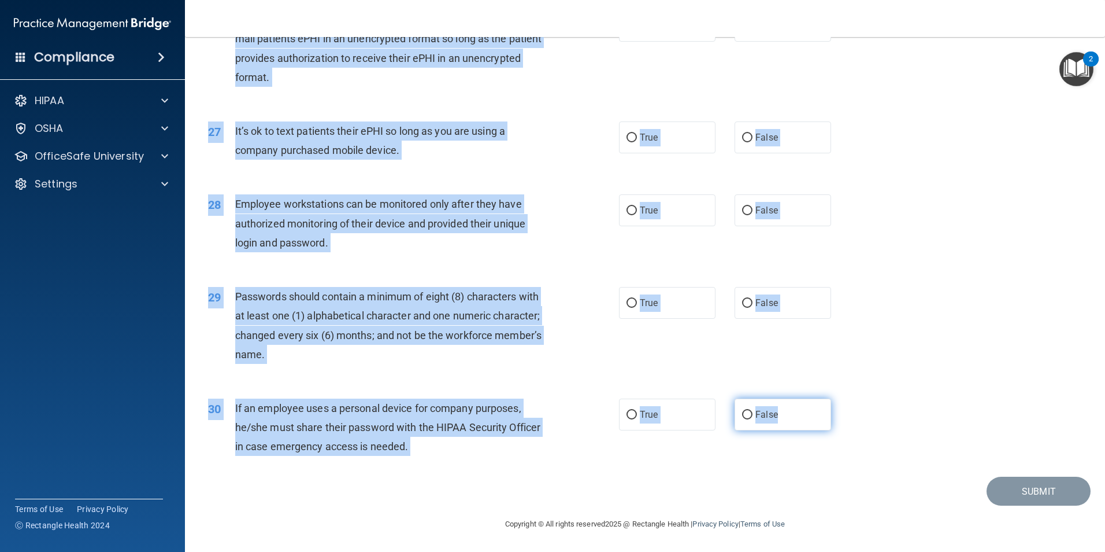
copy form "HIPAA Policies and Procedures Quiz This quiz doesn’t expire until . Are you sur…"
drag, startPoint x: 209, startPoint y: 54, endPoint x: 820, endPoint y: 419, distance: 711.4
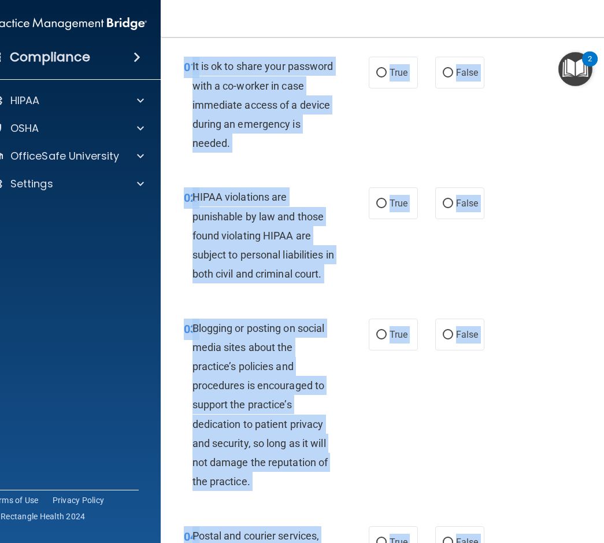
scroll to position [0, 0]
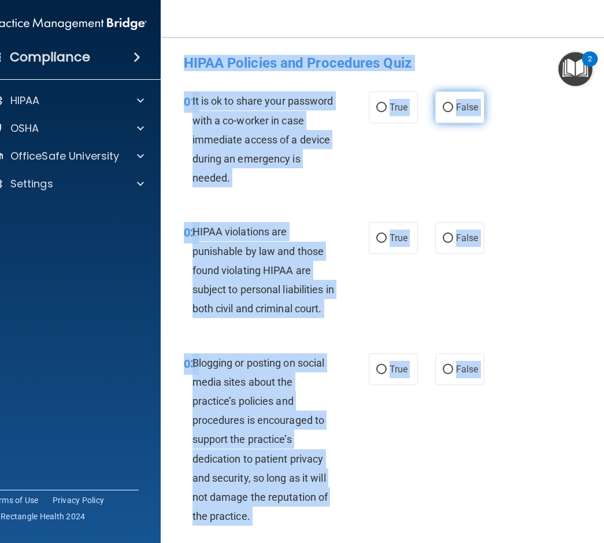
click at [456, 106] on span "False" at bounding box center [467, 107] width 23 height 11
click at [453, 106] on input "False" at bounding box center [448, 107] width 10 height 9
radio input "true"
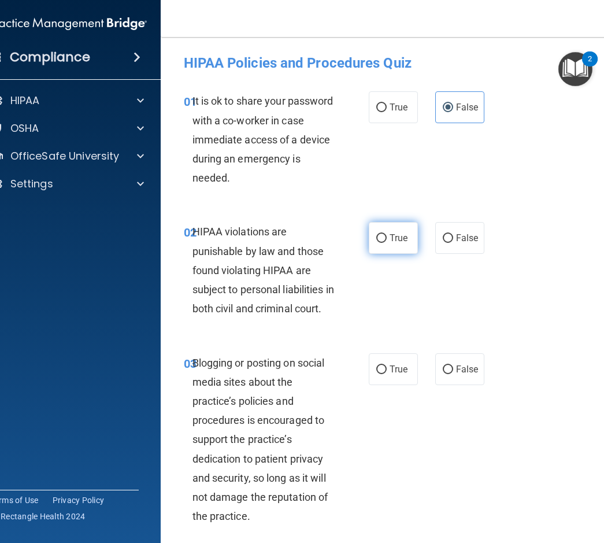
click at [369, 243] on label "True" at bounding box center [393, 238] width 49 height 32
click at [376, 243] on input "True" at bounding box center [381, 238] width 10 height 9
radio input "true"
click at [472, 375] on span "False" at bounding box center [467, 369] width 23 height 11
click at [453, 374] on input "False" at bounding box center [448, 369] width 10 height 9
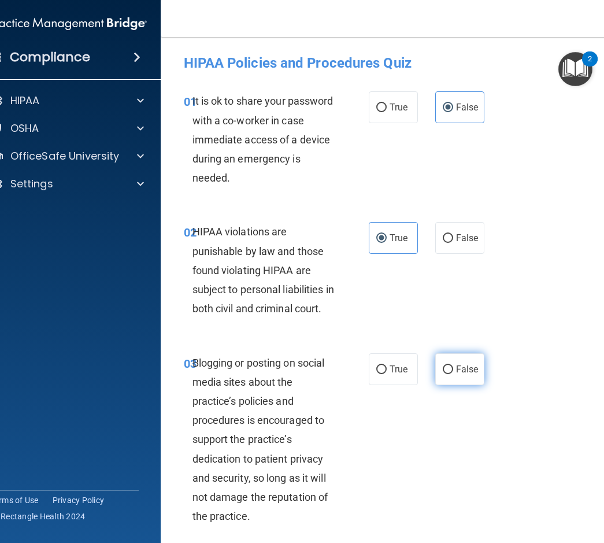
radio input "true"
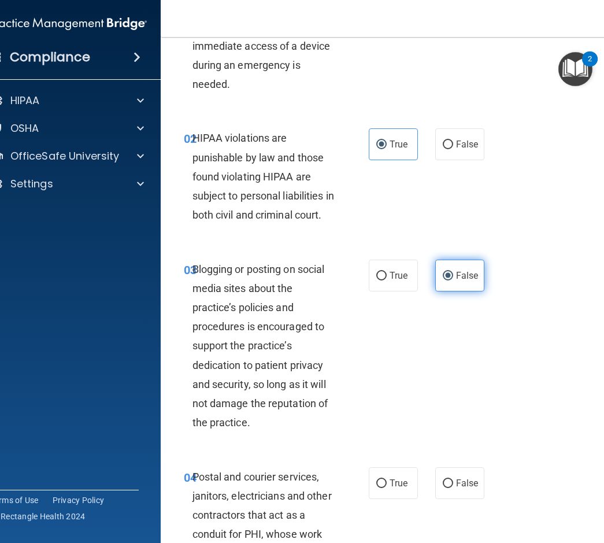
scroll to position [231, 0]
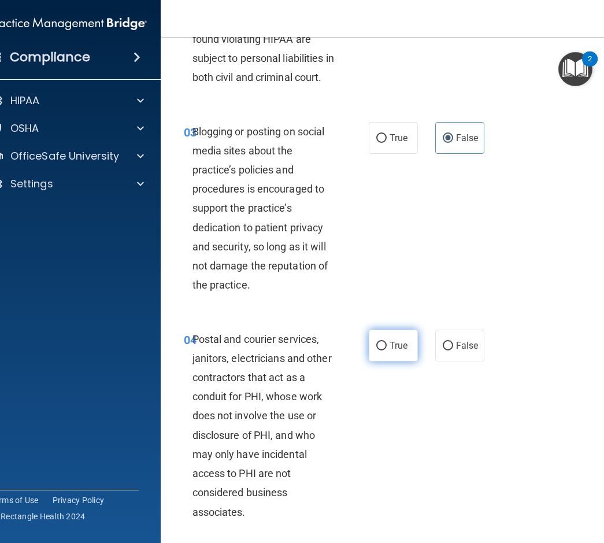
click at [402, 351] on span "True" at bounding box center [399, 345] width 18 height 11
click at [387, 350] on input "True" at bounding box center [381, 346] width 10 height 9
radio input "true"
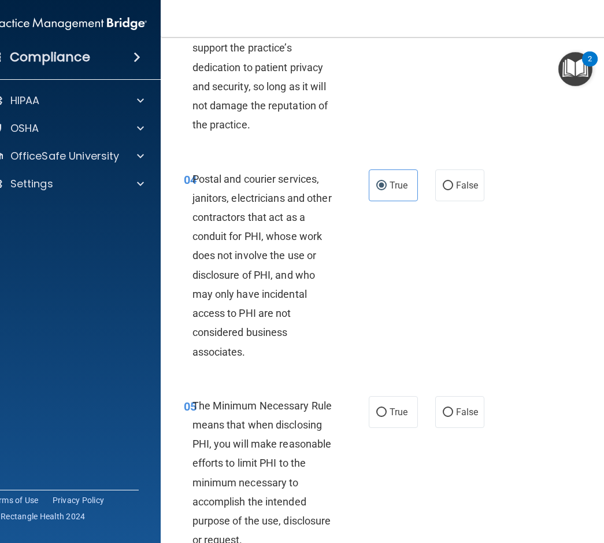
scroll to position [405, 0]
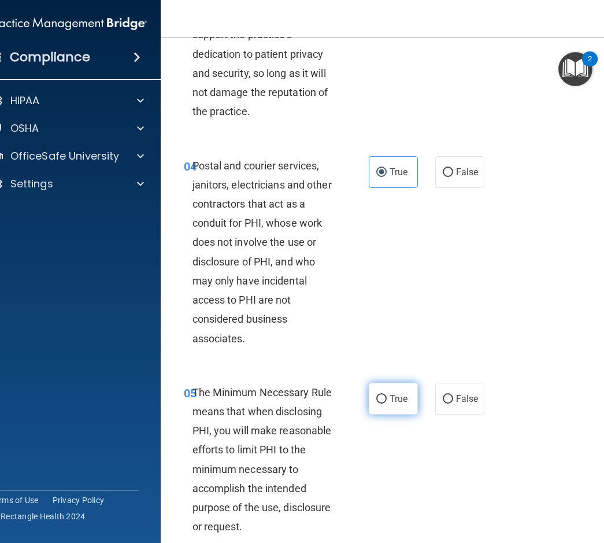
click at [390, 404] on span "True" at bounding box center [399, 398] width 18 height 11
click at [387, 404] on input "True" at bounding box center [381, 399] width 10 height 9
radio input "true"
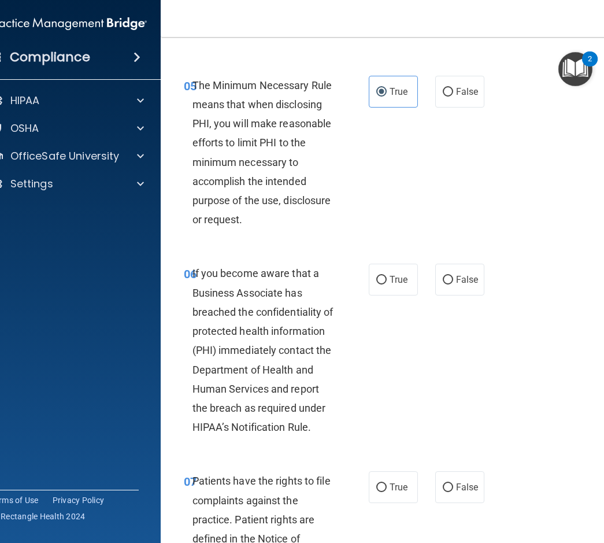
scroll to position [809, 0]
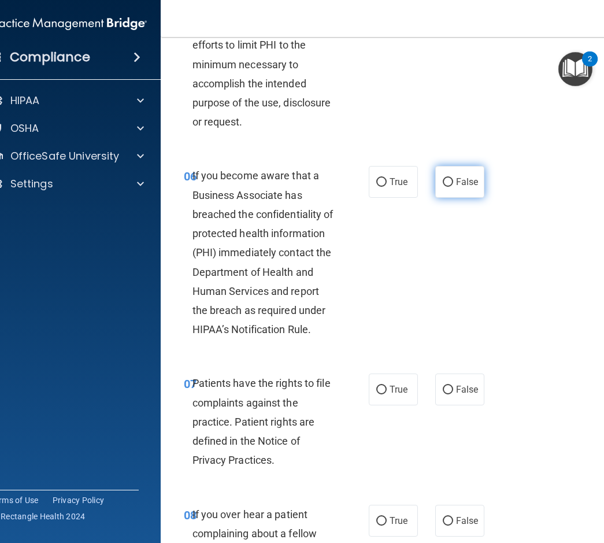
drag, startPoint x: 472, startPoint y: 195, endPoint x: 465, endPoint y: 197, distance: 7.6
click at [471, 195] on label "False" at bounding box center [459, 182] width 49 height 32
drag, startPoint x: 358, startPoint y: 414, endPoint x: 380, endPoint y: 413, distance: 21.4
click at [487, 373] on ng-form "07 Patients have the rights to file complaints against the practice. Patient ri…" at bounding box center [487, 373] width 0 height 0
drag, startPoint x: 380, startPoint y: 413, endPoint x: 386, endPoint y: 410, distance: 7.0
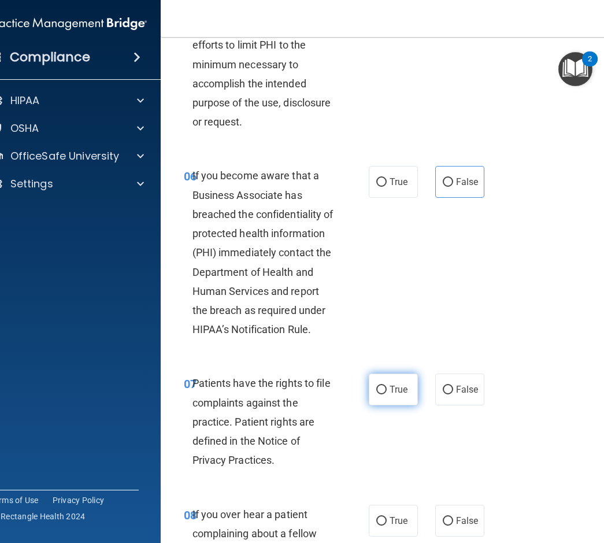
click at [390, 395] on span "True" at bounding box center [399, 389] width 18 height 11
click at [386, 394] on input "True" at bounding box center [381, 390] width 10 height 9
radio input "true"
click at [441, 194] on label "False" at bounding box center [459, 182] width 49 height 32
click at [443, 187] on input "False" at bounding box center [448, 182] width 10 height 9
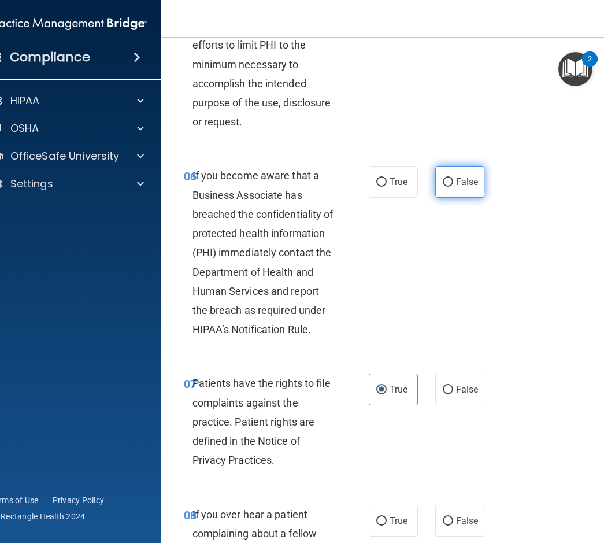
radio input "true"
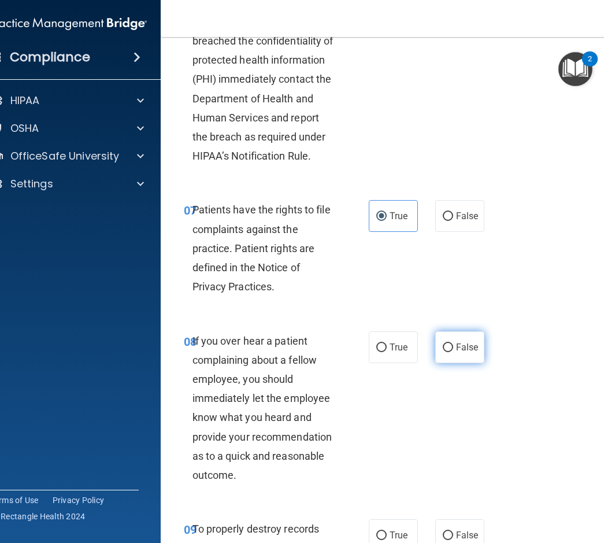
click at [437, 363] on label "False" at bounding box center [459, 347] width 49 height 32
click at [443, 352] on input "False" at bounding box center [448, 347] width 10 height 9
radio input "true"
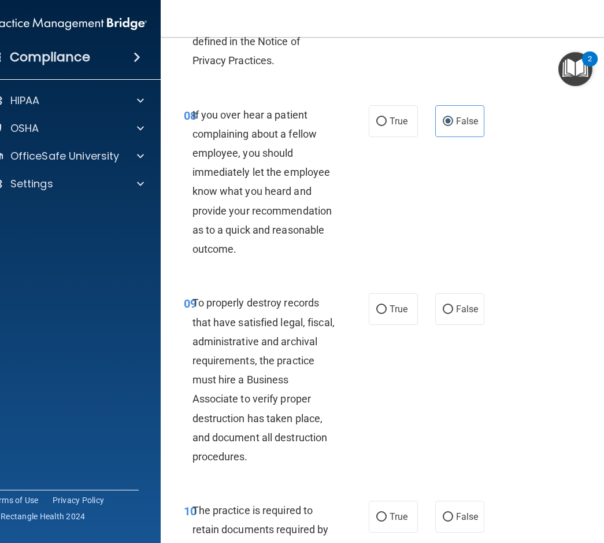
scroll to position [1214, 0]
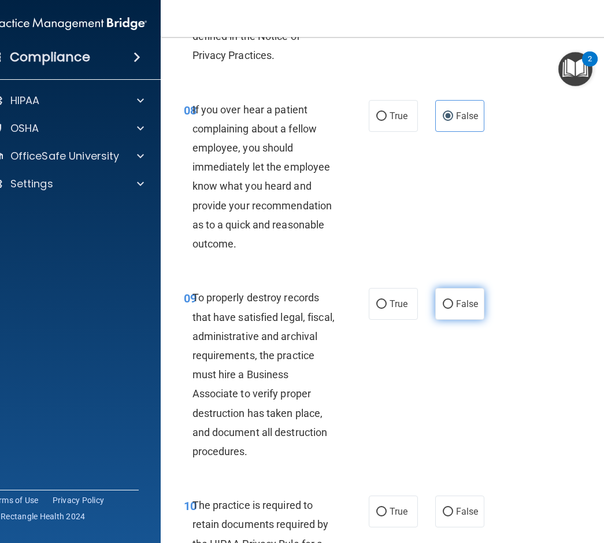
click at [461, 309] on span "False" at bounding box center [467, 303] width 23 height 11
click at [453, 309] on input "False" at bounding box center [448, 304] width 10 height 9
radio input "true"
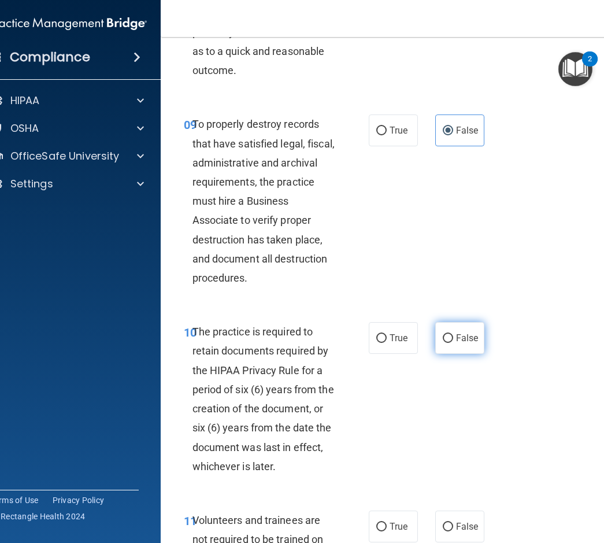
click at [453, 351] on label "False" at bounding box center [459, 338] width 49 height 32
click at [453, 343] on input "False" at bounding box center [448, 338] width 10 height 9
radio input "true"
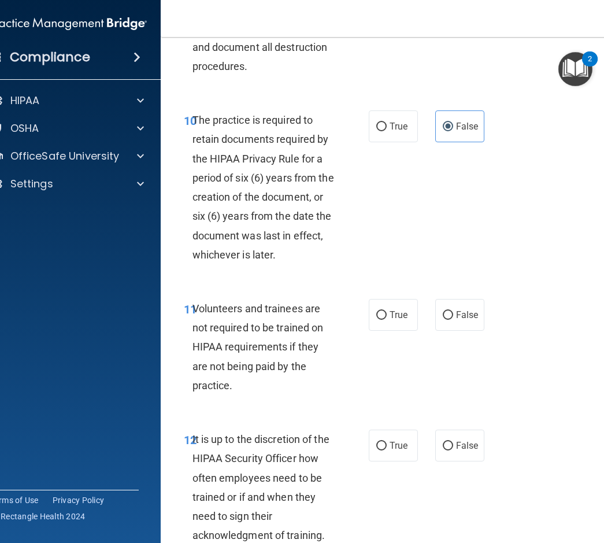
scroll to position [1561, 0]
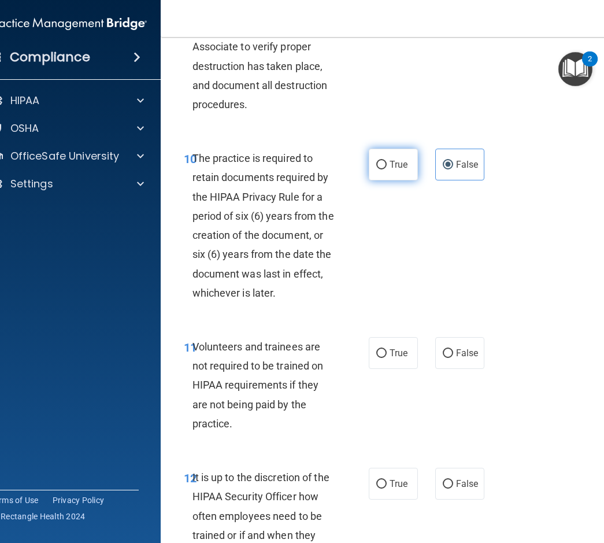
click at [390, 170] on span "True" at bounding box center [399, 164] width 18 height 11
click at [387, 169] on input "True" at bounding box center [381, 165] width 10 height 9
radio input "true"
radio input "false"
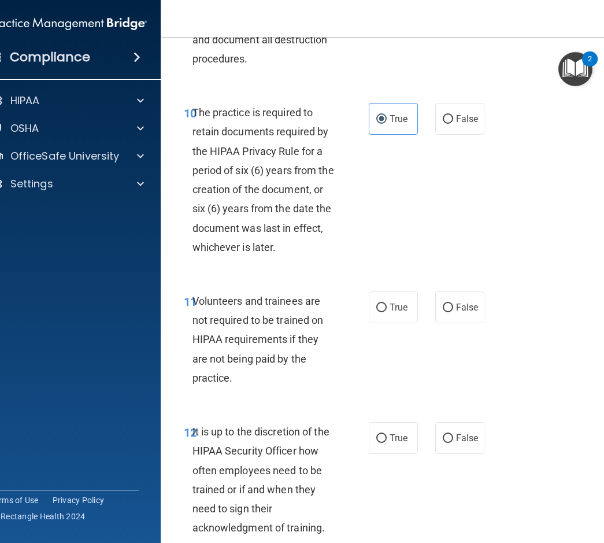
scroll to position [1677, 0]
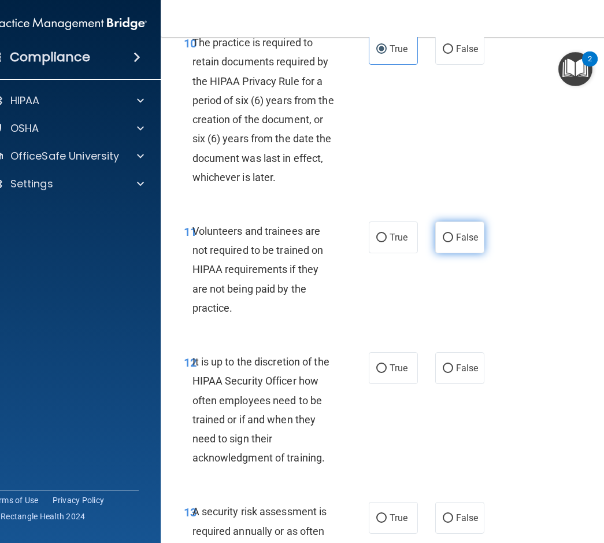
click at [453, 253] on label "False" at bounding box center [459, 237] width 49 height 32
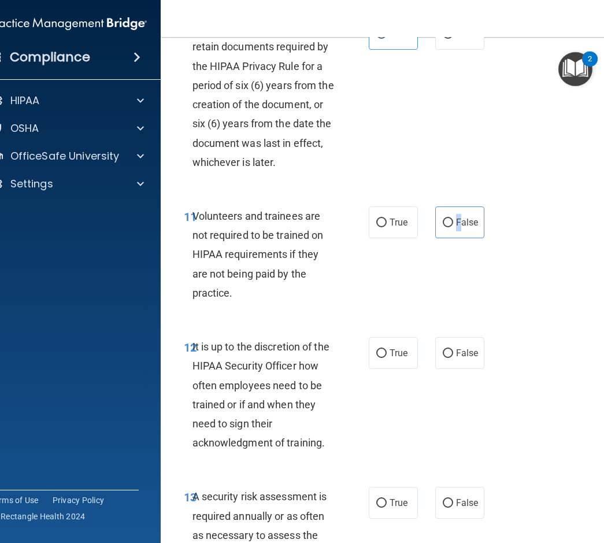
scroll to position [1734, 0]
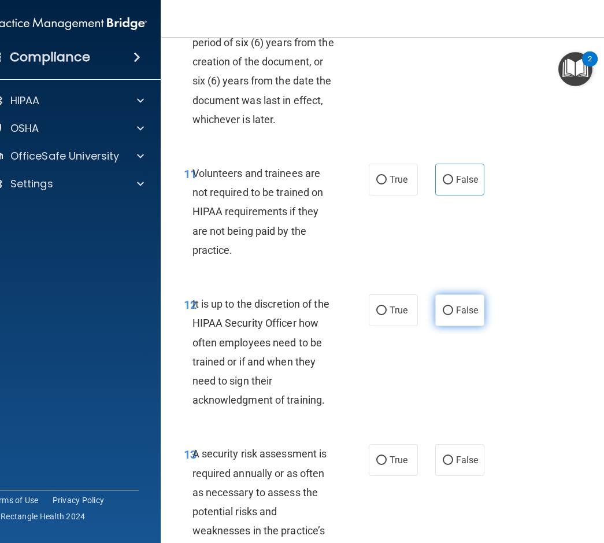
click at [464, 316] on span "False" at bounding box center [467, 310] width 23 height 11
click at [453, 315] on input "False" at bounding box center [448, 310] width 10 height 9
radio input "true"
click at [384, 476] on label "True" at bounding box center [393, 460] width 49 height 32
click at [384, 465] on input "True" at bounding box center [381, 460] width 10 height 9
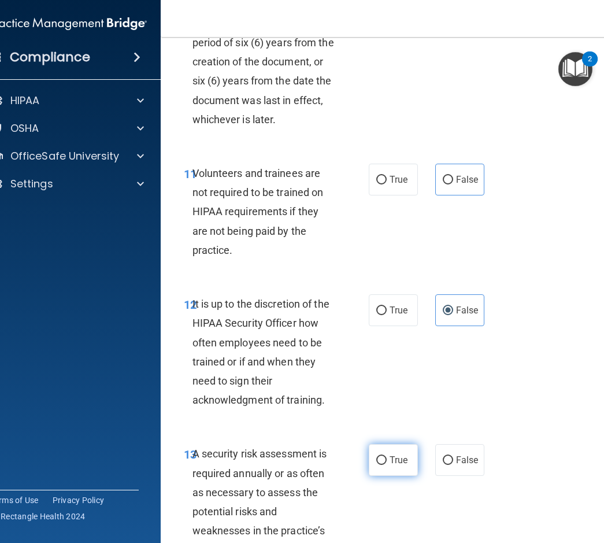
radio input "true"
drag, startPoint x: 386, startPoint y: 476, endPoint x: 405, endPoint y: 311, distance: 166.4
click at [390, 465] on span "True" at bounding box center [399, 459] width 18 height 11
click at [386, 465] on input "True" at bounding box center [381, 460] width 10 height 9
click at [470, 195] on label "False" at bounding box center [459, 180] width 49 height 32
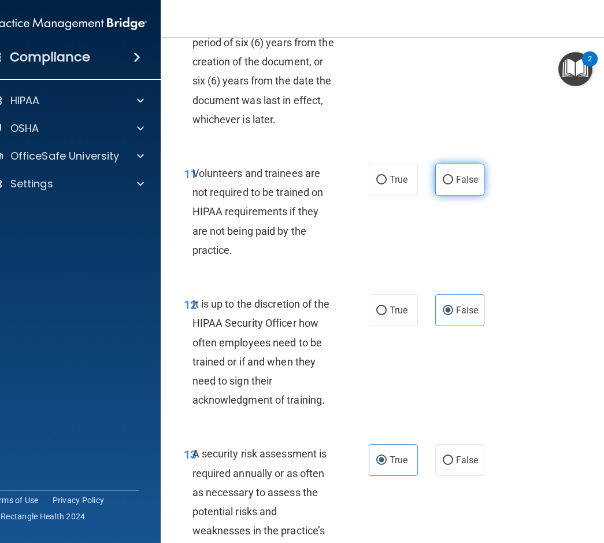
click at [453, 184] on input "False" at bounding box center [448, 180] width 10 height 9
radio input "true"
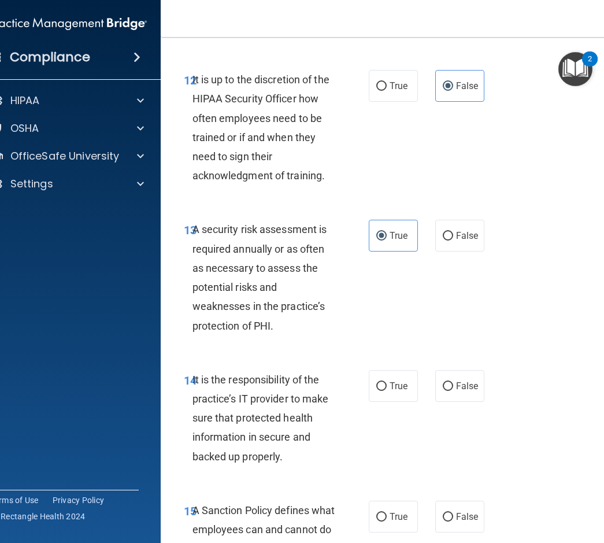
scroll to position [1966, 0]
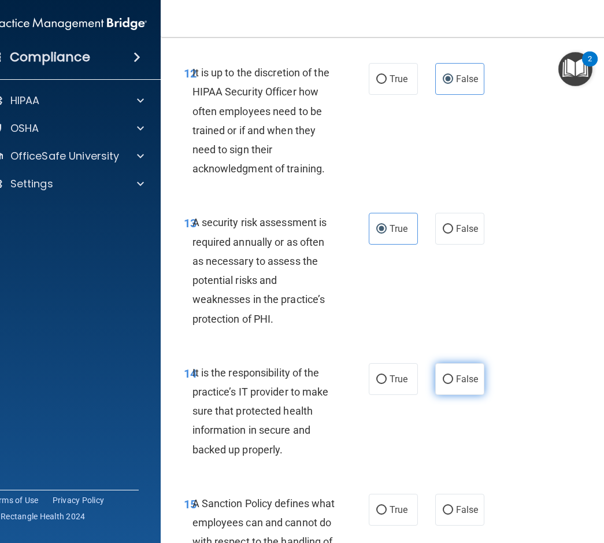
click at [442, 395] on label "False" at bounding box center [459, 379] width 49 height 32
click at [443, 384] on input "False" at bounding box center [448, 379] width 10 height 9
radio input "true"
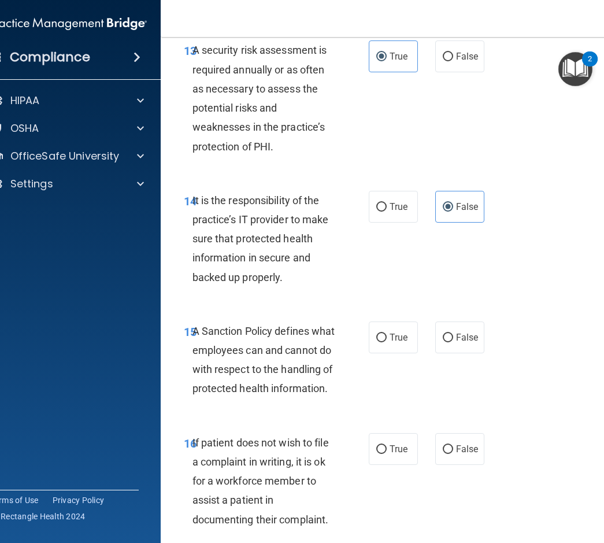
scroll to position [2139, 0]
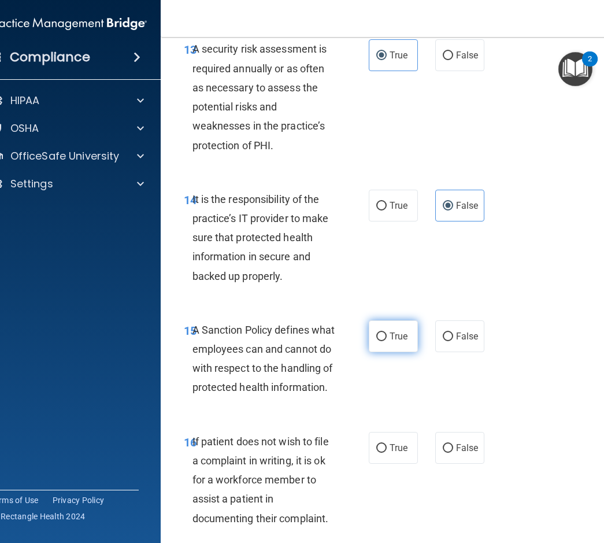
click at [380, 341] on input "True" at bounding box center [381, 336] width 10 height 9
radio input "true"
click at [369, 464] on label "True" at bounding box center [393, 448] width 49 height 32
click at [376, 453] on input "True" at bounding box center [381, 448] width 10 height 9
radio input "true"
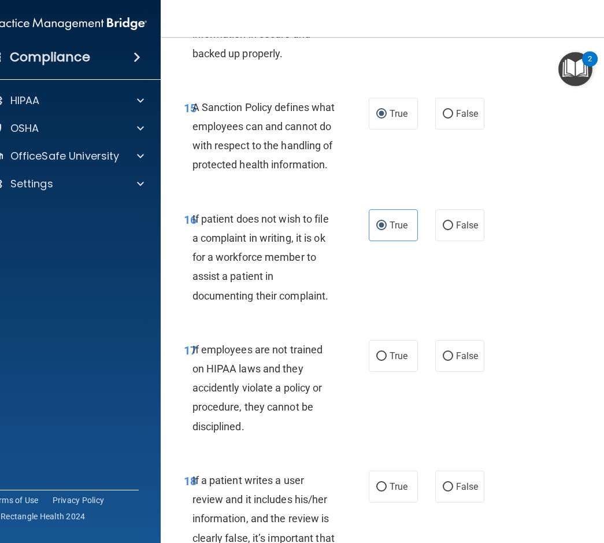
scroll to position [2370, 0]
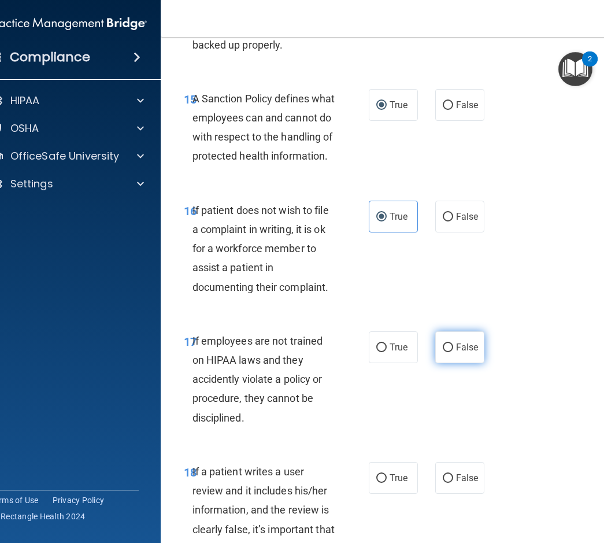
click at [440, 363] on label "False" at bounding box center [459, 347] width 49 height 32
click at [443, 352] on input "False" at bounding box center [448, 347] width 10 height 9
radio input "true"
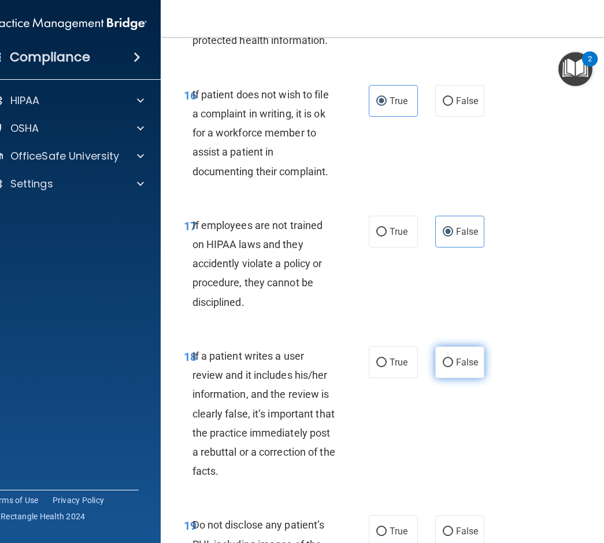
click at [446, 367] on input "False" at bounding box center [448, 362] width 10 height 9
radio input "true"
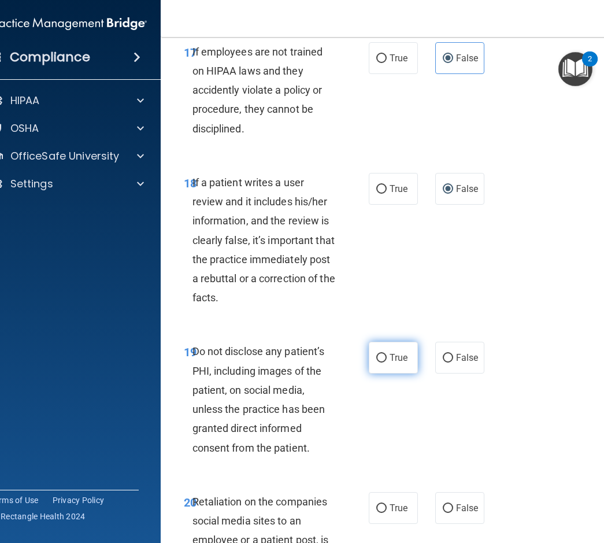
click at [393, 363] on span "True" at bounding box center [399, 357] width 18 height 11
click at [387, 363] on input "True" at bounding box center [381, 358] width 10 height 9
radio input "true"
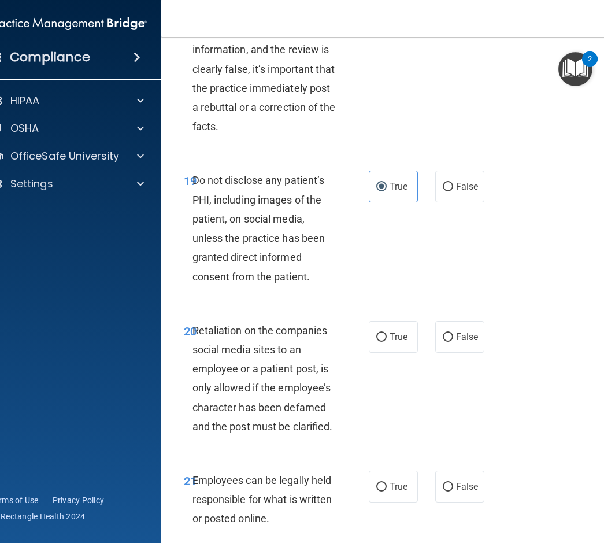
scroll to position [2833, 0]
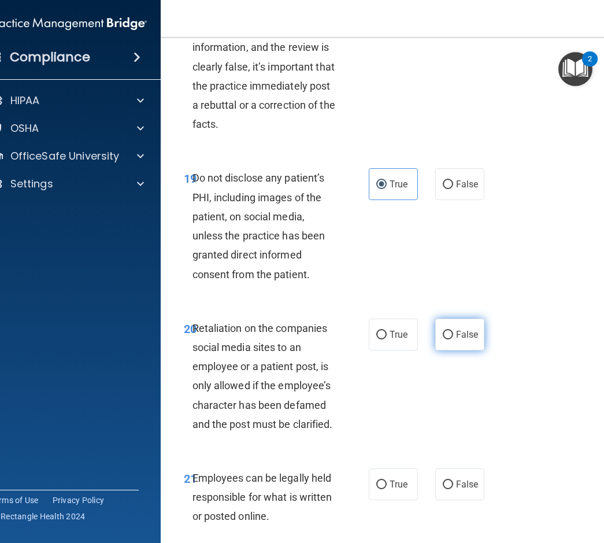
click at [474, 350] on label "False" at bounding box center [459, 335] width 49 height 32
click at [453, 339] on input "False" at bounding box center [448, 335] width 10 height 9
radio input "true"
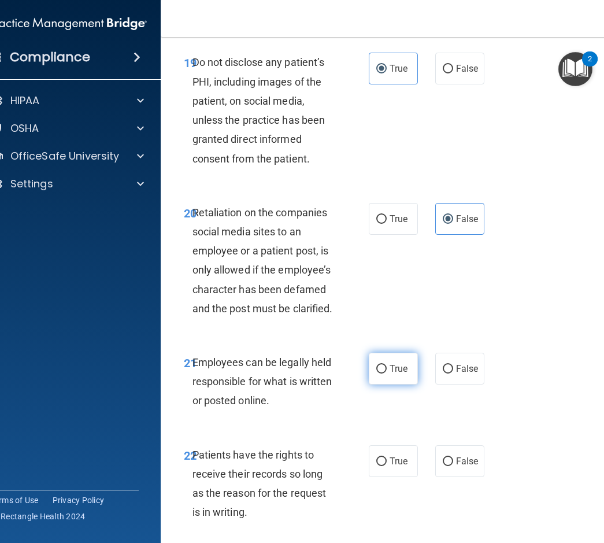
click at [379, 373] on input "True" at bounding box center [381, 369] width 10 height 9
radio input "true"
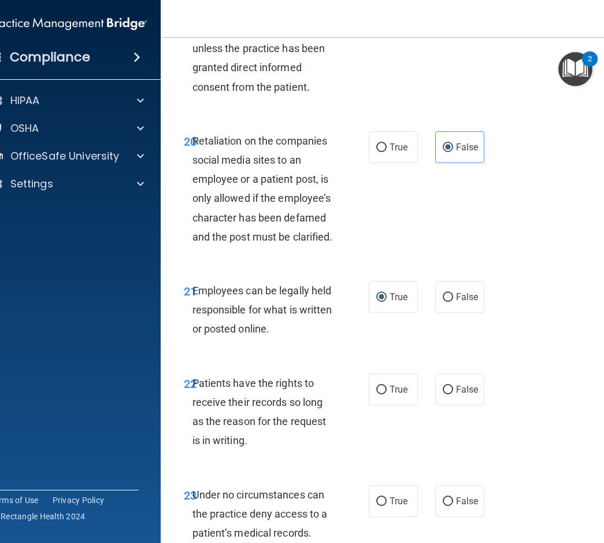
scroll to position [3180, 0]
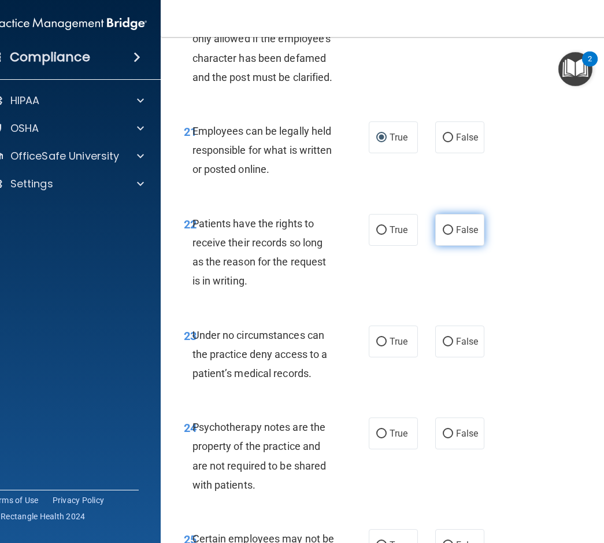
click at [467, 246] on label "False" at bounding box center [459, 230] width 49 height 32
click at [453, 235] on input "False" at bounding box center [448, 230] width 10 height 9
radio input "true"
drag, startPoint x: 458, startPoint y: 376, endPoint x: 212, endPoint y: 377, distance: 246.9
click at [457, 347] on span "False" at bounding box center [467, 341] width 23 height 11
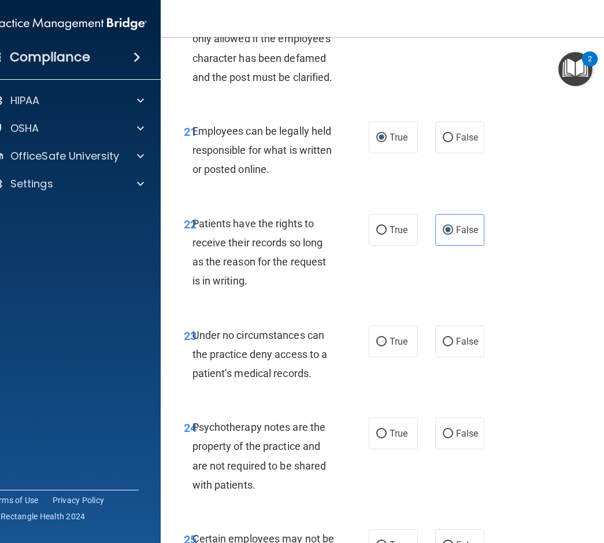
click at [453, 346] on input "False" at bounding box center [448, 342] width 10 height 9
radio input "true"
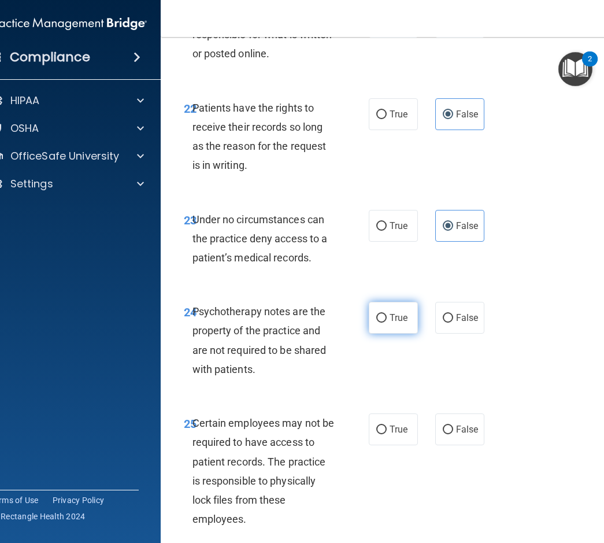
click at [376, 323] on input "True" at bounding box center [381, 318] width 10 height 9
radio input "true"
click at [395, 445] on label "True" at bounding box center [393, 429] width 49 height 32
click at [387, 434] on input "True" at bounding box center [381, 430] width 10 height 9
radio input "true"
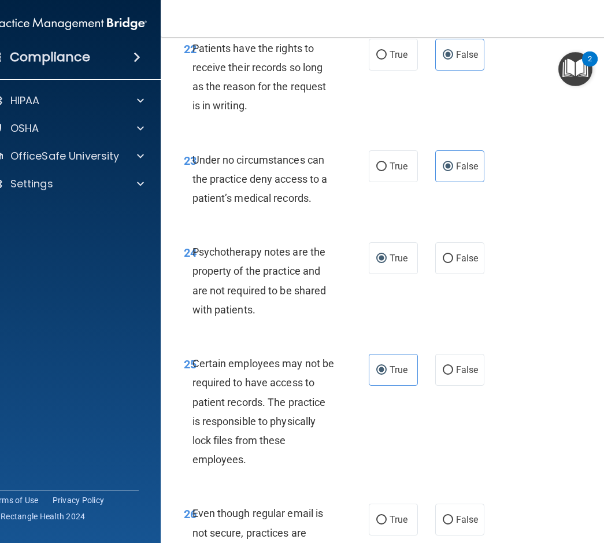
scroll to position [3527, 0]
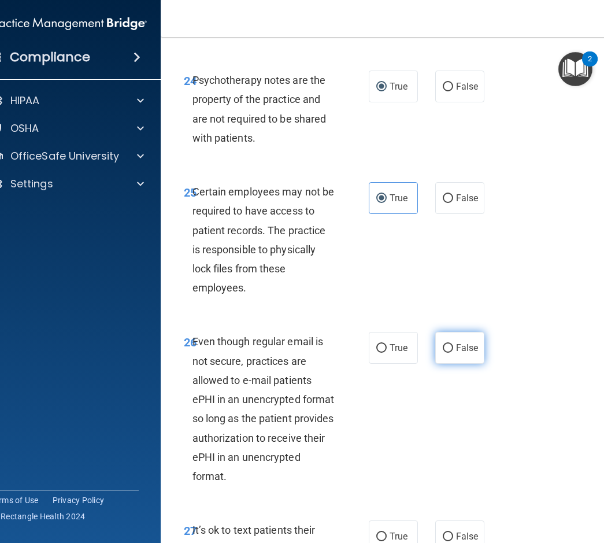
click at [456, 353] on span "False" at bounding box center [467, 347] width 23 height 11
click at [453, 353] on input "False" at bounding box center [448, 348] width 10 height 9
radio input "true"
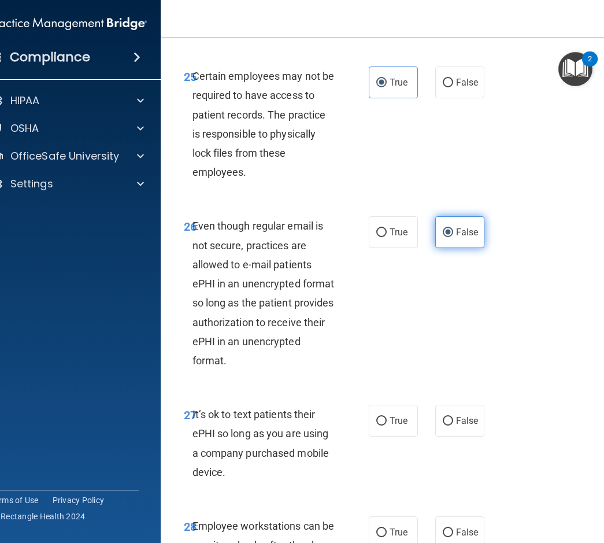
scroll to position [3758, 0]
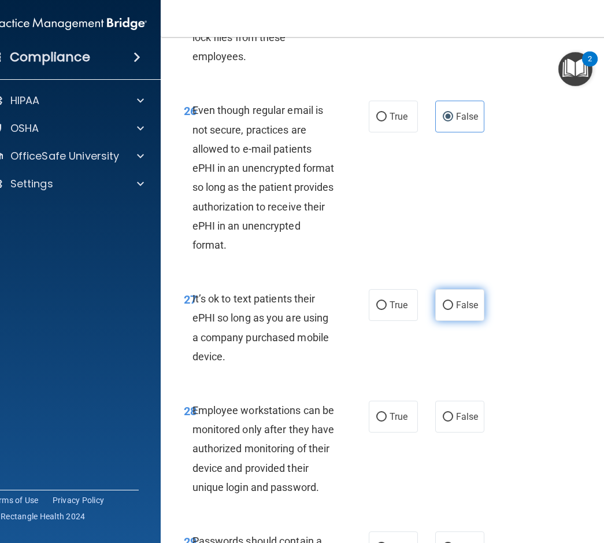
drag, startPoint x: 459, startPoint y: 346, endPoint x: 440, endPoint y: 348, distance: 19.2
click at [458, 310] on span "False" at bounding box center [467, 304] width 23 height 11
click at [453, 310] on input "False" at bounding box center [448, 305] width 10 height 9
radio input "true"
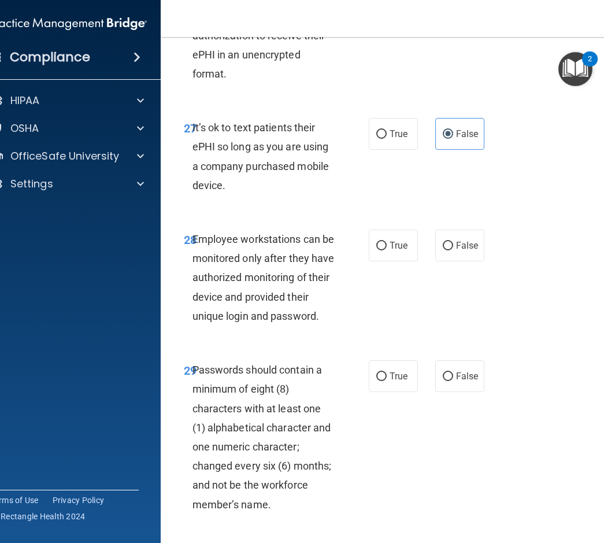
scroll to position [3931, 0]
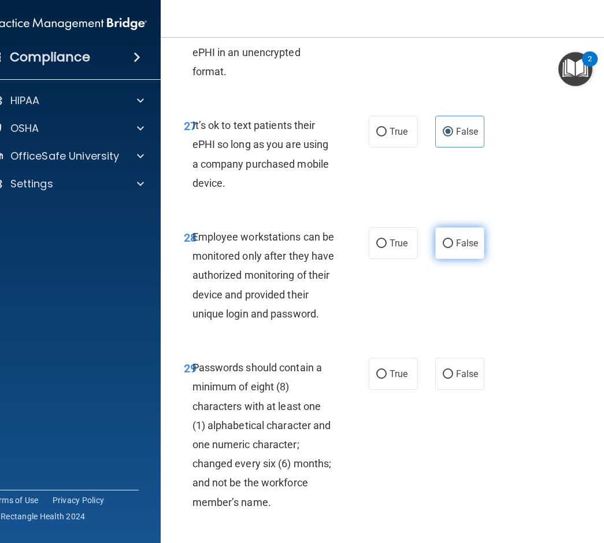
click at [474, 249] on span "False" at bounding box center [467, 243] width 23 height 11
click at [453, 248] on input "False" at bounding box center [448, 243] width 10 height 9
radio input "true"
drag, startPoint x: 387, startPoint y: 424, endPoint x: 267, endPoint y: 417, distance: 119.9
click at [383, 390] on label "True" at bounding box center [393, 374] width 49 height 32
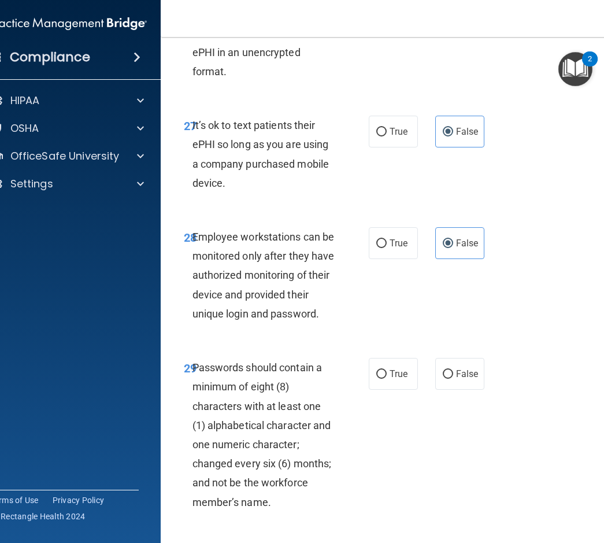
click at [383, 379] on input "True" at bounding box center [381, 374] width 10 height 9
radio input "true"
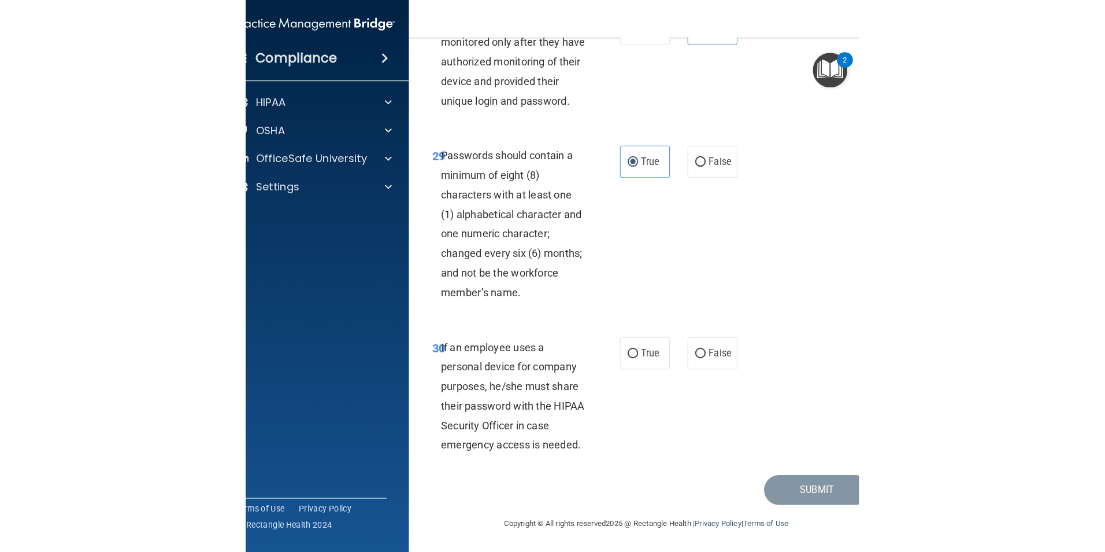
scroll to position [4163, 0]
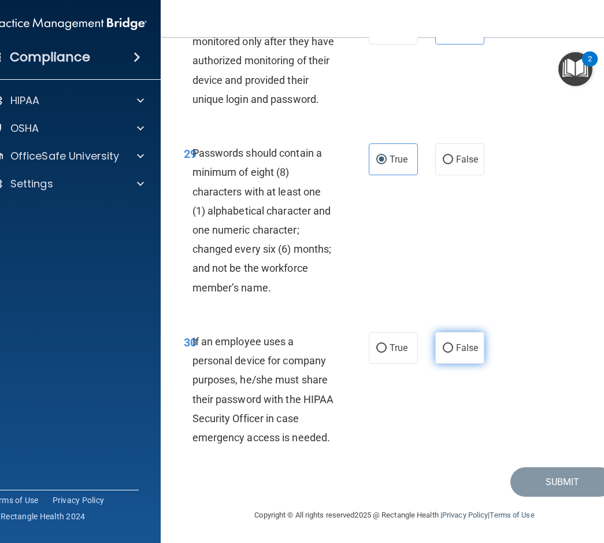
click at [447, 364] on label "False" at bounding box center [459, 348] width 49 height 32
click at [447, 353] on input "False" at bounding box center [448, 348] width 10 height 9
radio input "true"
click at [592, 497] on button "Submit" at bounding box center [563, 481] width 104 height 29
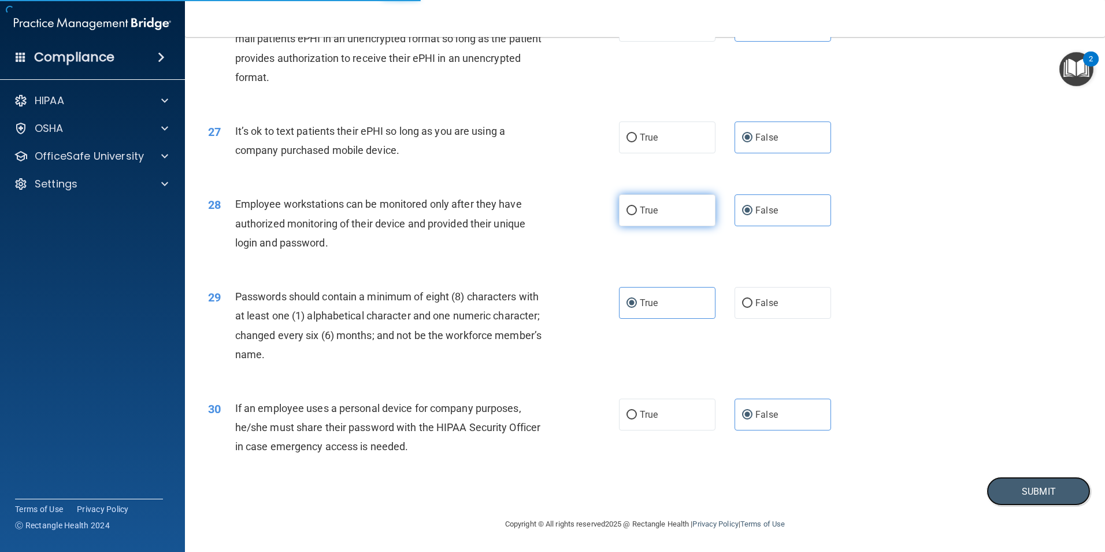
scroll to position [2351, 0]
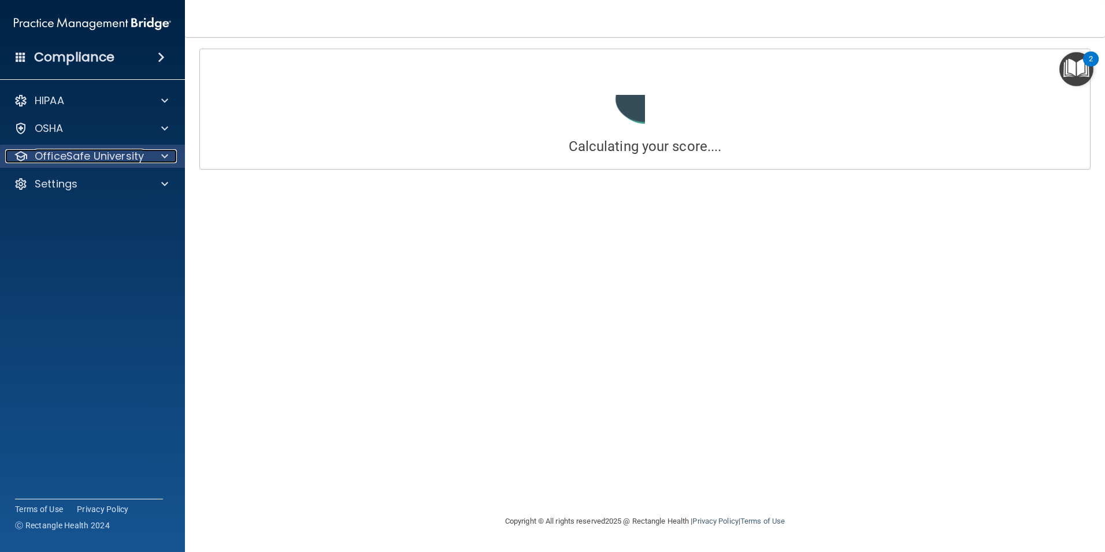
click at [172, 158] on div at bounding box center [163, 156] width 29 height 14
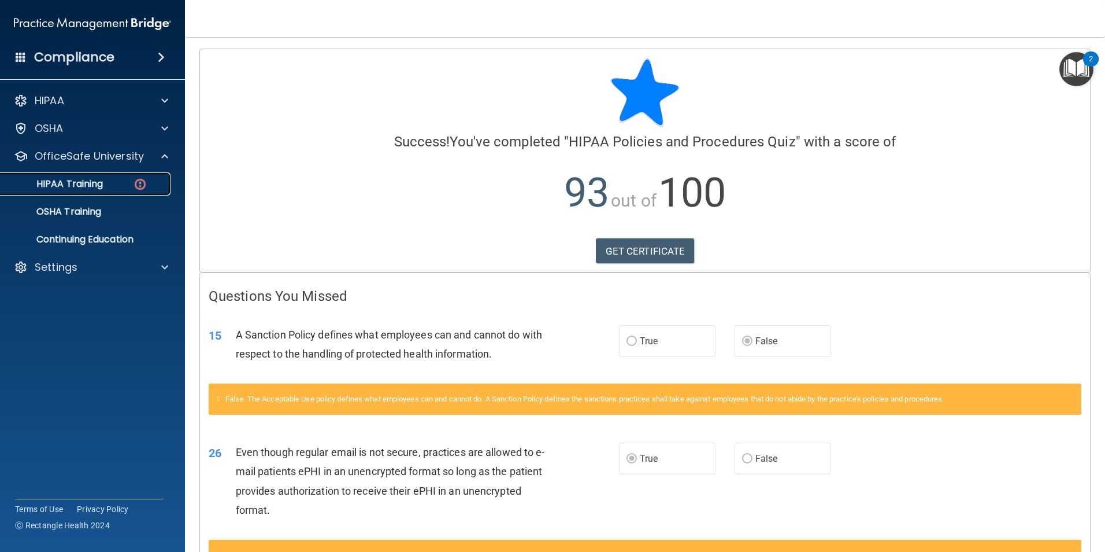
click at [117, 184] on div "HIPAA Training" at bounding box center [87, 184] width 158 height 12
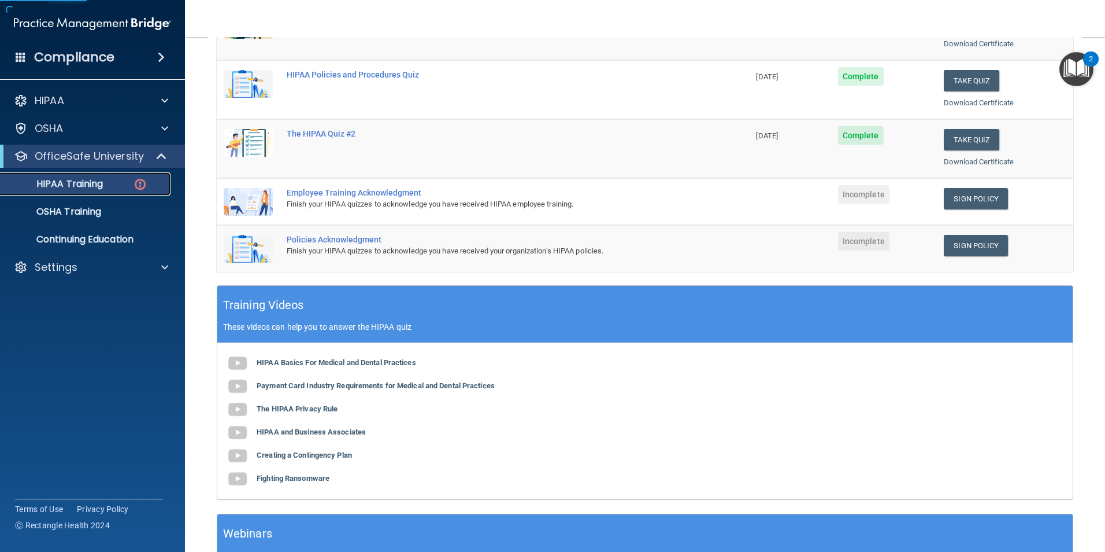
scroll to position [231, 0]
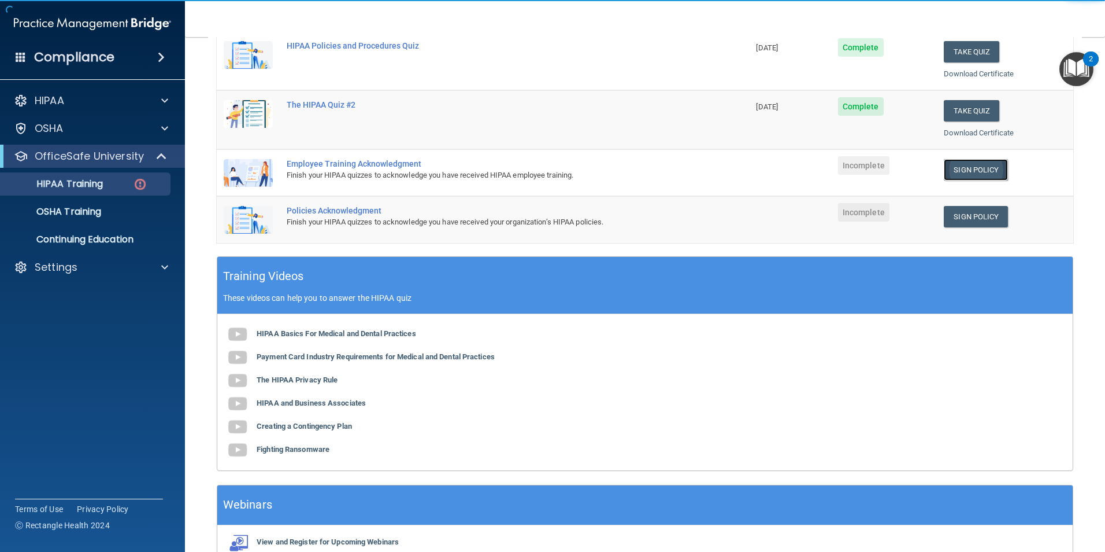
click at [975, 163] on link "Sign Policy" at bounding box center [976, 169] width 64 height 21
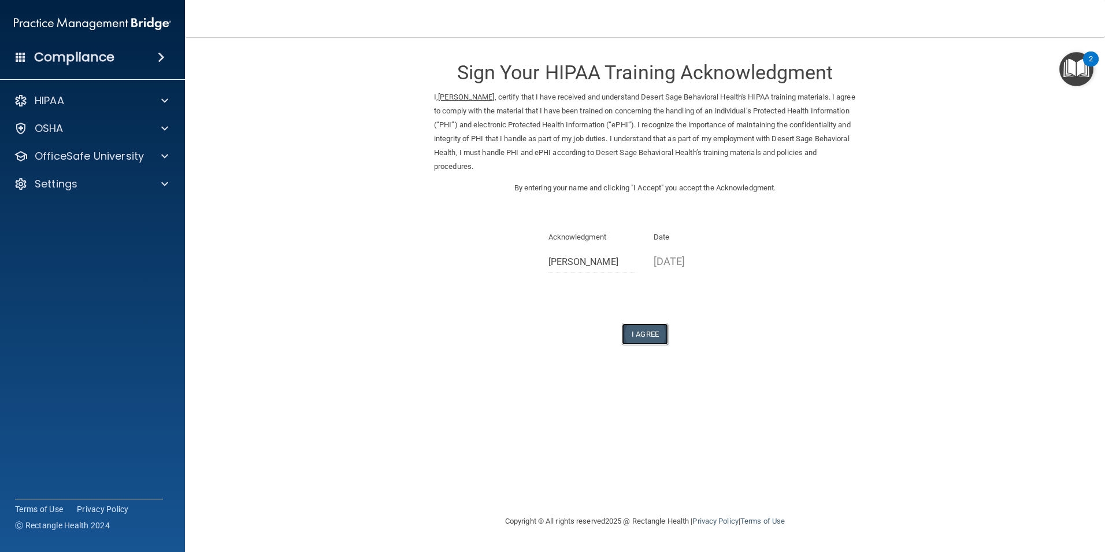
click at [641, 330] on button "I Agree" at bounding box center [645, 333] width 46 height 21
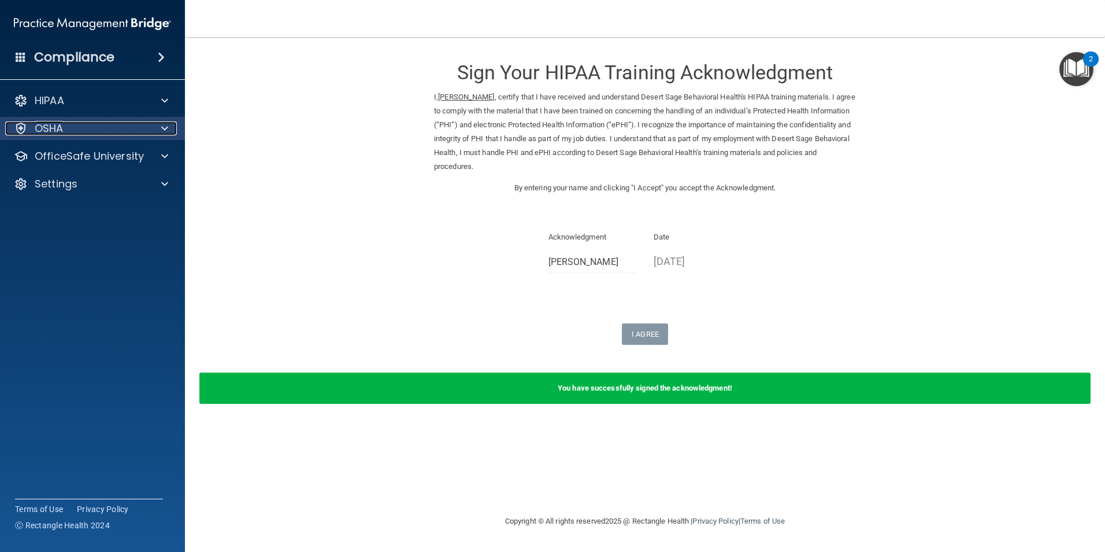
click at [127, 127] on div "OSHA" at bounding box center [76, 128] width 143 height 14
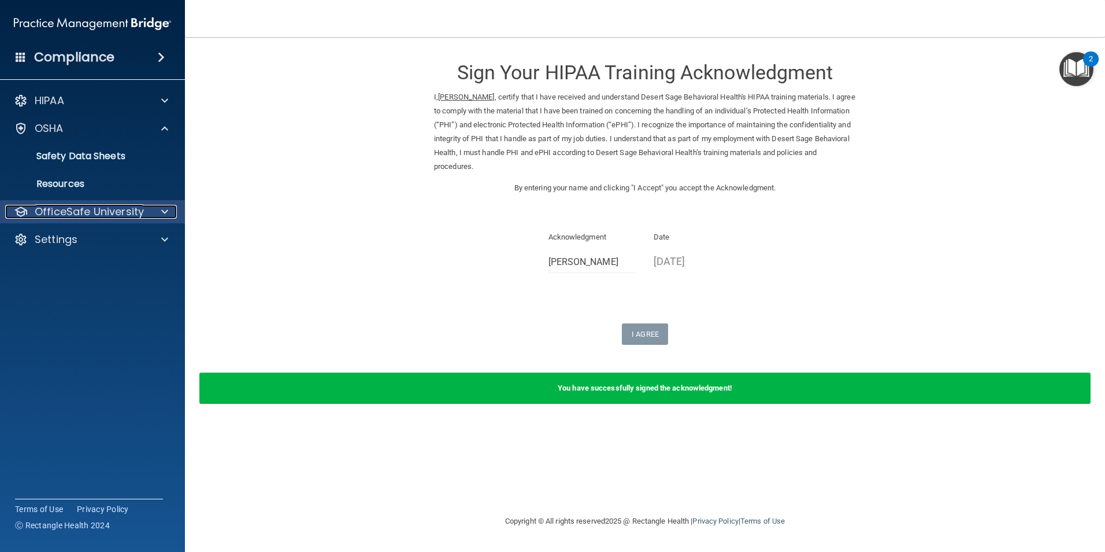
click at [98, 210] on p "OfficeSafe University" at bounding box center [89, 212] width 109 height 14
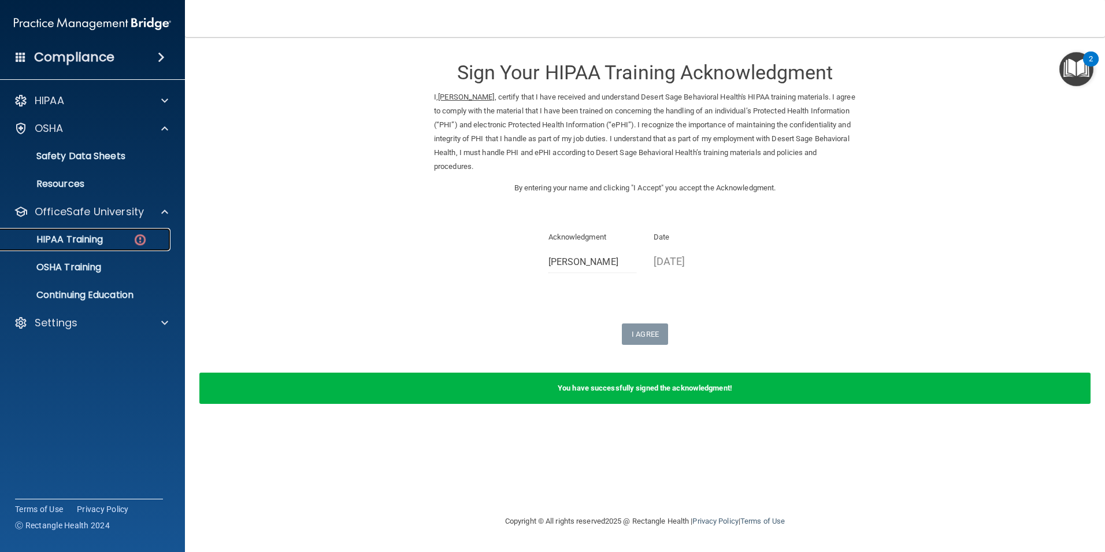
click at [94, 247] on link "HIPAA Training" at bounding box center [79, 239] width 182 height 23
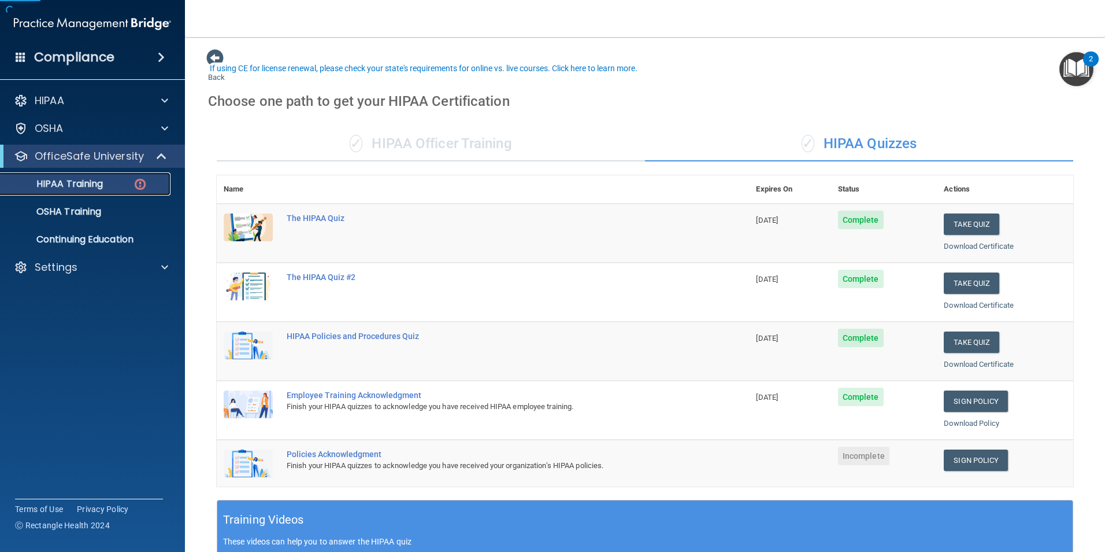
scroll to position [231, 0]
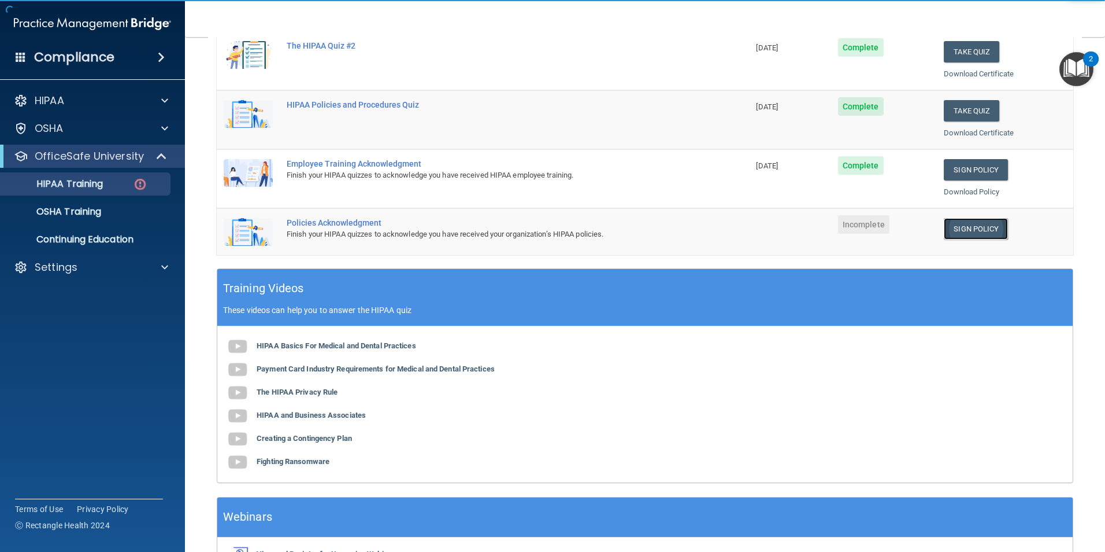
click at [960, 224] on link "Sign Policy" at bounding box center [976, 228] width 64 height 21
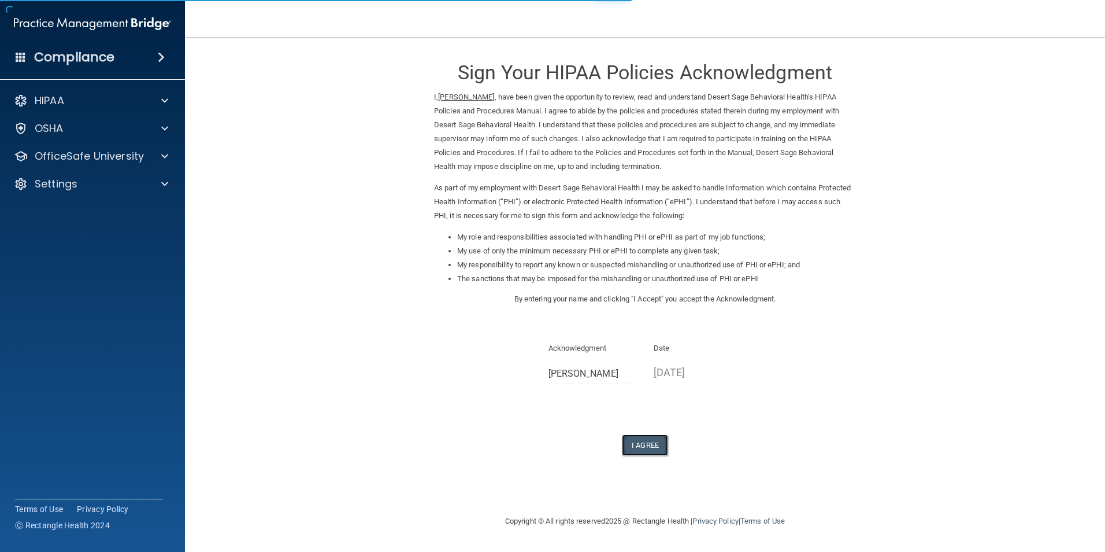
click at [646, 435] on button "I Agree" at bounding box center [645, 444] width 46 height 21
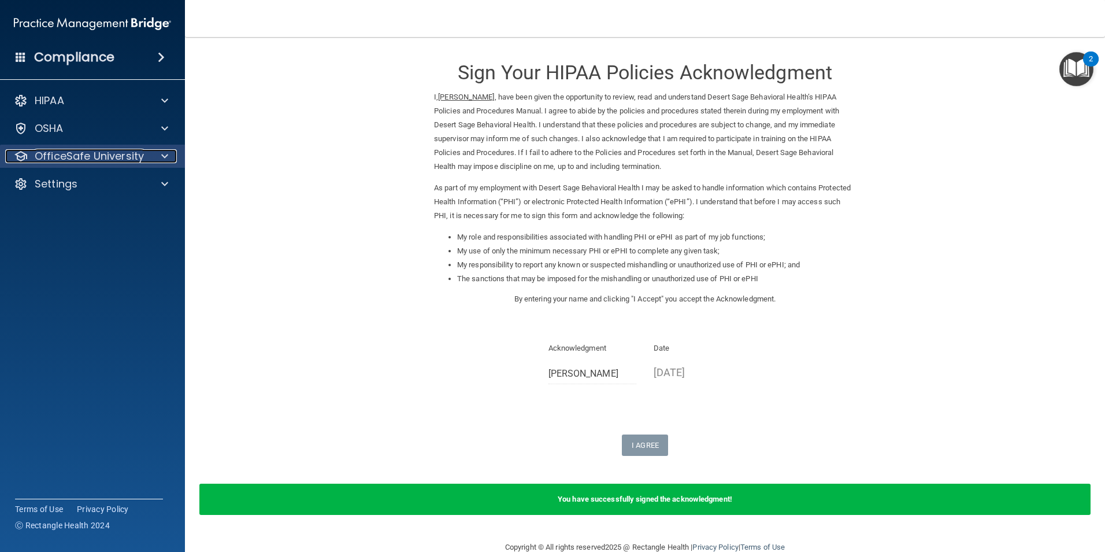
click at [89, 159] on p "OfficeSafe University" at bounding box center [89, 156] width 109 height 14
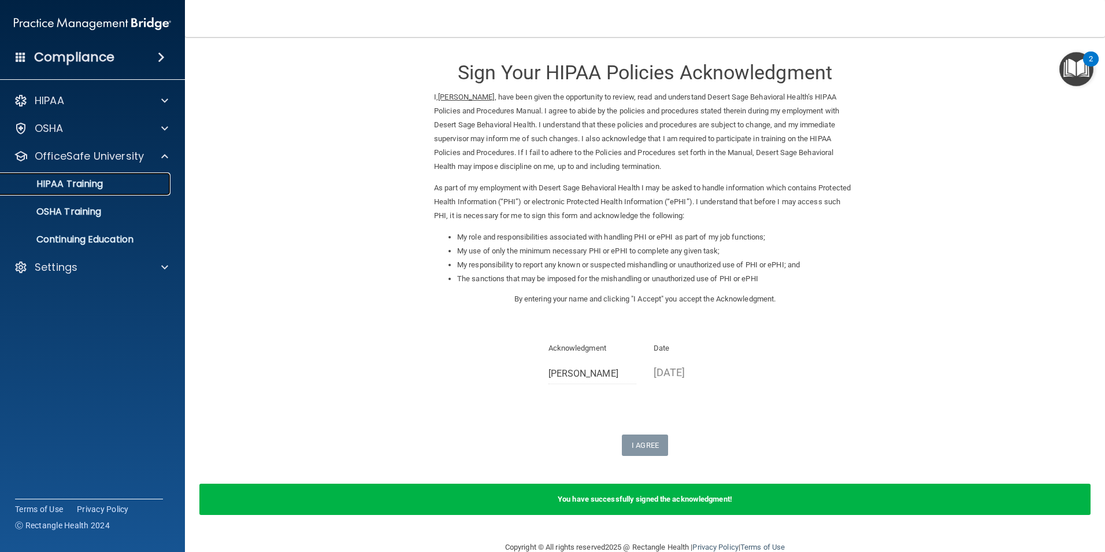
click at [80, 191] on link "HIPAA Training" at bounding box center [79, 183] width 182 height 23
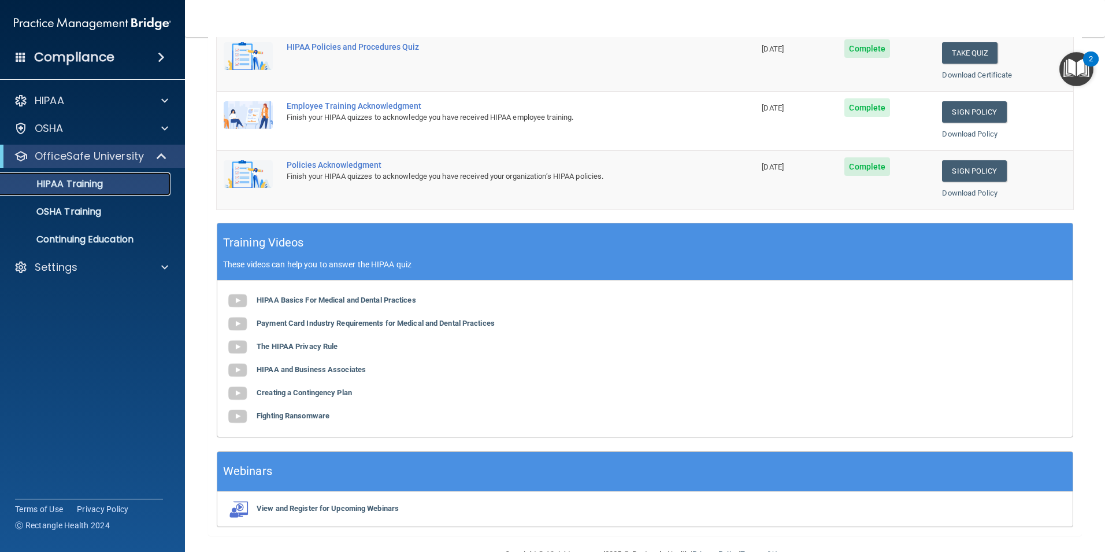
scroll to position [261, 0]
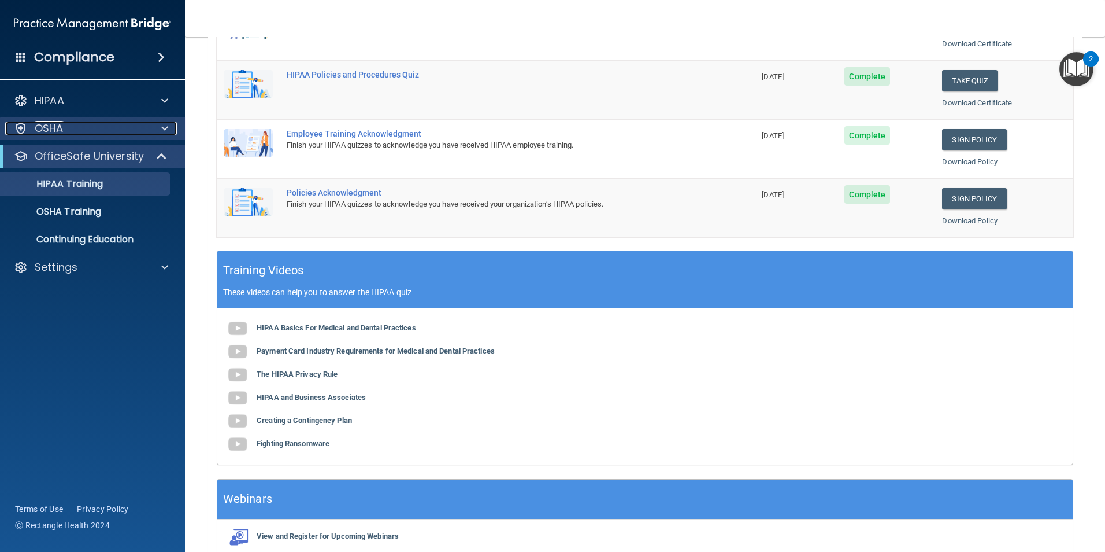
click at [111, 126] on div "OSHA" at bounding box center [76, 128] width 143 height 14
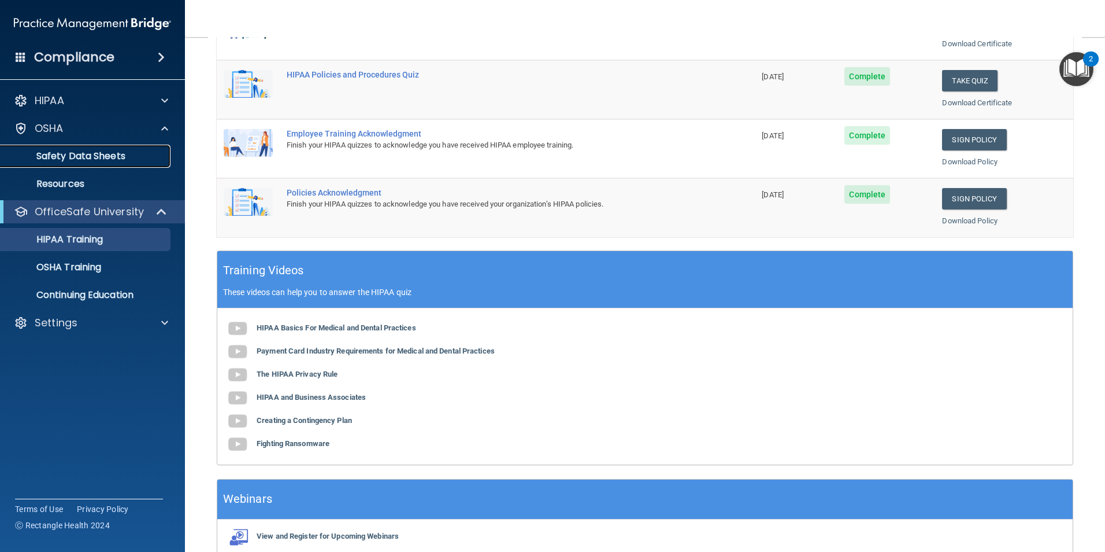
click at [102, 158] on p "Safety Data Sheets" at bounding box center [87, 156] width 158 height 12
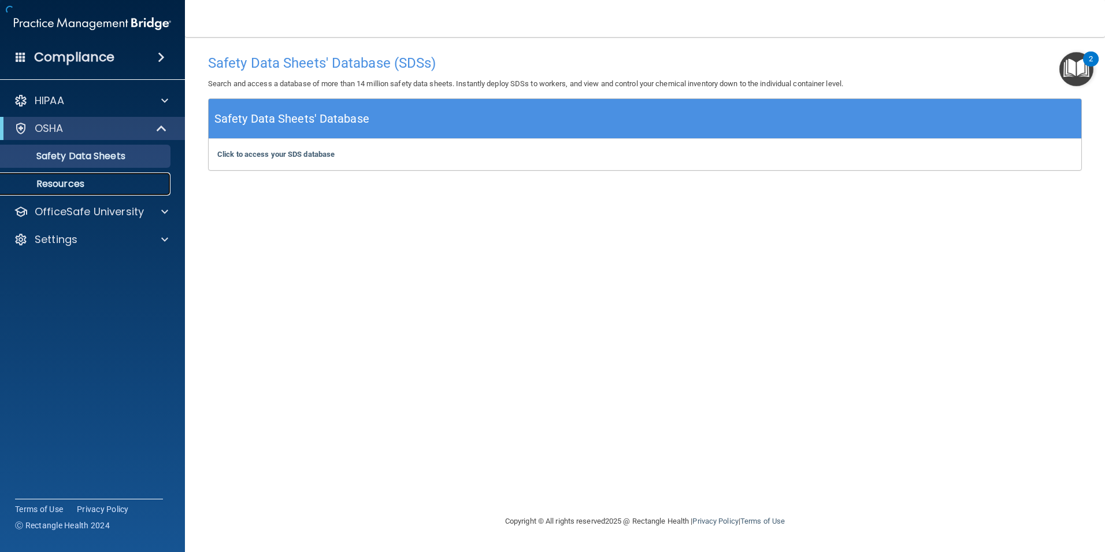
click at [84, 181] on p "Resources" at bounding box center [87, 184] width 158 height 12
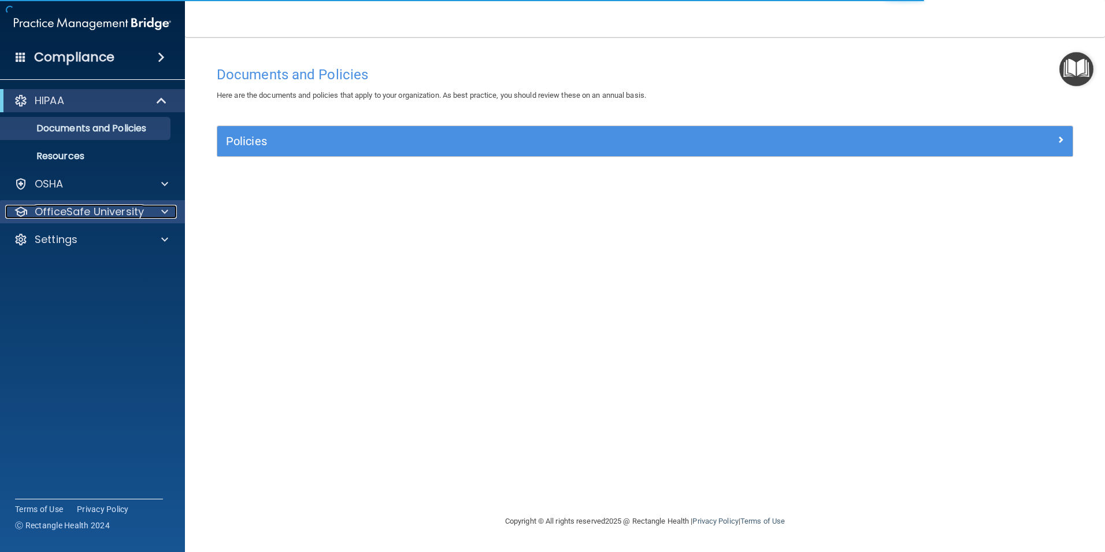
click at [110, 217] on p "OfficeSafe University" at bounding box center [89, 212] width 109 height 14
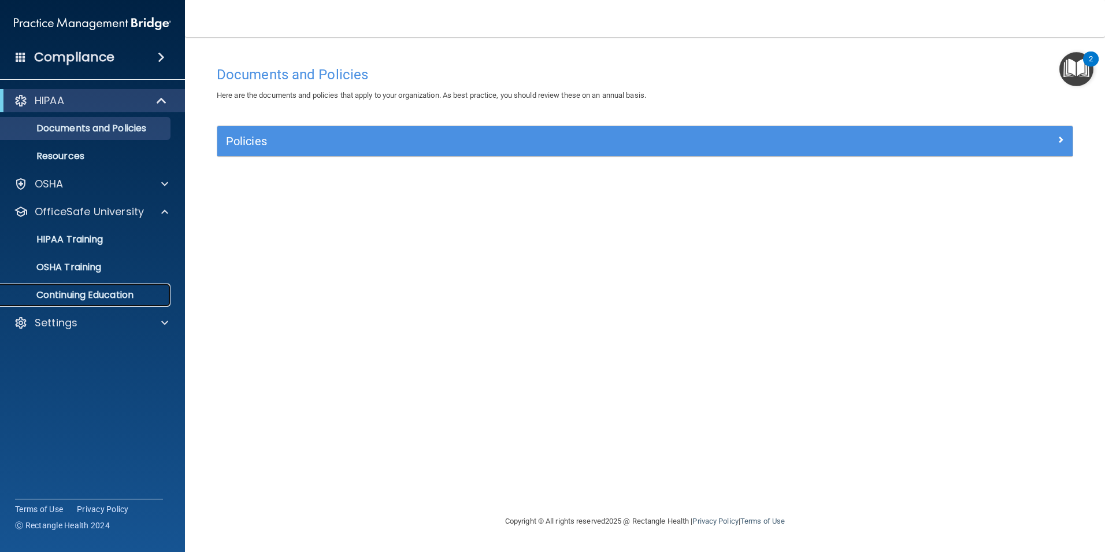
click at [79, 290] on p "Continuing Education" at bounding box center [87, 295] width 158 height 12
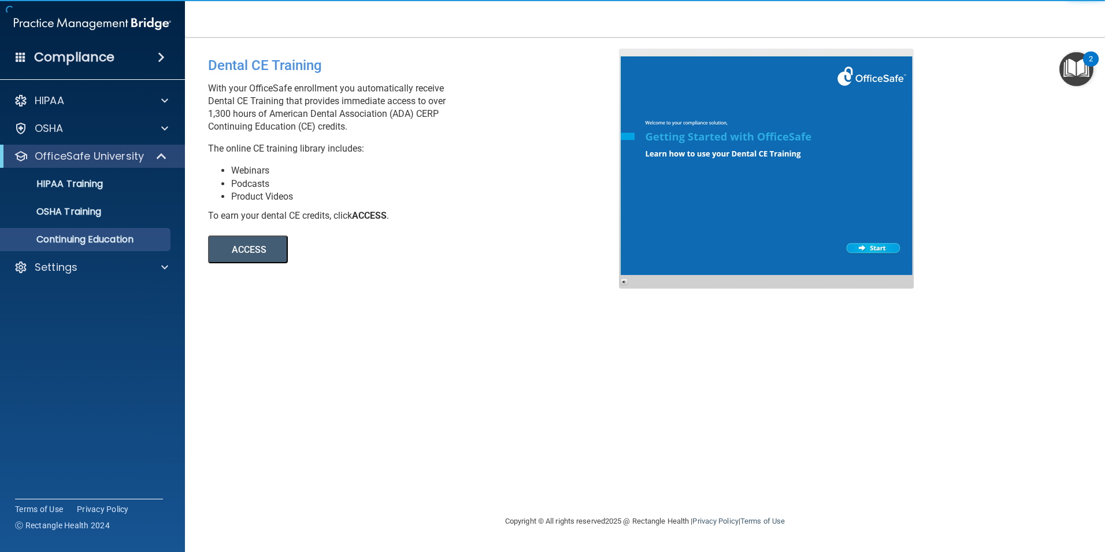
click at [281, 251] on button "ACCESS" at bounding box center [248, 249] width 80 height 28
